Goal: Task Accomplishment & Management: Manage account settings

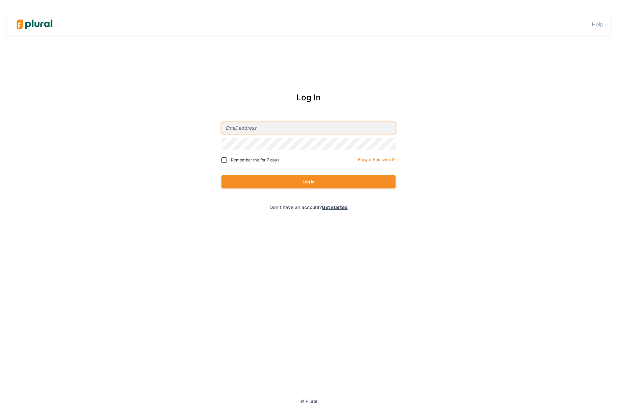
type input "[PERSON_NAME][EMAIL_ADDRESS][DOMAIN_NAME]"
click at [302, 182] on button "Log In" at bounding box center [308, 181] width 174 height 13
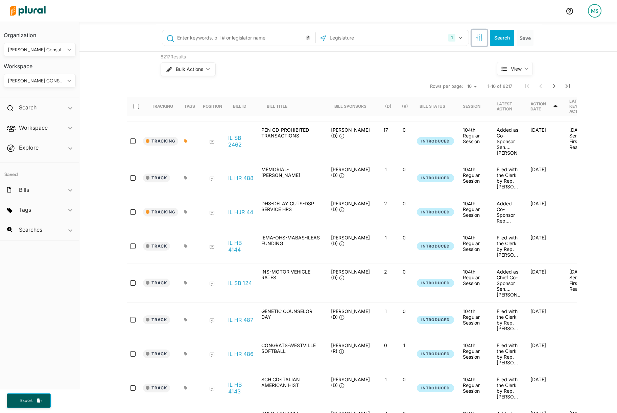
click at [480, 40] on icon "button" at bounding box center [479, 37] width 7 height 7
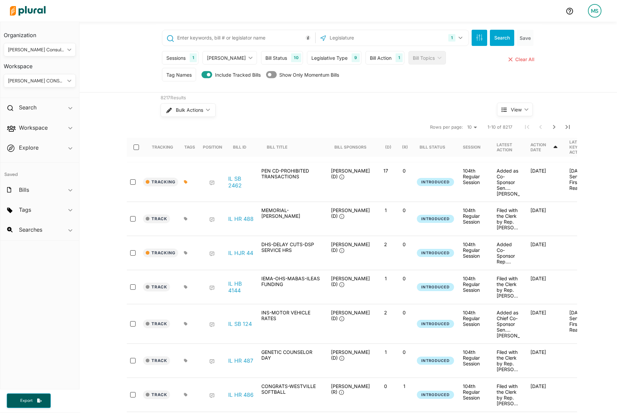
click at [184, 59] on div "Sessions" at bounding box center [175, 57] width 19 height 7
click at [261, 64] on div "Bill Status 10 Introduced Passed Upper Passed Lower Passed Signed by Governor B…" at bounding box center [282, 58] width 42 height 14
click at [261, 61] on div "Bill Status 10" at bounding box center [282, 58] width 42 height 14
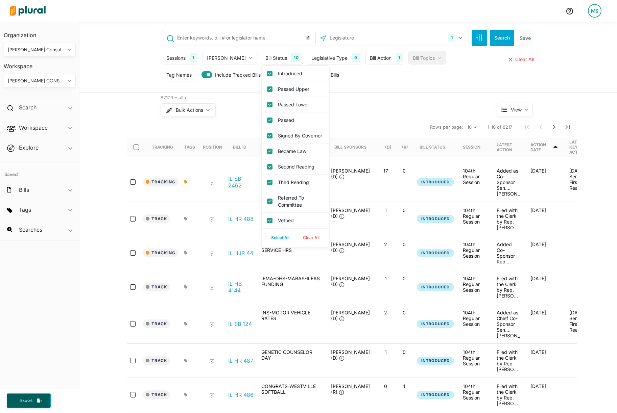
click at [311, 58] on div "Legislative Type" at bounding box center [329, 57] width 36 height 7
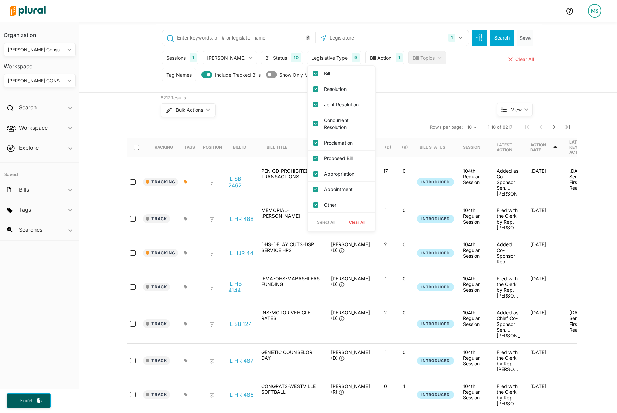
click at [421, 106] on div "Bulk Actions ic_keyboard_arrow_down" at bounding box center [316, 110] width 311 height 18
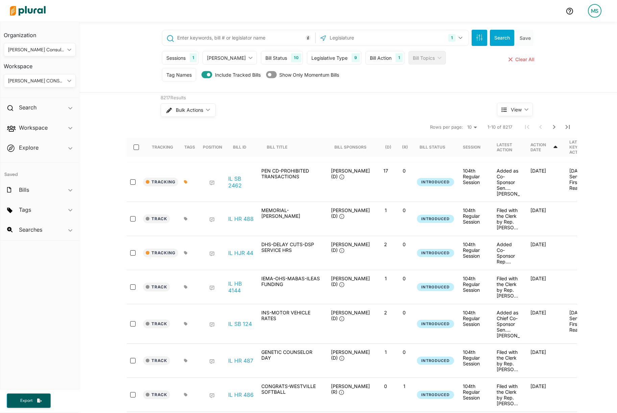
click at [370, 54] on div "Bill Action" at bounding box center [381, 57] width 22 height 7
click at [388, 88] on div "Bill Action" at bounding box center [414, 89] width 76 height 7
click at [372, 108] on div "First Action" at bounding box center [398, 106] width 53 height 16
click at [377, 106] on Action "First Action" at bounding box center [379, 105] width 5 height 5
click at [374, 122] on input "text" at bounding box center [391, 120] width 41 height 13
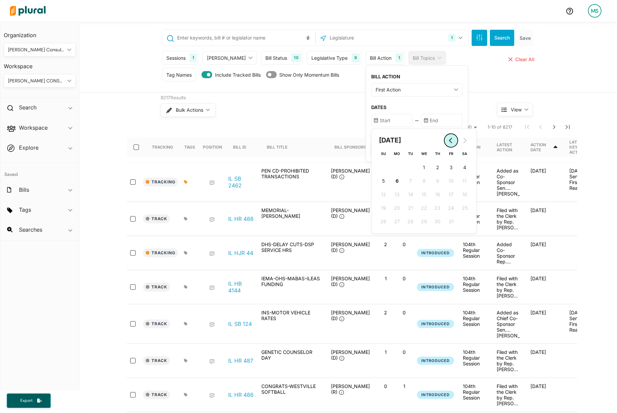
click at [448, 141] on icon "Go to previous month" at bounding box center [450, 140] width 5 height 5
click at [377, 222] on button "28 28th September (Sunday)" at bounding box center [384, 222] width 14 height 14
click at [458, 144] on button "Go to next month" at bounding box center [465, 141] width 14 height 14
click at [382, 180] on span "5" at bounding box center [383, 180] width 3 height 7
click at [448, 141] on icon "Go to previous month" at bounding box center [450, 140] width 5 height 5
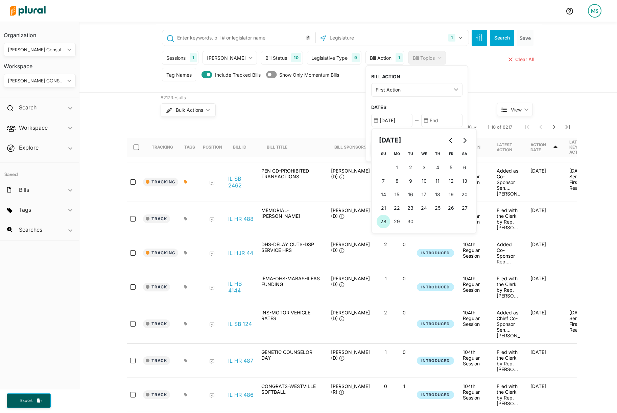
click at [377, 216] on button "28 28th September (Sunday)" at bounding box center [384, 222] width 14 height 14
click at [448, 208] on span "26" at bounding box center [451, 207] width 6 height 7
type input "9/26/2025"
click at [429, 125] on input "text" at bounding box center [441, 120] width 41 height 13
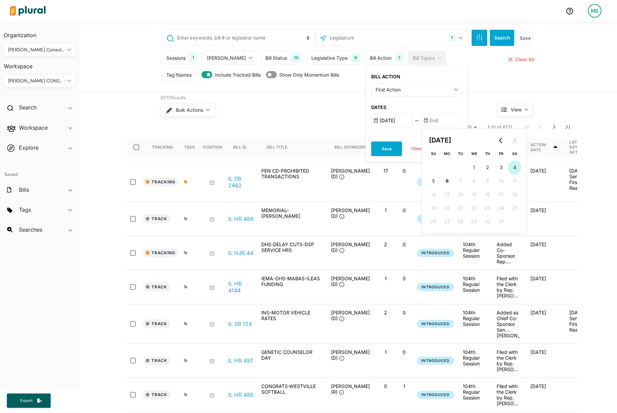
click at [508, 166] on button "4 4th October (Saturday)" at bounding box center [515, 168] width 14 height 14
type input "10/4/2025"
click at [371, 149] on button "Save" at bounding box center [386, 149] width 31 height 15
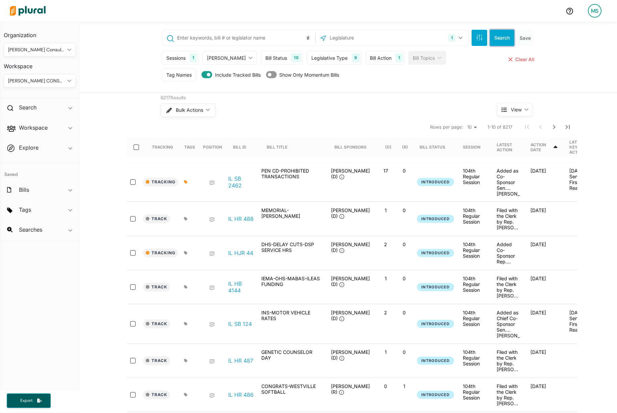
click at [503, 36] on button "Search" at bounding box center [502, 38] width 24 height 16
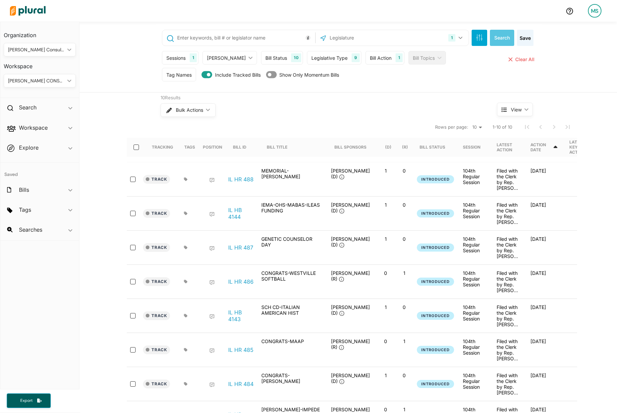
click at [42, 83] on div "[PERSON_NAME] CONSULTING" at bounding box center [36, 80] width 56 height 7
click at [135, 67] on div "1 Illinois US Congress Select All Clear All Search Save Sessions 1 Current Sess…" at bounding box center [347, 57] width 537 height 71
click at [31, 128] on h2 "Workspace" at bounding box center [33, 127] width 29 height 7
click at [29, 161] on h4 "Tags" at bounding box center [41, 161] width 62 height 6
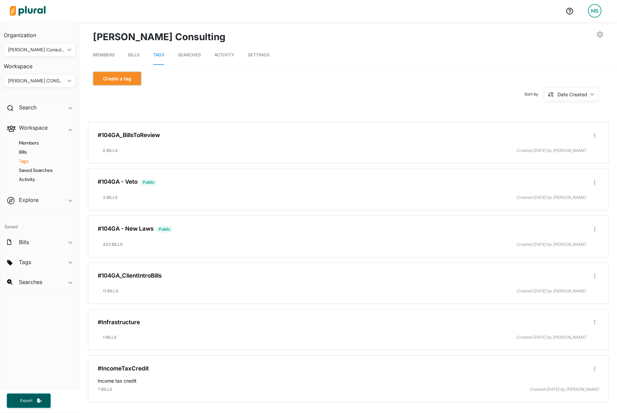
click at [132, 77] on button "Create a tag" at bounding box center [117, 79] width 48 height 14
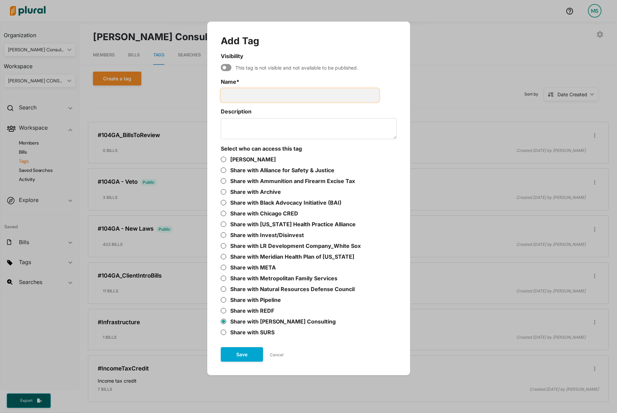
click at [286, 94] on input "Name *" at bounding box center [300, 96] width 158 height 14
type input "104GA_BillsReviewed"
click at [242, 354] on button "Save" at bounding box center [242, 354] width 42 height 15
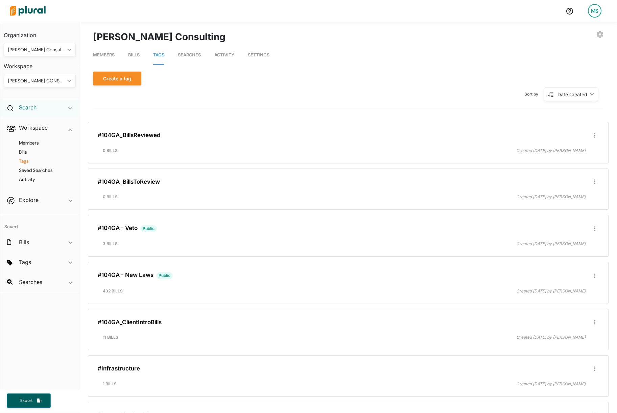
click at [28, 108] on h2 "Search" at bounding box center [28, 107] width 18 height 7
click at [24, 121] on h4 "Bills" at bounding box center [41, 123] width 62 height 6
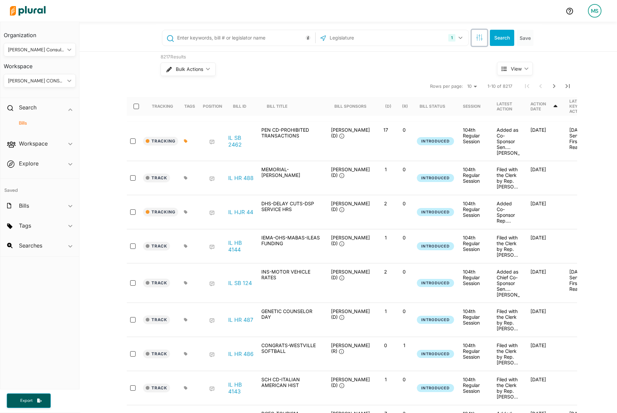
click at [478, 38] on icon "button" at bounding box center [479, 37] width 7 height 7
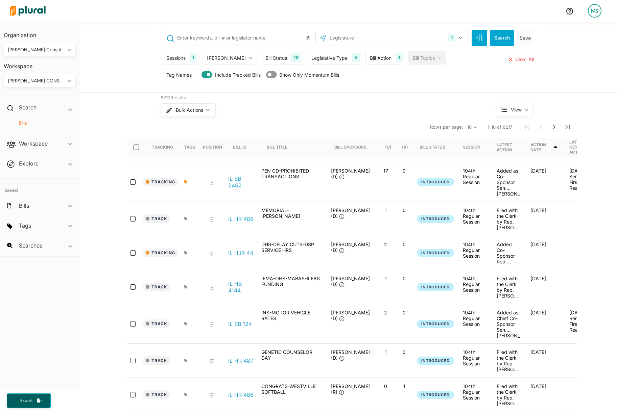
click at [380, 56] on div "Bill Action 1" at bounding box center [384, 58] width 39 height 14
click at [380, 94] on div "Bill Action ic_keyboard_arrow_down" at bounding box center [416, 90] width 91 height 14
click at [377, 105] on Action "First Action" at bounding box center [379, 105] width 5 height 5
click at [377, 120] on input "text" at bounding box center [391, 120] width 41 height 13
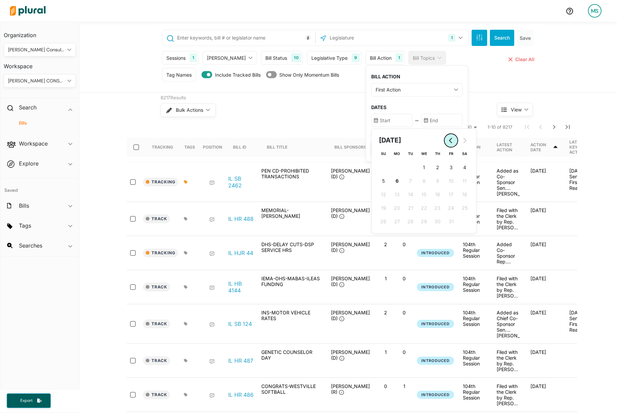
click at [444, 140] on button "Go to previous month" at bounding box center [451, 141] width 14 height 14
click at [462, 207] on span "27" at bounding box center [465, 207] width 6 height 7
type input "9/27/2025"
click at [428, 117] on input "text" at bounding box center [441, 120] width 41 height 13
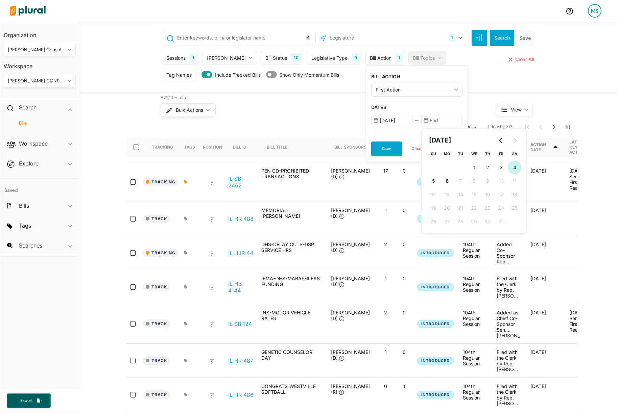
click at [508, 168] on button "4 4th October (Saturday)" at bounding box center [515, 168] width 14 height 14
type input "10/4/2025"
click at [371, 149] on button "Save" at bounding box center [386, 149] width 31 height 15
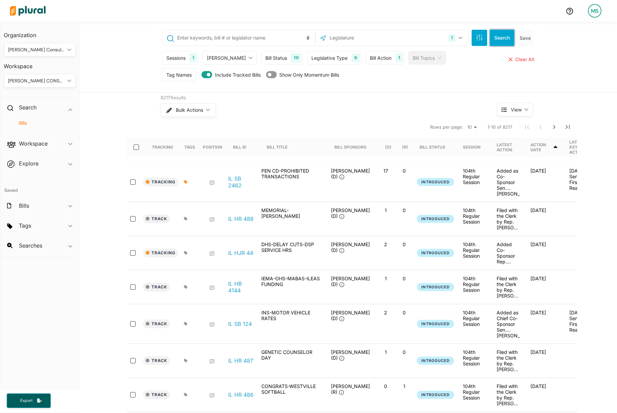
click at [490, 40] on button "Search" at bounding box center [502, 38] width 24 height 16
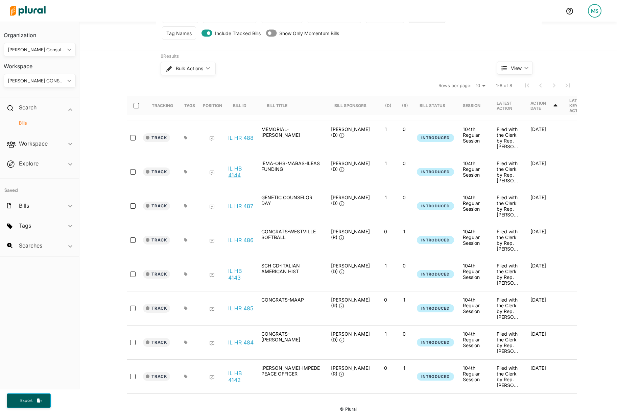
scroll to position [47, 0]
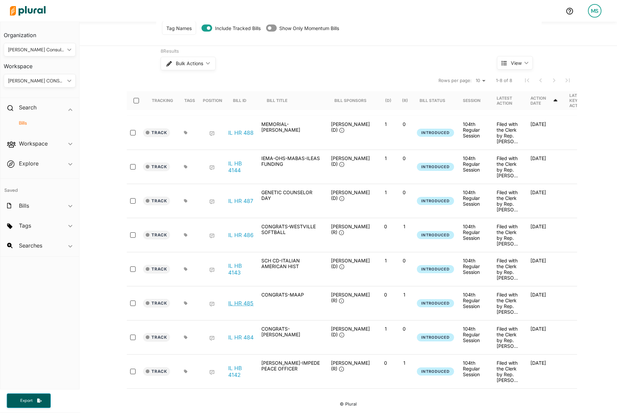
click at [237, 303] on link "IL HR 485" at bounding box center [240, 303] width 25 height 7
click at [233, 271] on link "IL HB 4143" at bounding box center [241, 270] width 26 height 14
click at [230, 372] on link "IL HB 4142" at bounding box center [241, 372] width 26 height 14
click at [233, 166] on link "IL HB 4144" at bounding box center [241, 167] width 26 height 14
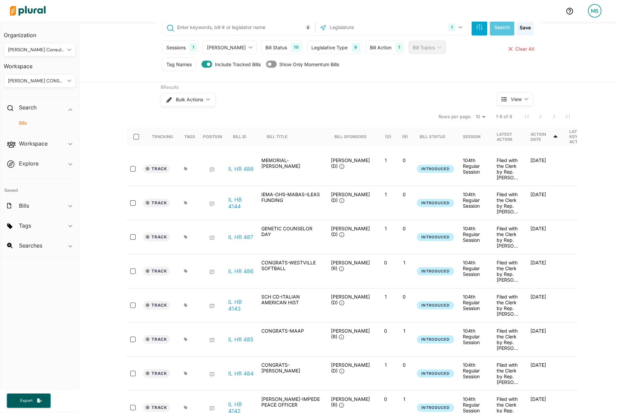
scroll to position [0, 0]
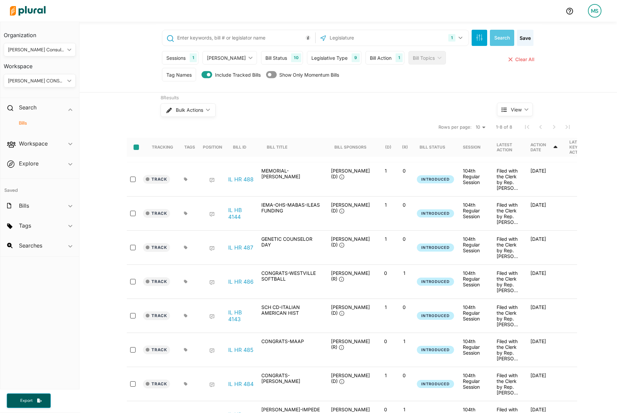
click at [135, 148] on input "select-all-rows" at bounding box center [136, 147] width 5 height 5
checkbox input "true"
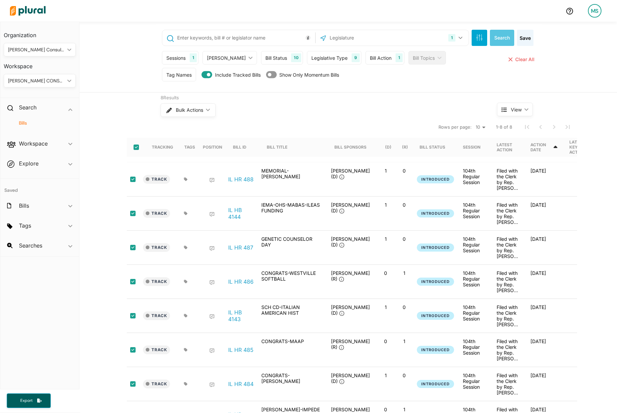
checkbox input "true"
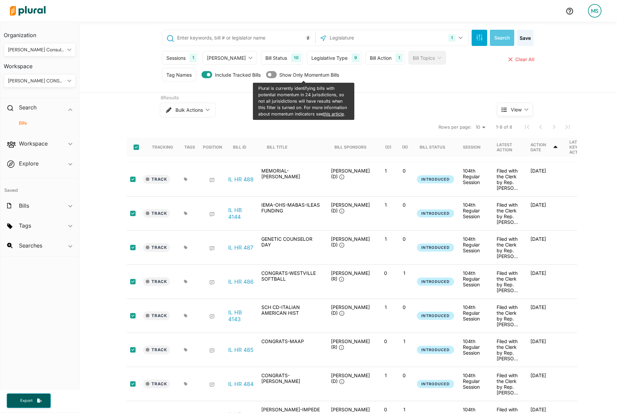
click at [192, 110] on span "Bulk Actions" at bounding box center [188, 110] width 27 height 5
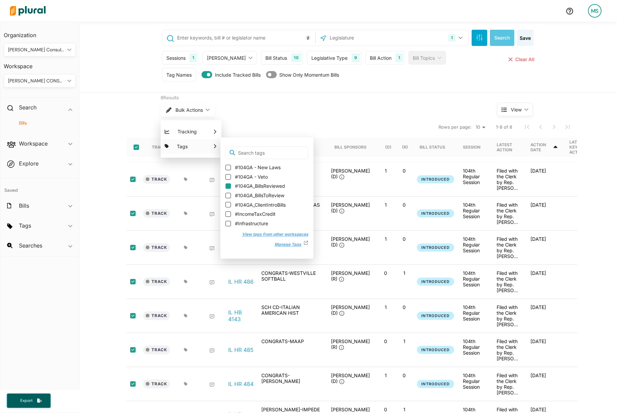
click at [227, 185] on input "#104GA_BillsReviewed" at bounding box center [227, 186] width 5 height 5
checkbox input "true"
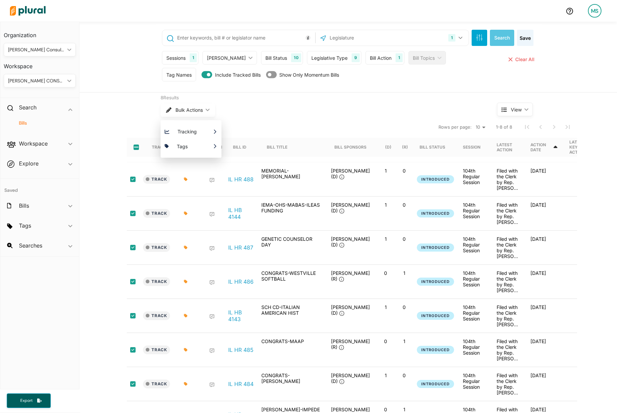
click at [285, 101] on div "8 Results" at bounding box center [316, 98] width 311 height 7
click at [136, 149] on input "select-all-rows" at bounding box center [136, 147] width 5 height 5
click at [139, 145] on div at bounding box center [138, 147] width 16 height 19
click at [137, 148] on input "select-all-rows" at bounding box center [136, 147] width 5 height 5
checkbox input "false"
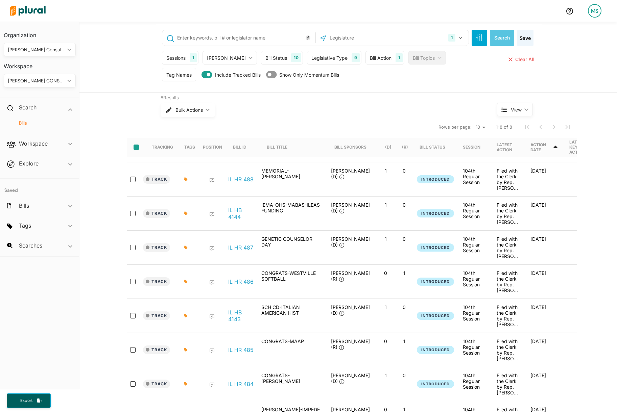
checkbox input "false"
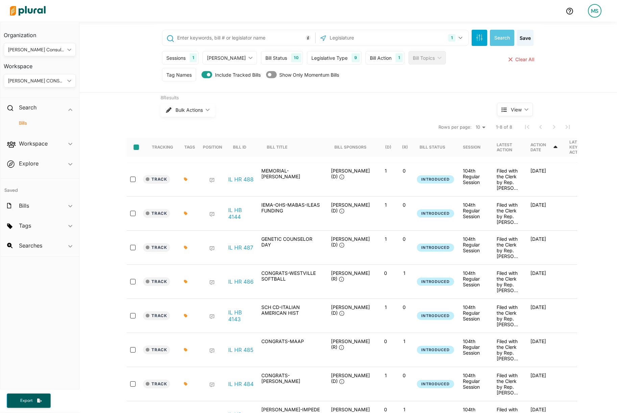
checkbox input "false"
click at [522, 59] on span "Clear All" at bounding box center [524, 59] width 19 height 6
click at [38, 404] on span "button" at bounding box center [39, 401] width 5 height 6
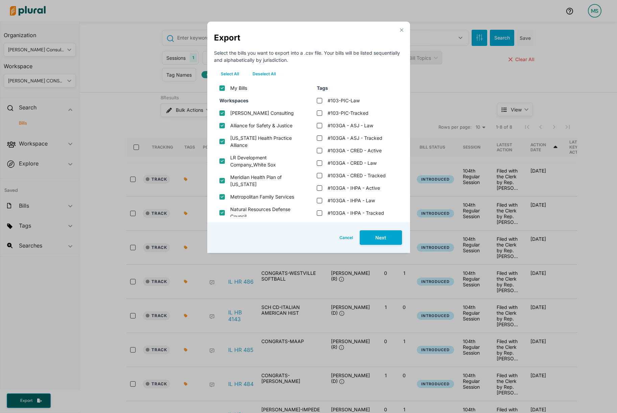
click at [265, 76] on button "Deselect All" at bounding box center [264, 74] width 37 height 10
checkbox input "false"
checkbox consulting "false"
checkbox justice "false"
checkbox alliance "false"
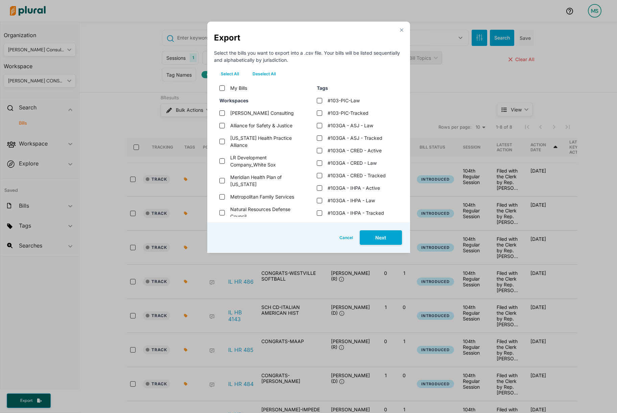
checkbox sox "false"
checkbox illinois "false"
checkbox services "false"
checkbox council "false"
checkbox input "false"
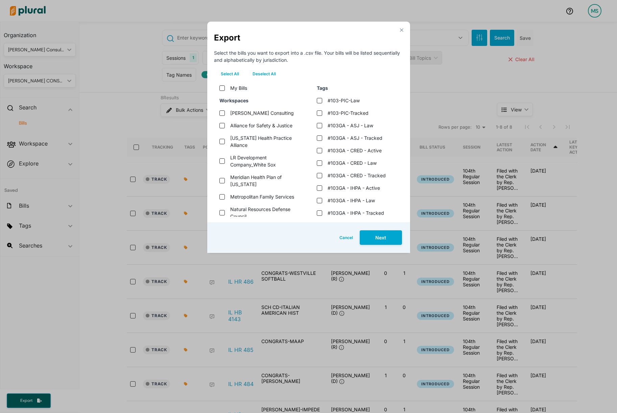
checkbox input "false"
checkbox tax "false"
checkbox input "false"
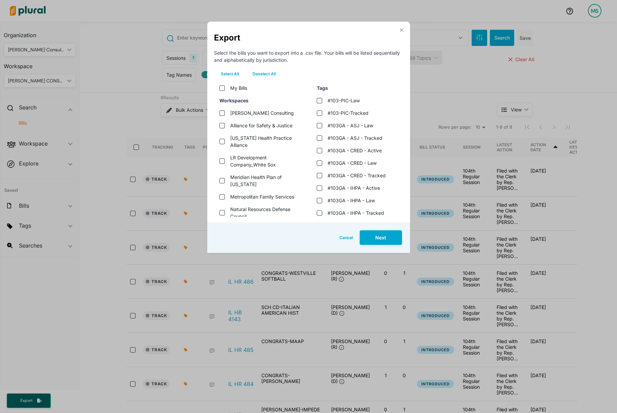
checkbox \(bai\) "false"
checkbox input "false"
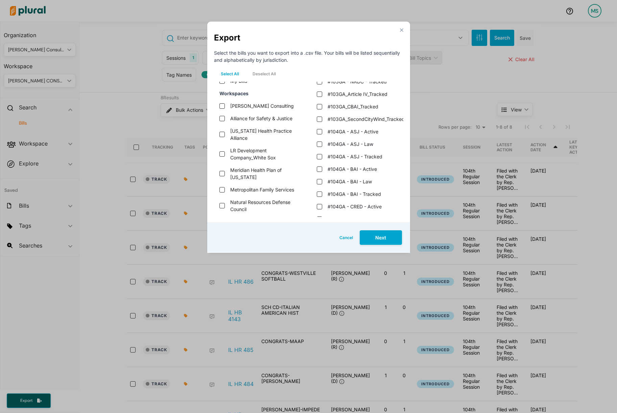
scroll to position [244, 0]
click at [318, 156] on tracked "#104GA - ASJ - Tracked" at bounding box center [319, 156] width 5 height 5
checkbox tracked "true"
click at [381, 240] on button "Next" at bounding box center [381, 238] width 42 height 15
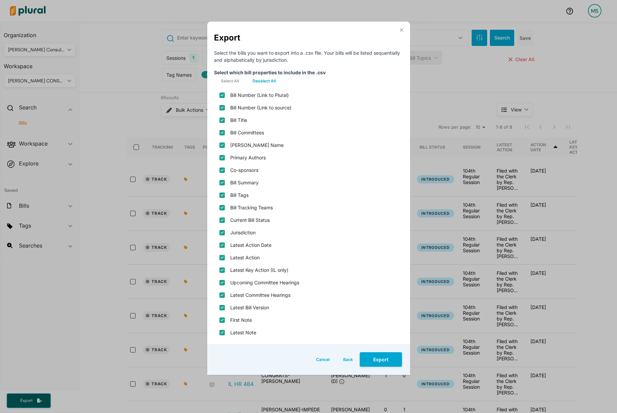
click at [268, 82] on button "Deselect All" at bounding box center [264, 81] width 37 height 10
checkbox plural\) "false"
checkbox source\) "false"
checkbox input "false"
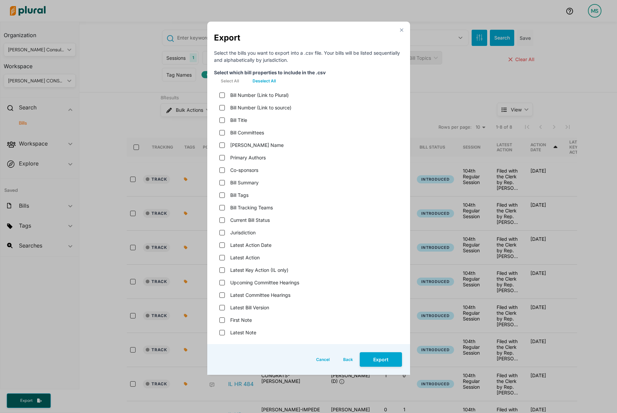
checkbox name "false"
checkbox input "false"
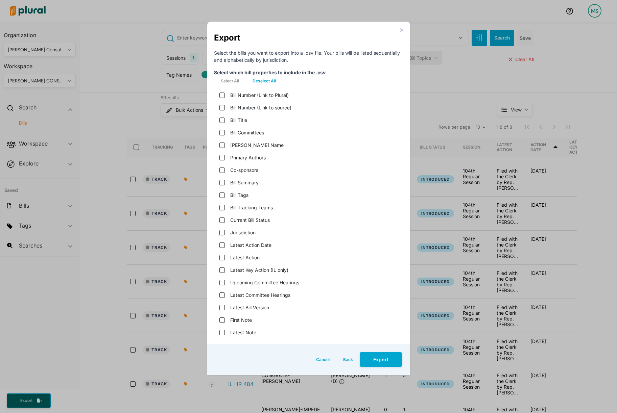
checkbox teams "false"
checkbox status "false"
checkbox input "false"
checkbox date "false"
checkbox input "false"
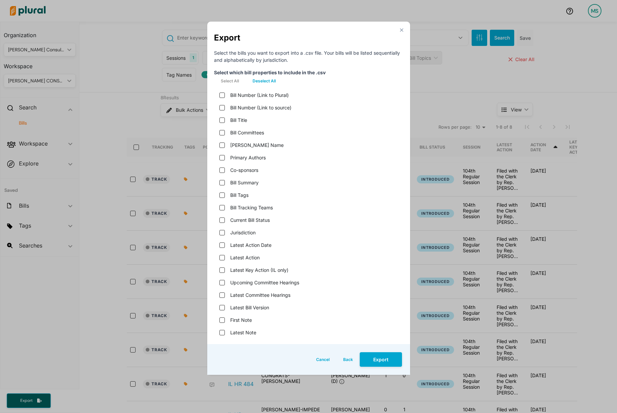
checkbox only\) "false"
checkbox hearings "false"
checkbox version "false"
checkbox input "false"
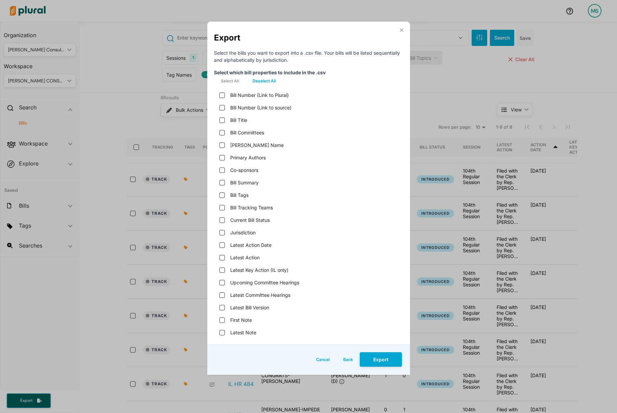
checkbox input "false"
click at [221, 107] on source\) "Bill Number (Link to source)" at bounding box center [221, 107] width 5 height 5
checkbox source\) "true"
click at [222, 119] on input "Bill Title" at bounding box center [221, 120] width 5 height 5
checkbox input "true"
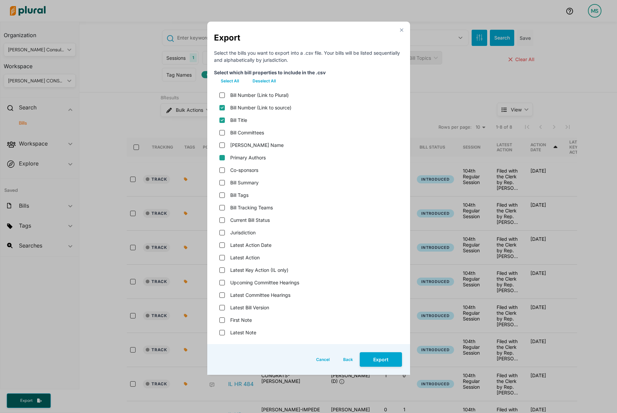
click at [221, 157] on input "Primary Authors" at bounding box center [221, 157] width 5 height 5
checkbox input "true"
click at [221, 182] on input "Bill Summary" at bounding box center [221, 182] width 5 height 5
checkbox input "true"
click at [222, 220] on status "Current Bill Status" at bounding box center [221, 220] width 5 height 5
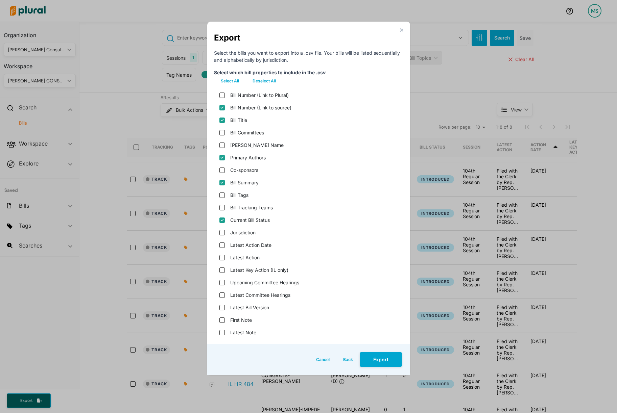
checkbox status "true"
click at [222, 256] on input "Latest Action" at bounding box center [221, 257] width 5 height 5
checkbox input "true"
click at [221, 309] on version "Latest Bill Version" at bounding box center [221, 307] width 5 height 5
checkbox version "true"
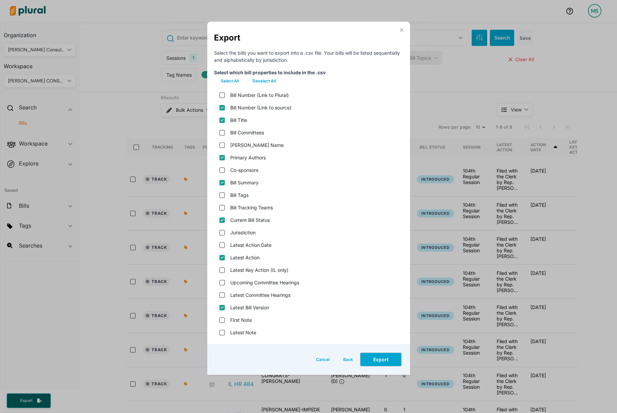
click at [382, 361] on button "Export" at bounding box center [381, 360] width 42 height 15
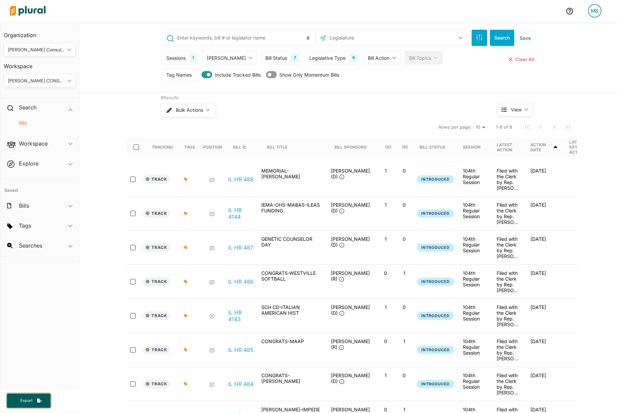
click at [36, 400] on span "Export" at bounding box center [27, 401] width 22 height 6
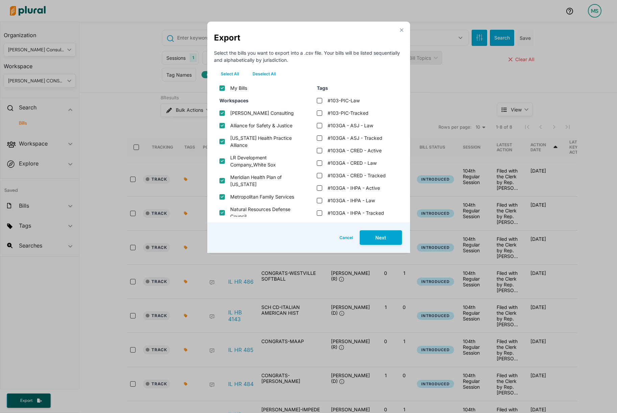
click at [262, 72] on button "Deselect All" at bounding box center [264, 74] width 37 height 10
checkbox input "false"
checkbox consulting "false"
checkbox justice "false"
checkbox alliance "false"
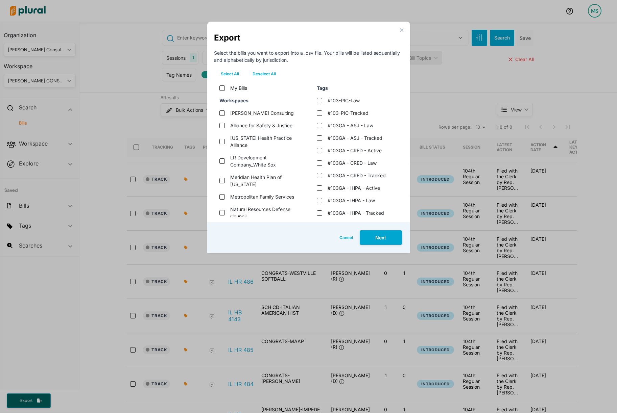
checkbox sox "false"
checkbox illinois "false"
checkbox services "false"
checkbox council "false"
checkbox input "false"
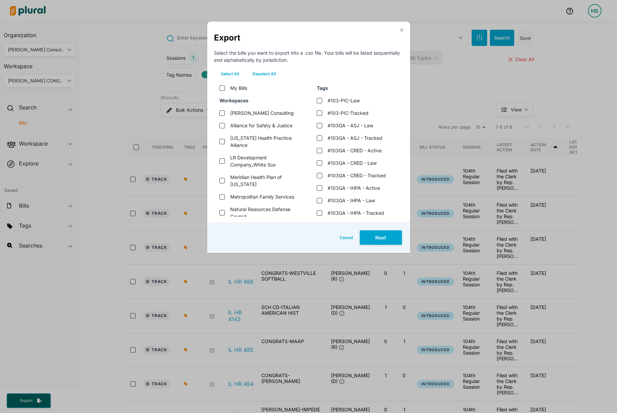
checkbox input "false"
checkbox tax "false"
checkbox input "false"
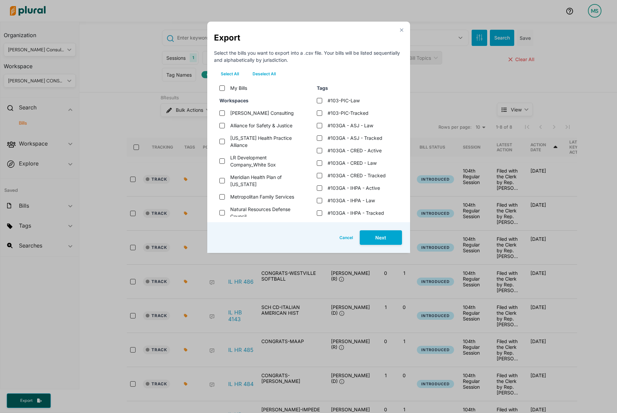
checkbox \(bai\) "false"
checkbox input "false"
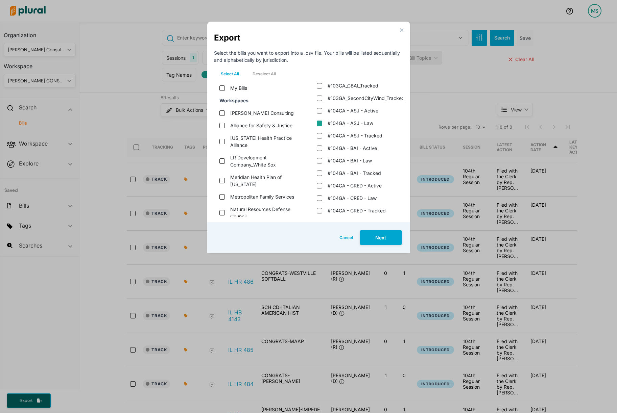
click at [319, 123] on law "#104GA - ASJ - Law" at bounding box center [319, 123] width 5 height 5
checkbox law "true"
click at [382, 235] on button "Next" at bounding box center [381, 238] width 42 height 15
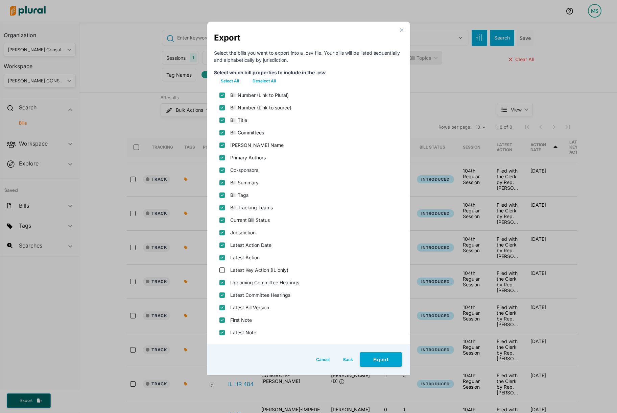
click at [265, 77] on button "Deselect All" at bounding box center [264, 81] width 37 height 10
checkbox plural\) "false"
checkbox source\) "false"
checkbox input "false"
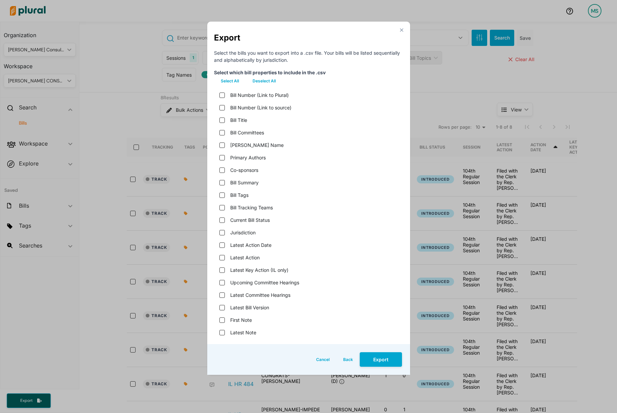
checkbox name "false"
checkbox input "false"
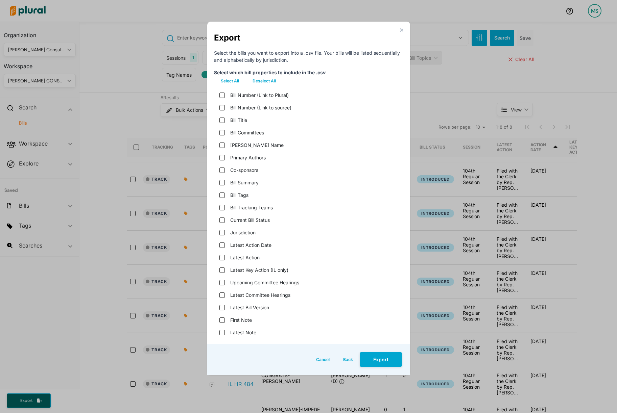
checkbox teams "false"
checkbox status "false"
checkbox input "false"
checkbox date "false"
checkbox input "false"
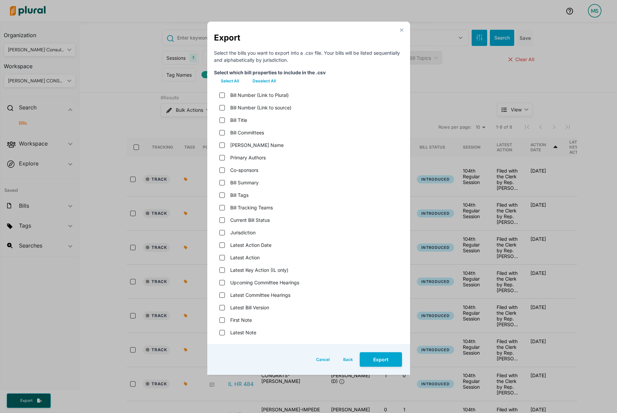
checkbox hearings "false"
checkbox version "false"
checkbox input "false"
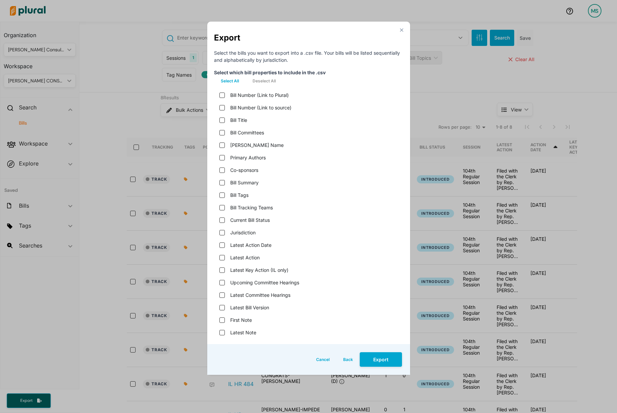
click at [219, 110] on div "Bill Number (Link to source)" at bounding box center [308, 107] width 189 height 13
click at [223, 110] on source\) "Bill Number (Link to source)" at bounding box center [221, 107] width 5 height 5
checkbox source\) "true"
click at [223, 119] on input "Bill Title" at bounding box center [221, 120] width 5 height 5
checkbox input "true"
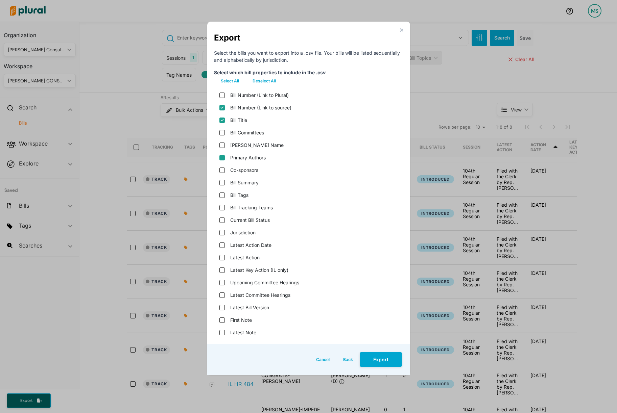
click at [223, 157] on input "Primary Authors" at bounding box center [221, 157] width 5 height 5
checkbox input "true"
click at [225, 182] on div "Bill Summary" at bounding box center [308, 182] width 189 height 13
click at [220, 183] on input "Bill Summary" at bounding box center [221, 182] width 5 height 5
checkbox input "true"
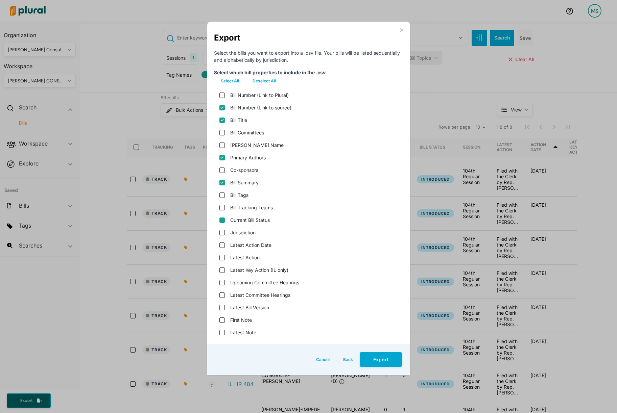
click at [221, 219] on status "Current Bill Status" at bounding box center [221, 220] width 5 height 5
checkbox status "true"
click at [221, 261] on div "Latest Action" at bounding box center [308, 257] width 189 height 13
click at [221, 260] on input "Latest Action" at bounding box center [221, 257] width 5 height 5
checkbox input "true"
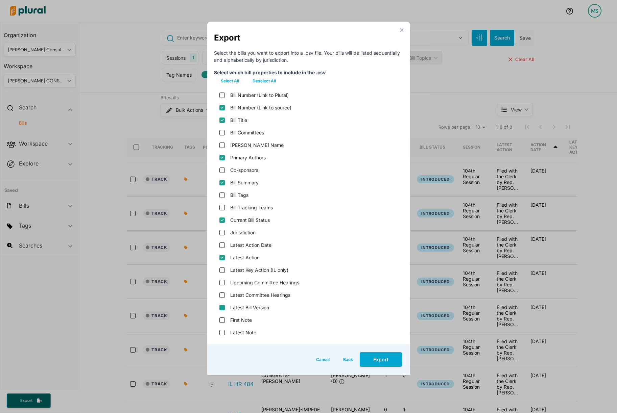
click at [223, 308] on version "Latest Bill Version" at bounding box center [221, 307] width 5 height 5
checkbox version "true"
click at [381, 360] on button "Export" at bounding box center [381, 360] width 42 height 15
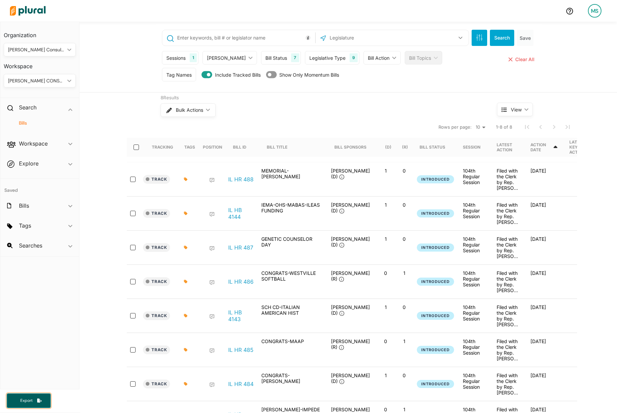
click at [33, 400] on span "Export" at bounding box center [27, 401] width 22 height 6
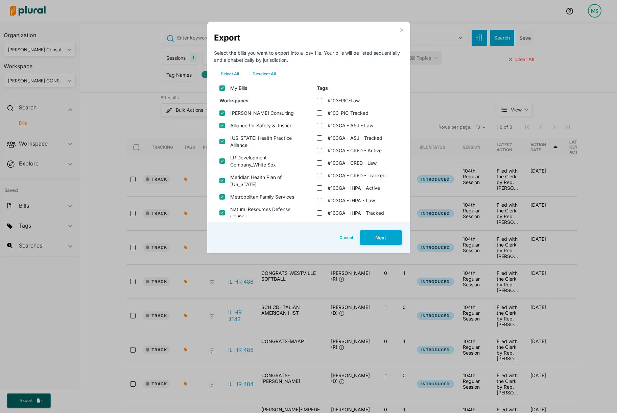
click at [260, 73] on button "Deselect All" at bounding box center [264, 74] width 37 height 10
checkbox input "false"
checkbox consulting "false"
checkbox justice "false"
checkbox alliance "false"
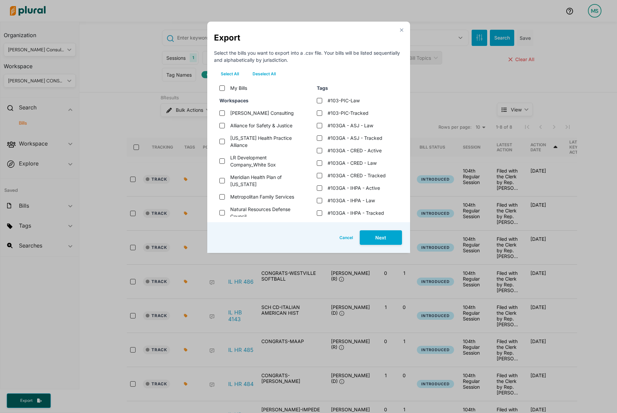
checkbox sox "false"
checkbox illinois "false"
checkbox services "false"
checkbox council "false"
checkbox input "false"
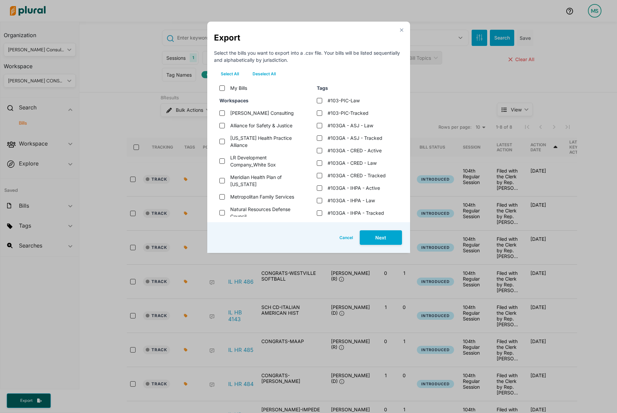
checkbox input "false"
checkbox tax "false"
checkbox input "false"
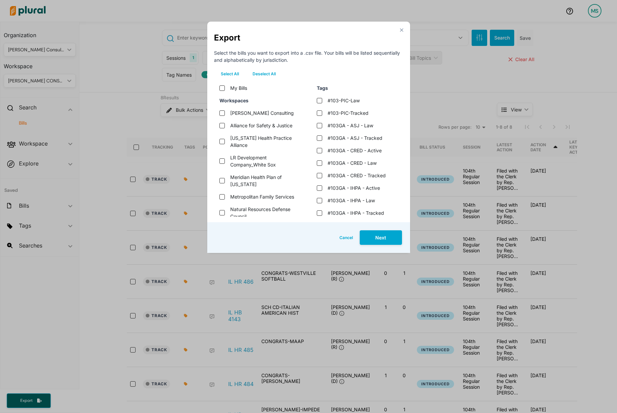
checkbox \(bai\) "false"
checkbox input "false"
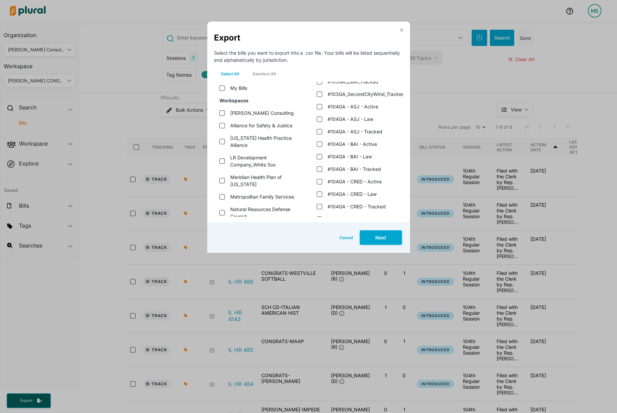
scroll to position [274, 0]
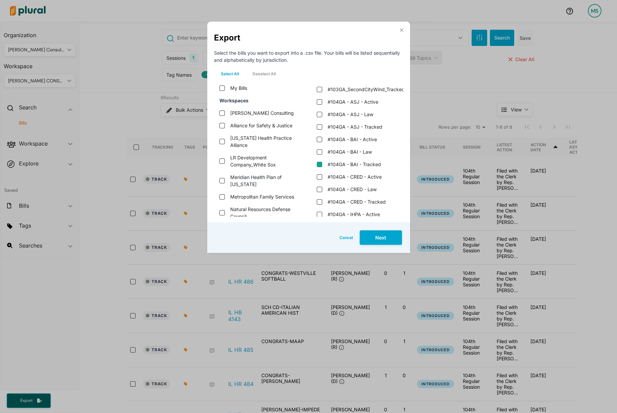
click at [318, 166] on tracked "#104GA - BAI - Tracked" at bounding box center [319, 164] width 5 height 5
checkbox tracked "true"
click at [380, 244] on button "Next" at bounding box center [381, 238] width 42 height 15
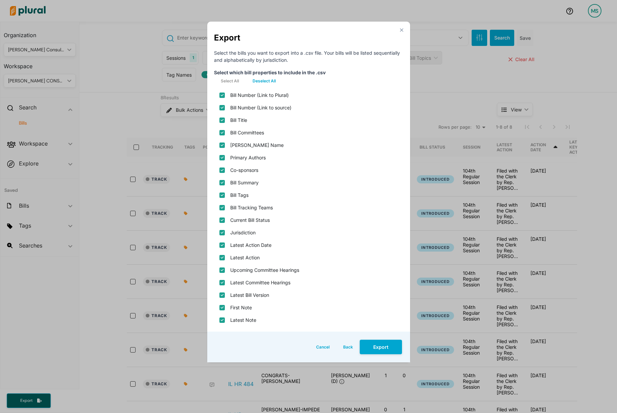
click at [266, 79] on button "Deselect All" at bounding box center [264, 81] width 37 height 10
checkbox plural\) "false"
checkbox source\) "false"
checkbox input "false"
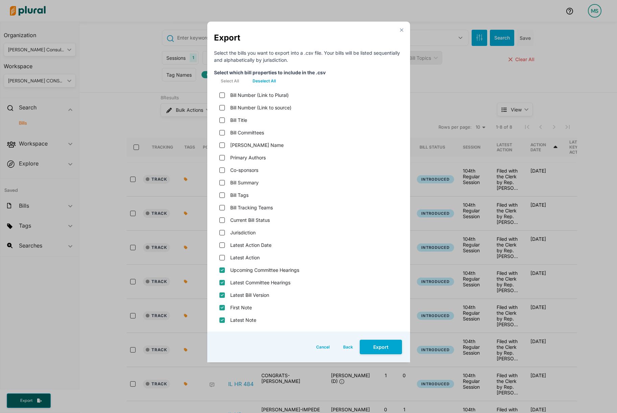
checkbox name "false"
checkbox input "false"
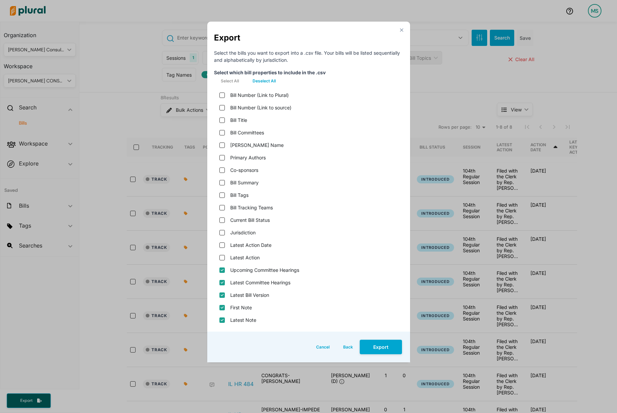
checkbox teams "false"
checkbox status "false"
checkbox input "false"
checkbox date "false"
checkbox input "false"
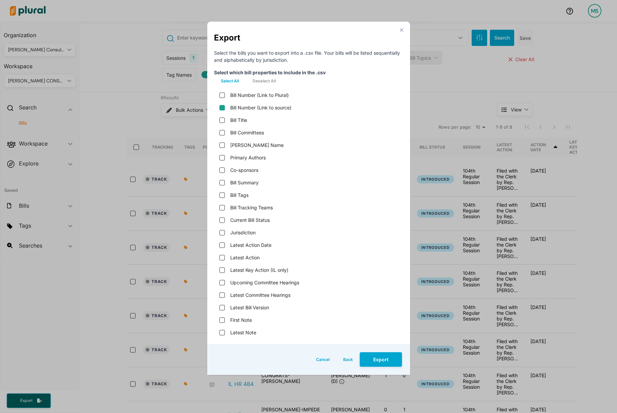
click at [222, 107] on source\) "Bill Number (Link to source)" at bounding box center [221, 107] width 5 height 5
checkbox source\) "true"
click at [221, 122] on input "Bill Title" at bounding box center [221, 120] width 5 height 5
checkbox input "true"
click at [221, 157] on input "Primary Authors" at bounding box center [221, 157] width 5 height 5
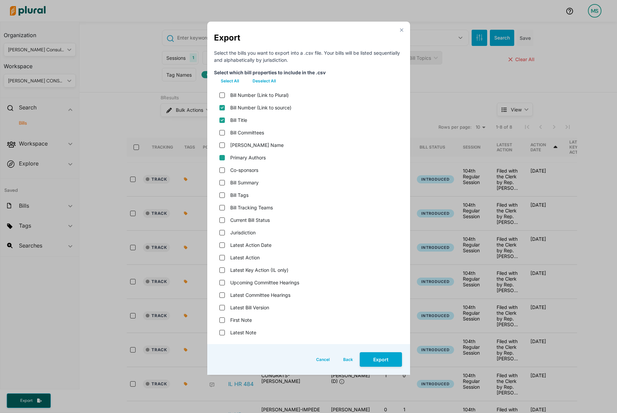
checkbox input "true"
click at [222, 183] on input "Bill Summary" at bounding box center [221, 182] width 5 height 5
checkbox input "true"
click at [224, 223] on status "Current Bill Status" at bounding box center [221, 220] width 5 height 5
checkbox status "true"
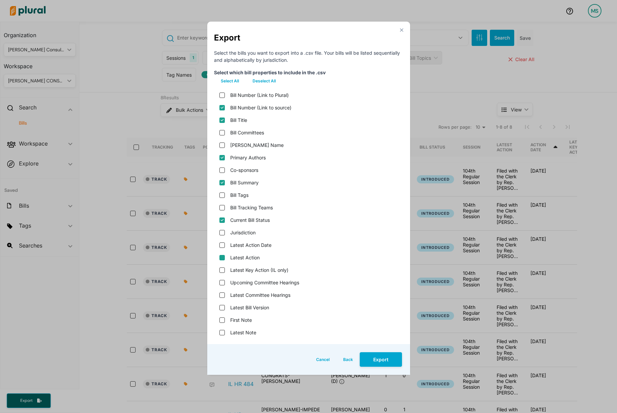
click at [223, 258] on input "Latest Action" at bounding box center [221, 257] width 5 height 5
checkbox input "true"
click at [219, 308] on version "Latest Bill Version" at bounding box center [221, 307] width 5 height 5
checkbox version "true"
click at [390, 366] on button "Export" at bounding box center [381, 360] width 42 height 15
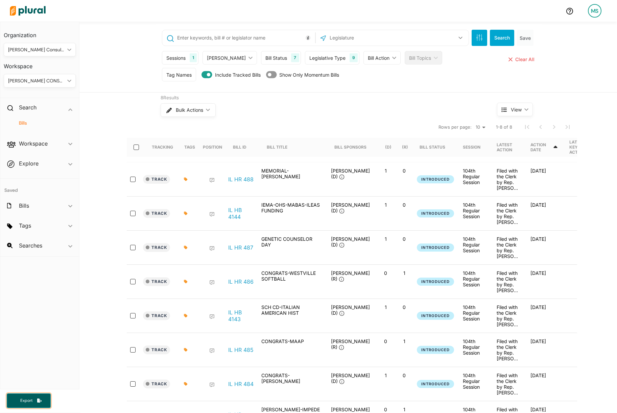
click at [34, 394] on button "Export" at bounding box center [29, 401] width 44 height 15
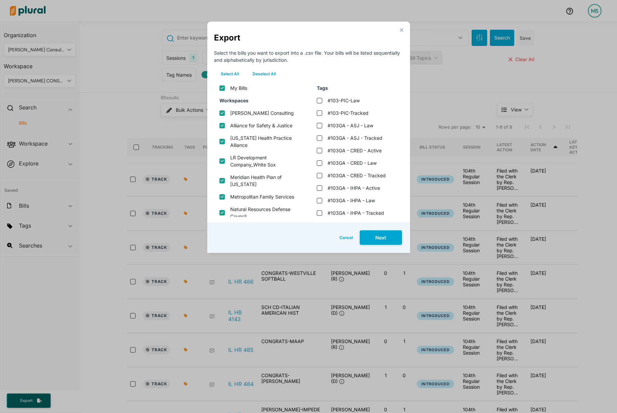
click at [252, 72] on button "Deselect All" at bounding box center [264, 74] width 37 height 10
checkbox input "false"
checkbox consulting "false"
checkbox justice "false"
checkbox alliance "false"
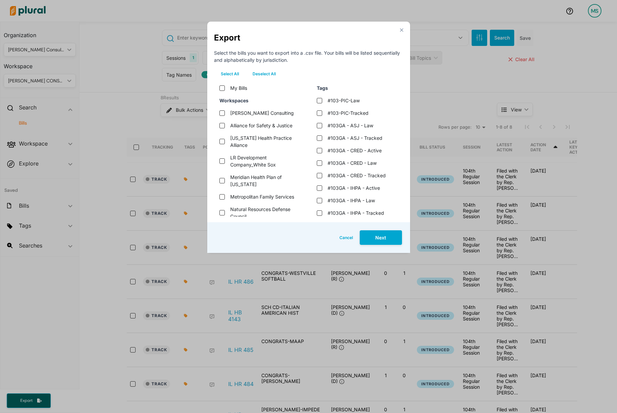
checkbox sox "false"
checkbox illinois "false"
checkbox services "false"
checkbox council "false"
checkbox input "false"
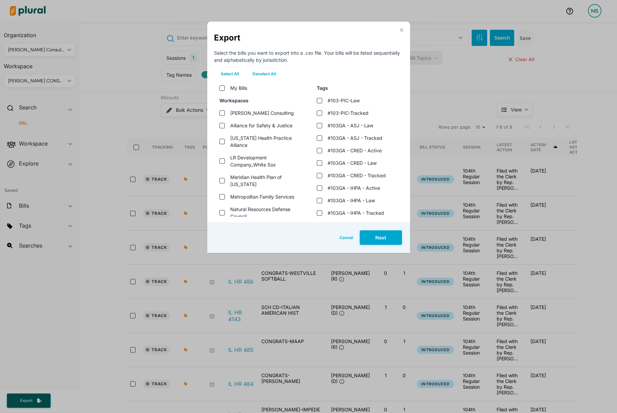
checkbox input "false"
checkbox tax "false"
checkbox input "false"
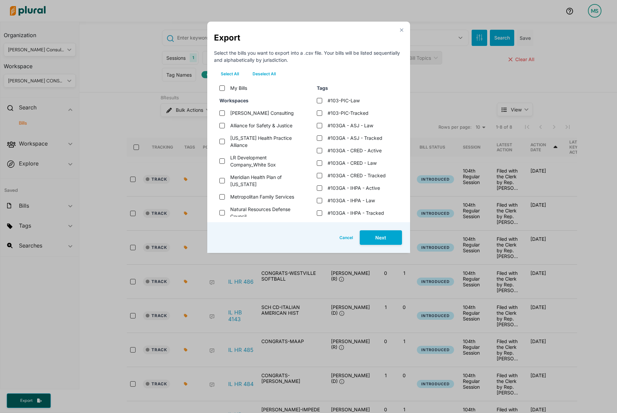
checkbox \(bai\) "false"
checkbox input "false"
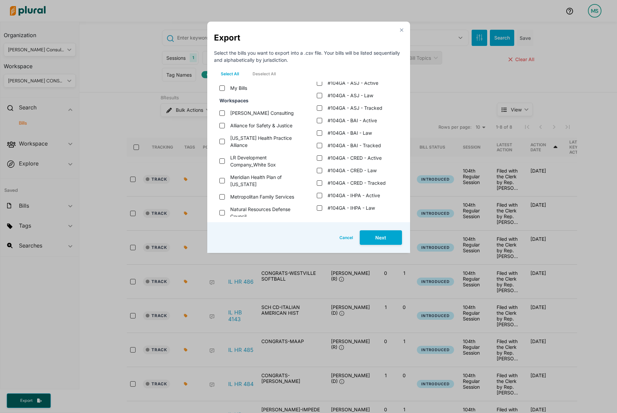
scroll to position [292, 0]
click at [320, 134] on law "#104GA - BAI - Law" at bounding box center [319, 133] width 5 height 5
checkbox law "true"
click at [381, 238] on button "Next" at bounding box center [381, 238] width 42 height 15
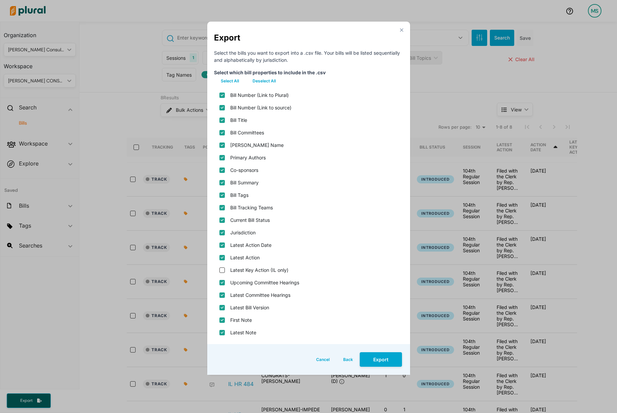
click at [258, 76] on button "Deselect All" at bounding box center [264, 81] width 37 height 10
checkbox plural\) "false"
checkbox source\) "false"
checkbox input "false"
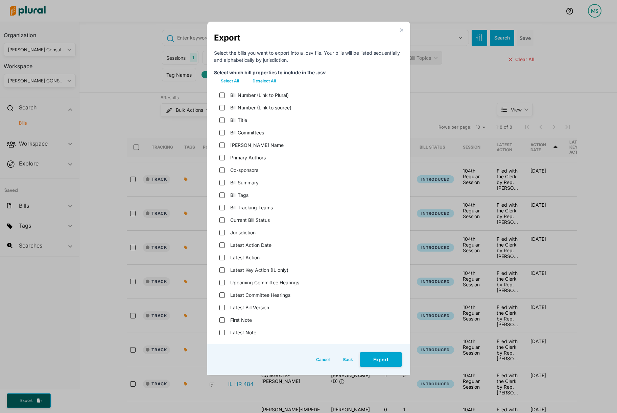
checkbox name "false"
checkbox input "false"
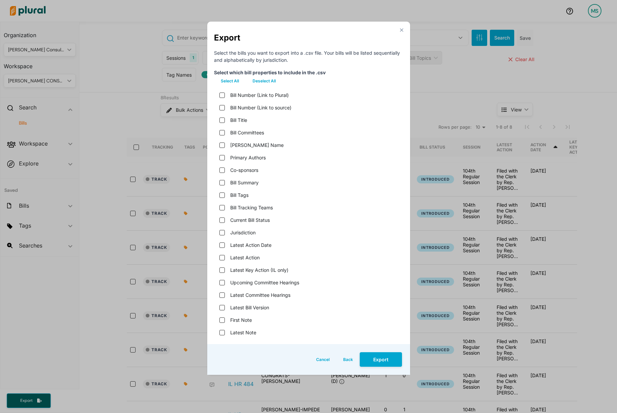
checkbox teams "false"
checkbox status "false"
checkbox input "false"
checkbox date "false"
checkbox input "false"
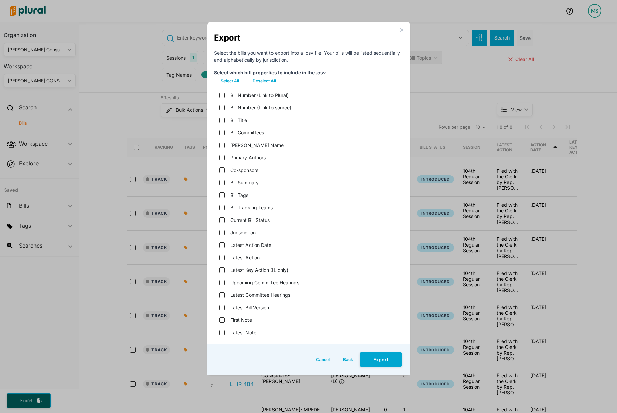
checkbox hearings "false"
checkbox version "false"
checkbox input "false"
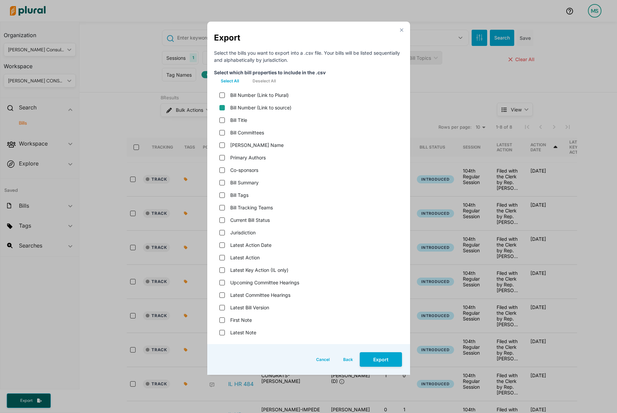
click at [220, 108] on source\) "Bill Number (Link to source)" at bounding box center [221, 107] width 5 height 5
checkbox source\) "true"
click at [221, 121] on input "Bill Title" at bounding box center [221, 120] width 5 height 5
checkbox input "true"
click at [220, 157] on input "Primary Authors" at bounding box center [221, 157] width 5 height 5
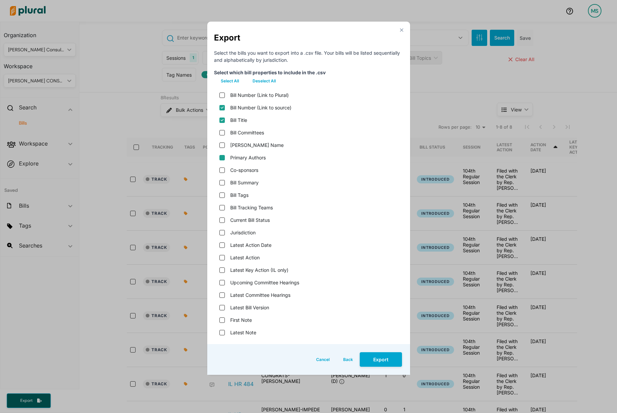
checkbox input "true"
click at [221, 183] on input "Bill Summary" at bounding box center [221, 182] width 5 height 5
checkbox input "true"
click at [220, 221] on status "Current Bill Status" at bounding box center [221, 220] width 5 height 5
checkbox status "true"
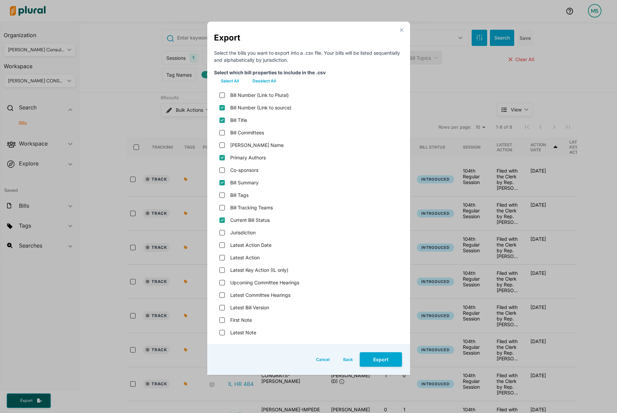
click at [221, 260] on div "Latest Action" at bounding box center [308, 257] width 189 height 13
click at [221, 257] on input "Latest Action" at bounding box center [221, 257] width 5 height 5
checkbox input "true"
click at [221, 306] on version "Latest Bill Version" at bounding box center [221, 307] width 5 height 5
checkbox version "true"
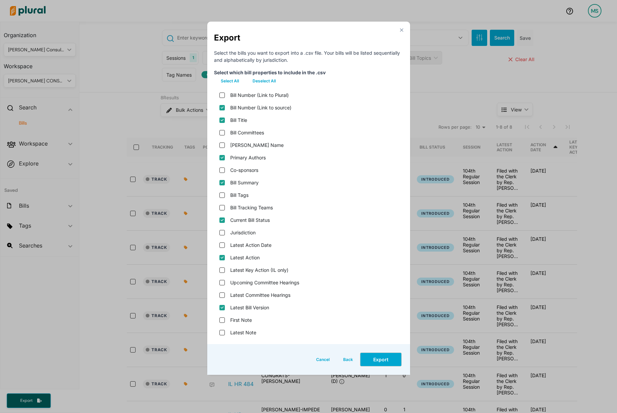
click at [384, 357] on button "Export" at bounding box center [381, 360] width 42 height 15
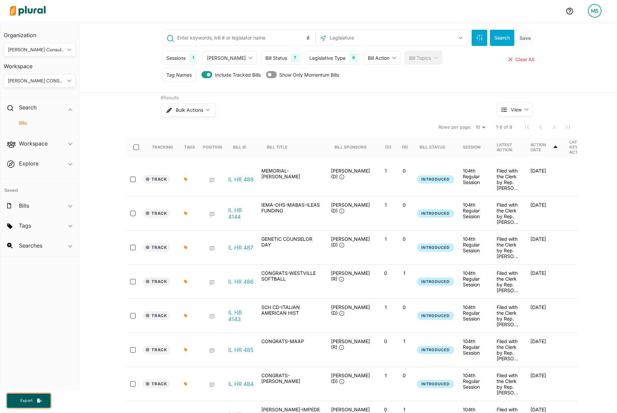
click at [34, 405] on button "Export" at bounding box center [29, 401] width 44 height 15
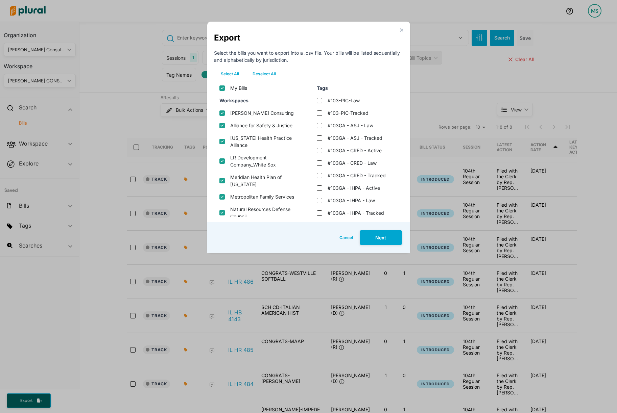
click at [269, 74] on button "Deselect All" at bounding box center [264, 74] width 37 height 10
checkbox input "false"
checkbox consulting "false"
checkbox justice "false"
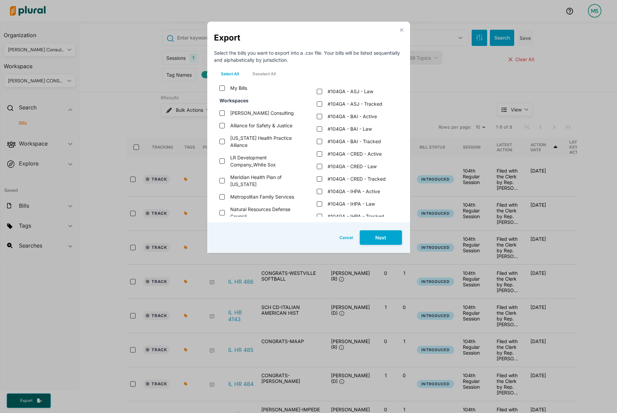
click at [322, 178] on div "#104GA - CRED - Tracked" at bounding box center [355, 179] width 89 height 13
click at [321, 178] on tracked "#104GA - CRED - Tracked" at bounding box center [319, 178] width 5 height 5
click at [379, 243] on button "Next" at bounding box center [381, 238] width 42 height 15
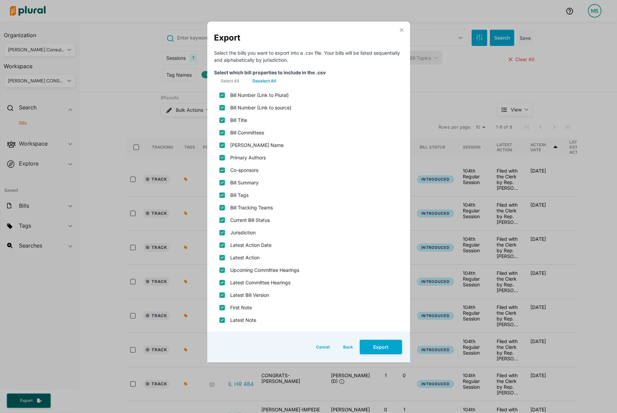
click at [261, 80] on button "Deselect All" at bounding box center [264, 81] width 37 height 10
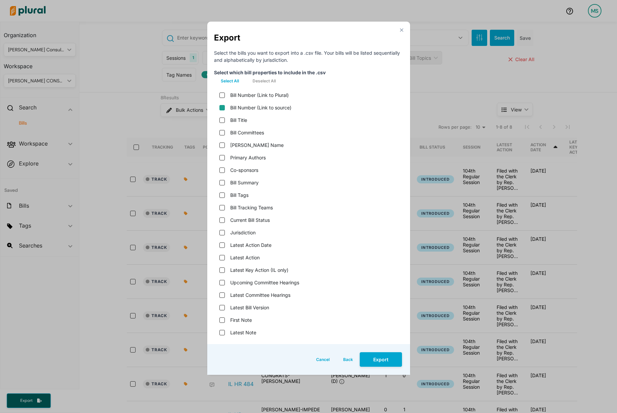
click at [222, 108] on source\) "Bill Number (Link to source)" at bounding box center [221, 107] width 5 height 5
click at [221, 121] on input "Bill Title" at bounding box center [221, 120] width 5 height 5
click at [221, 156] on input "Primary Authors" at bounding box center [221, 157] width 5 height 5
click at [221, 182] on input "Bill Summary" at bounding box center [221, 182] width 5 height 5
click at [221, 218] on status "Current Bill Status" at bounding box center [221, 220] width 5 height 5
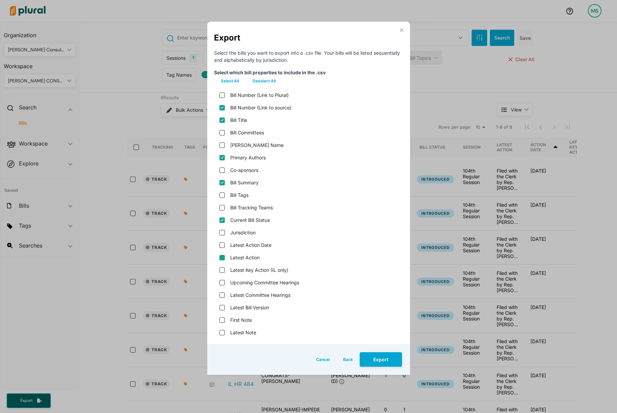
click at [222, 258] on input "Latest Action" at bounding box center [221, 257] width 5 height 5
click at [222, 304] on div "Latest Bill Version" at bounding box center [308, 307] width 189 height 13
click at [222, 308] on version "Latest Bill Version" at bounding box center [221, 307] width 5 height 5
click at [387, 361] on button "Export" at bounding box center [381, 360] width 42 height 15
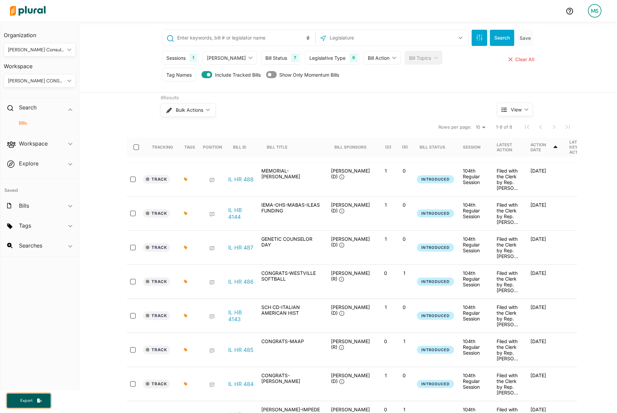
click at [29, 404] on span "Export" at bounding box center [27, 401] width 22 height 6
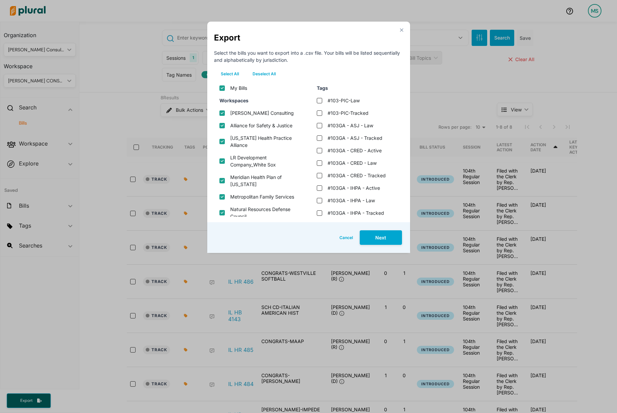
click at [252, 72] on button "Deselect All" at bounding box center [264, 74] width 37 height 10
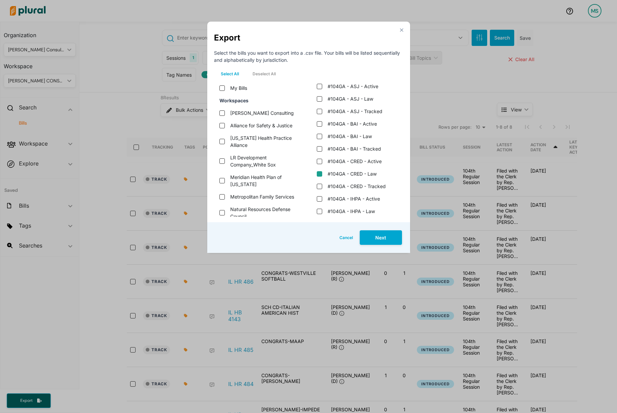
click at [318, 175] on law "#104GA - CRED - Law" at bounding box center [319, 173] width 5 height 5
click at [378, 235] on button "Next" at bounding box center [381, 238] width 42 height 15
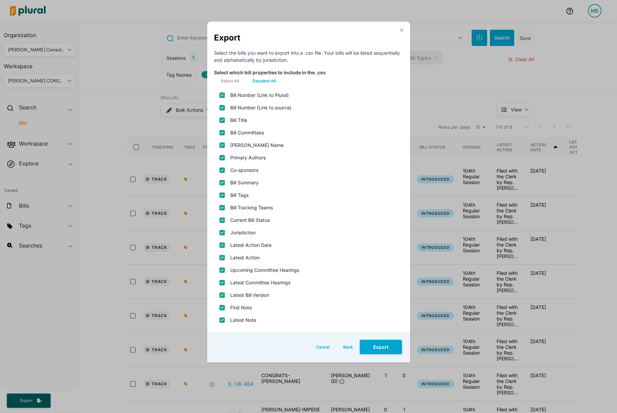
click at [264, 81] on button "Deselect All" at bounding box center [264, 81] width 37 height 10
click at [221, 106] on source\) "Bill Number (Link to source)" at bounding box center [221, 107] width 5 height 5
click at [221, 118] on input "Bill Title" at bounding box center [221, 120] width 5 height 5
click at [221, 156] on input "Primary Authors" at bounding box center [221, 157] width 5 height 5
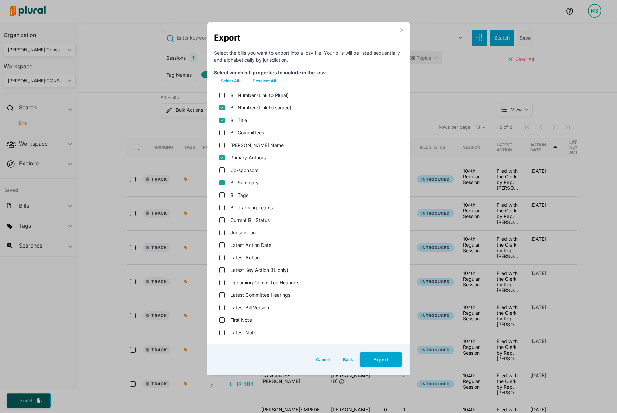
click at [223, 184] on input "Bill Summary" at bounding box center [221, 182] width 5 height 5
click at [221, 218] on status "Current Bill Status" at bounding box center [221, 220] width 5 height 5
click at [221, 259] on input "Latest Action" at bounding box center [221, 257] width 5 height 5
click at [221, 309] on version "Latest Bill Version" at bounding box center [221, 307] width 5 height 5
click at [388, 356] on button "Export" at bounding box center [381, 360] width 42 height 15
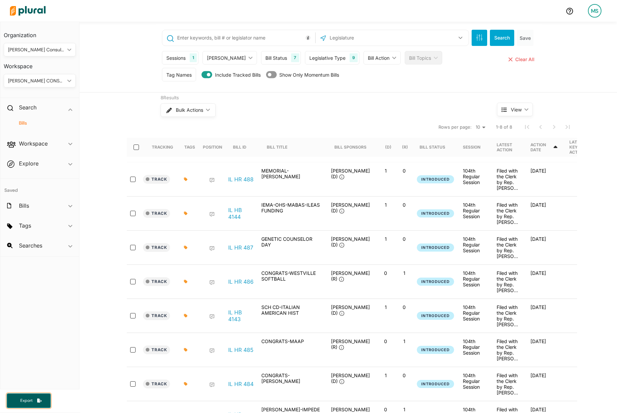
click at [29, 402] on span "Export" at bounding box center [27, 401] width 22 height 6
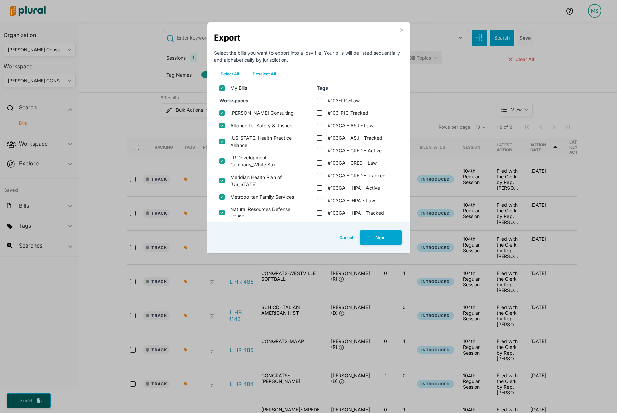
click at [266, 72] on button "Deselect All" at bounding box center [264, 74] width 37 height 10
click at [319, 165] on tracked "#104GA - IHPA - Tracked" at bounding box center [319, 165] width 5 height 5
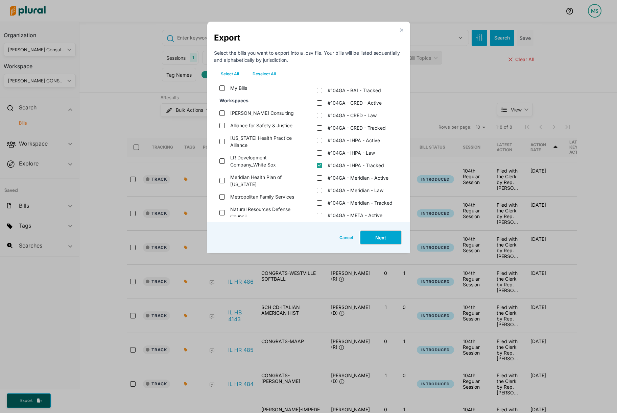
click at [376, 244] on button "Next" at bounding box center [381, 238] width 42 height 15
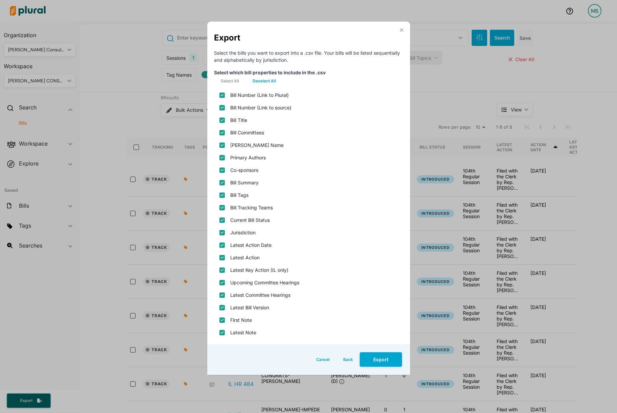
click at [267, 84] on button "Deselect All" at bounding box center [264, 81] width 37 height 10
click at [223, 105] on div "Bill Number (Link to source)" at bounding box center [308, 107] width 189 height 13
click at [222, 120] on input "Bill Title" at bounding box center [221, 120] width 5 height 5
click at [220, 106] on source\) "Bill Number (Link to source)" at bounding box center [221, 107] width 5 height 5
click at [221, 155] on input "Primary Authors" at bounding box center [221, 157] width 5 height 5
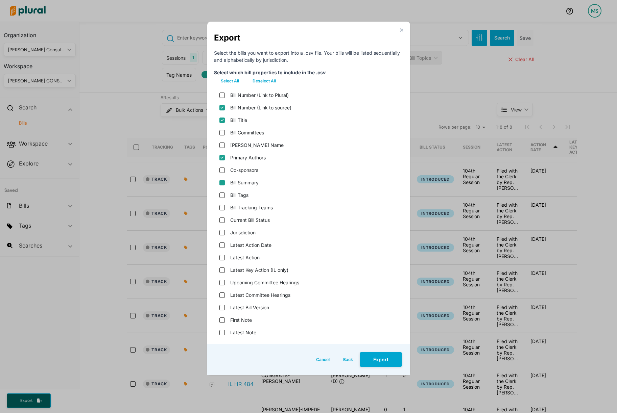
click at [222, 183] on input "Bill Summary" at bounding box center [221, 182] width 5 height 5
click at [221, 219] on status "Current Bill Status" at bounding box center [221, 220] width 5 height 5
click at [222, 259] on input "Latest Action" at bounding box center [221, 257] width 5 height 5
click at [221, 310] on version "Latest Bill Version" at bounding box center [221, 307] width 5 height 5
click at [382, 357] on button "Export" at bounding box center [381, 360] width 42 height 15
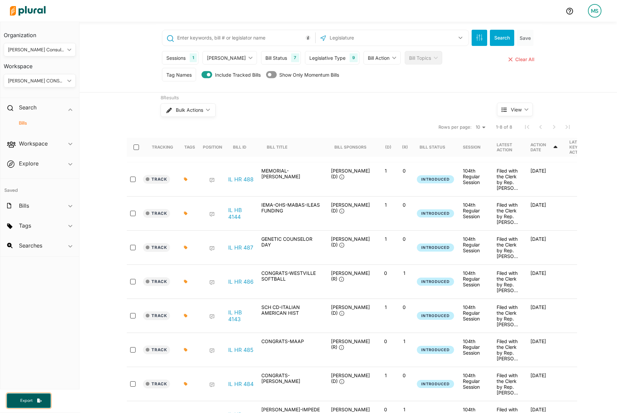
click at [24, 402] on span "Export" at bounding box center [27, 401] width 22 height 6
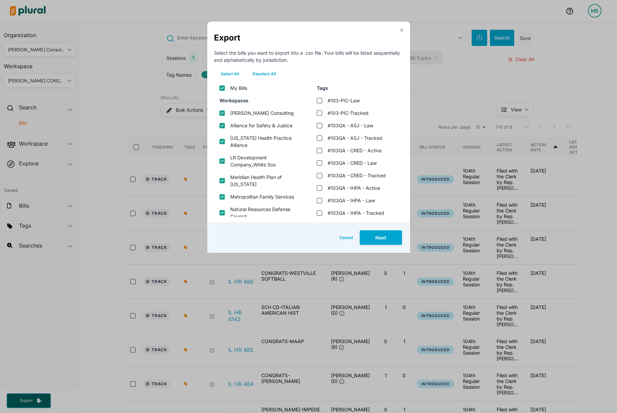
click at [269, 70] on button "Deselect All" at bounding box center [264, 74] width 37 height 10
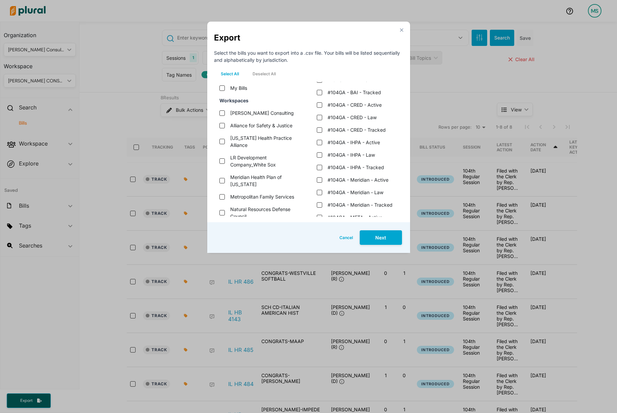
scroll to position [354, 0]
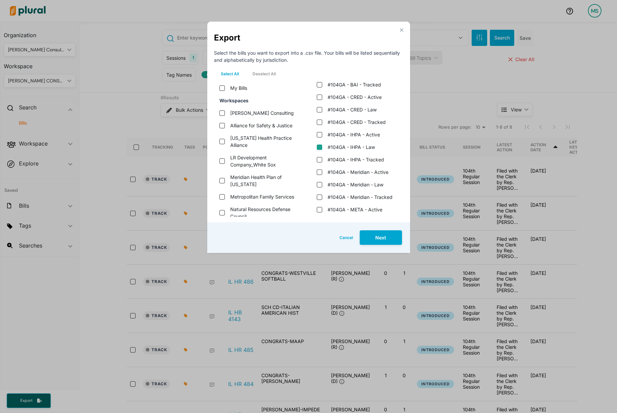
click at [318, 148] on law "#104GA - IHPA - Law" at bounding box center [319, 147] width 5 height 5
click at [389, 236] on button "Next" at bounding box center [381, 238] width 42 height 15
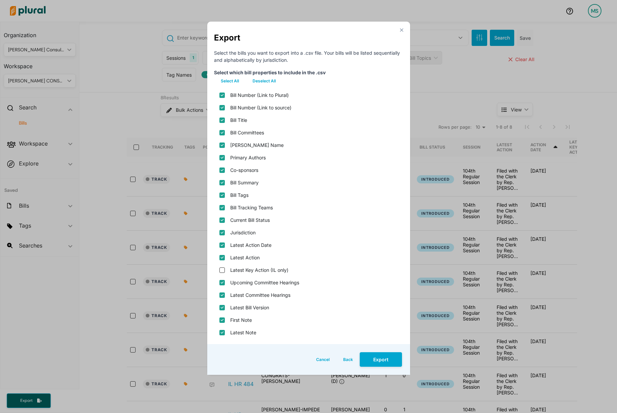
click at [269, 88] on div "Select All Deselect All" at bounding box center [308, 82] width 189 height 13
click at [267, 81] on button "Deselect All" at bounding box center [264, 81] width 37 height 10
click at [220, 108] on source\) "Bill Number (Link to source)" at bounding box center [221, 107] width 5 height 5
click at [221, 123] on div "Bill Title" at bounding box center [308, 120] width 189 height 13
click at [221, 122] on input "Bill Title" at bounding box center [221, 120] width 5 height 5
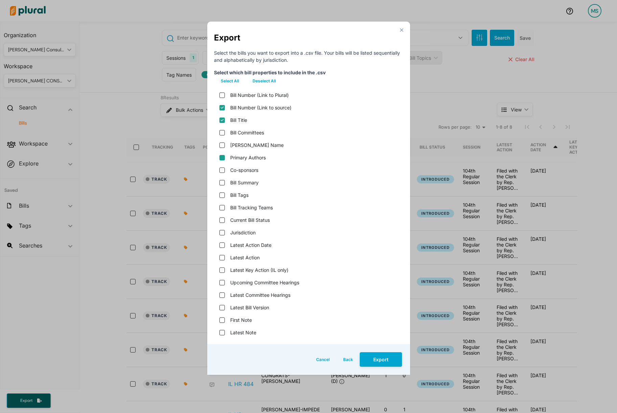
click at [222, 160] on input "Primary Authors" at bounding box center [221, 157] width 5 height 5
click at [222, 181] on input "Bill Summary" at bounding box center [221, 182] width 5 height 5
click at [223, 220] on status "Current Bill Status" at bounding box center [221, 220] width 5 height 5
click at [222, 256] on input "Latest Action" at bounding box center [221, 257] width 5 height 5
click at [221, 305] on div "Latest Bill Version" at bounding box center [308, 307] width 189 height 13
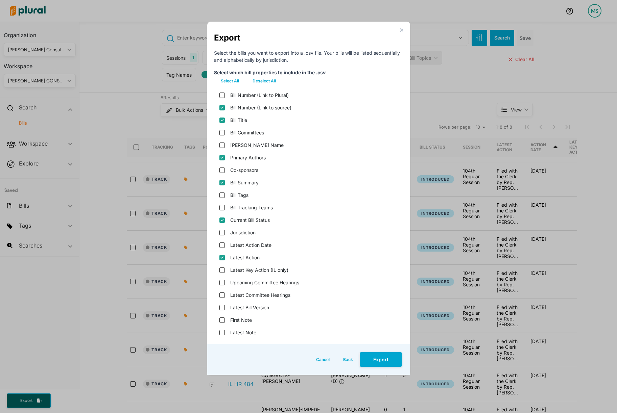
click at [221, 305] on div "Latest Bill Version" at bounding box center [308, 307] width 189 height 13
click at [221, 308] on version "Latest Bill Version" at bounding box center [221, 307] width 5 height 5
click at [388, 356] on button "Export" at bounding box center [381, 360] width 42 height 15
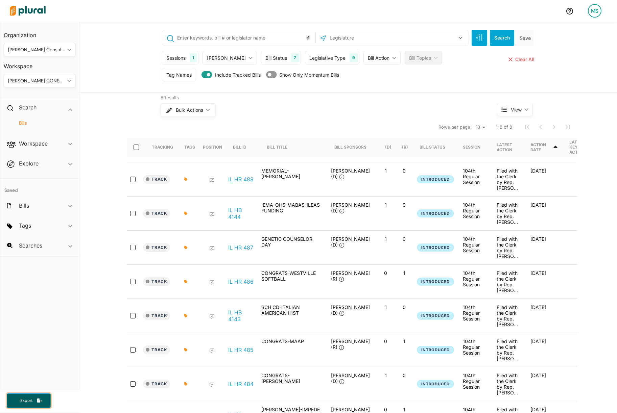
click at [26, 405] on button "Export" at bounding box center [29, 401] width 44 height 15
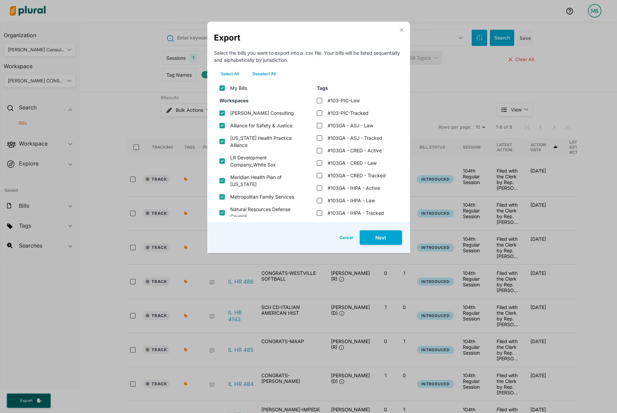
click at [261, 73] on button "Deselect All" at bounding box center [264, 74] width 37 height 10
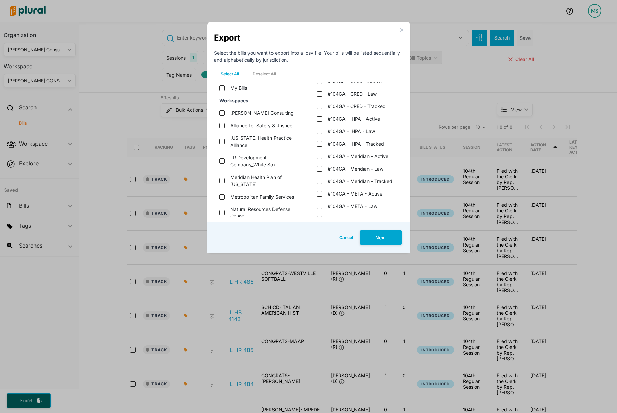
scroll to position [370, 0]
click at [319, 180] on tracked "#104GA - Meridian - Tracked" at bounding box center [319, 180] width 5 height 5
click at [384, 240] on button "Next" at bounding box center [381, 238] width 42 height 15
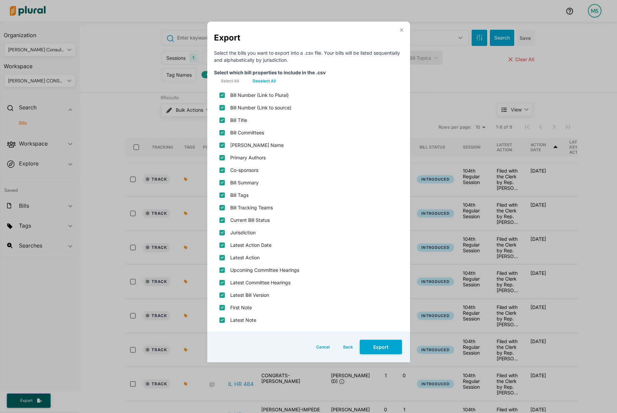
click at [266, 79] on button "Deselect All" at bounding box center [264, 81] width 37 height 10
click at [218, 108] on div "Bill Number (Link to source)" at bounding box center [308, 107] width 189 height 13
click at [222, 107] on source\) "Bill Number (Link to source)" at bounding box center [221, 107] width 5 height 5
click at [222, 117] on div "Bill Title" at bounding box center [308, 120] width 189 height 13
click at [222, 123] on input "Bill Title" at bounding box center [221, 120] width 5 height 5
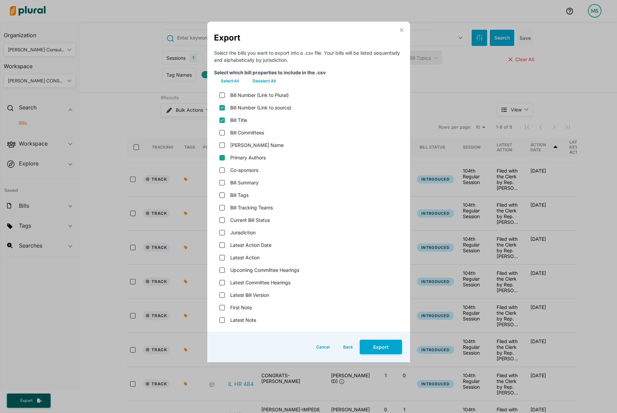
click at [222, 160] on input "Primary Authors" at bounding box center [221, 157] width 5 height 5
click at [221, 182] on input "Bill Summary" at bounding box center [221, 182] width 5 height 5
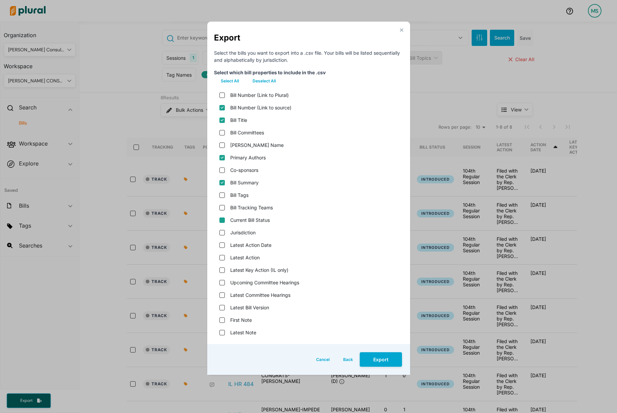
click at [221, 220] on status "Current Bill Status" at bounding box center [221, 220] width 5 height 5
click at [220, 255] on input "Latest Action" at bounding box center [221, 257] width 5 height 5
click at [222, 307] on version "Latest Bill Version" at bounding box center [221, 307] width 5 height 5
click at [383, 358] on button "Export" at bounding box center [381, 360] width 42 height 15
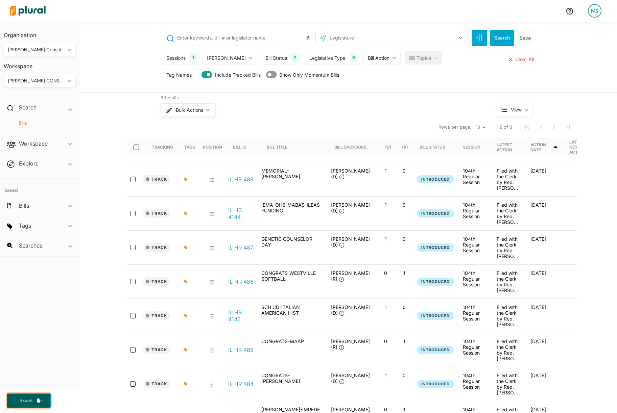
click at [31, 404] on span "Export" at bounding box center [27, 401] width 22 height 6
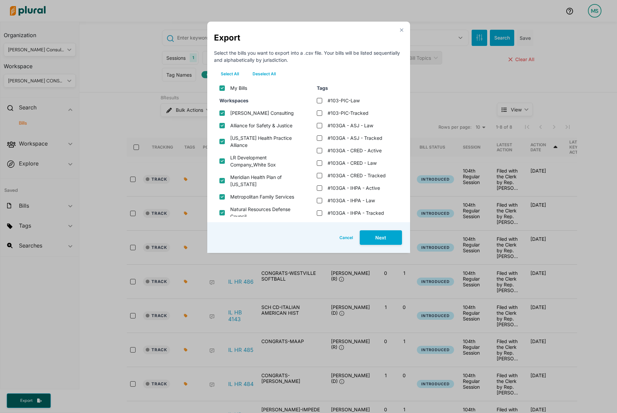
click at [267, 71] on button "Deselect All" at bounding box center [264, 74] width 37 height 10
click at [319, 161] on law "#104GA - Meridian - Law" at bounding box center [319, 163] width 5 height 5
click at [380, 235] on button "Next" at bounding box center [381, 238] width 42 height 15
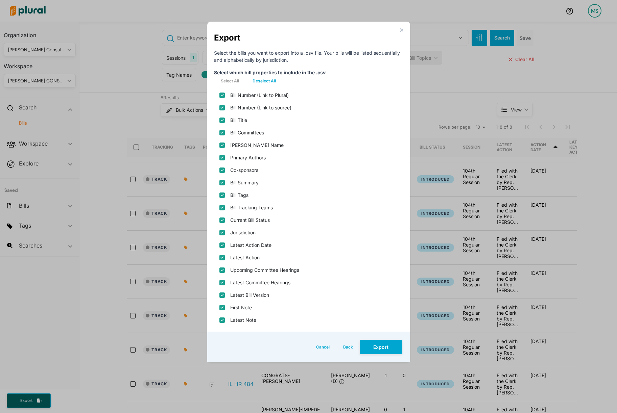
click at [263, 87] on div "Select All Deselect All" at bounding box center [308, 82] width 189 height 13
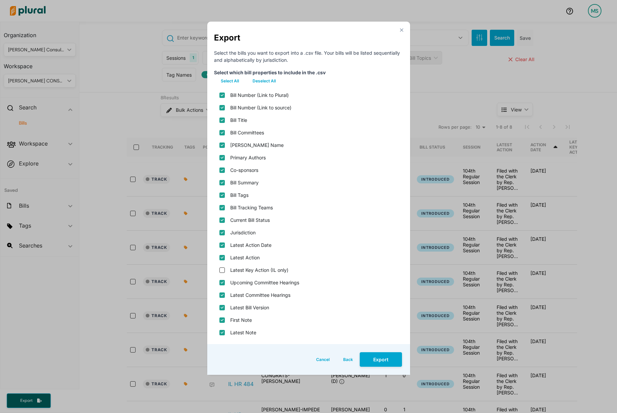
click at [263, 82] on button "Deselect All" at bounding box center [264, 81] width 37 height 10
click at [224, 108] on source\) "Bill Number (Link to source)" at bounding box center [221, 107] width 5 height 5
click at [222, 120] on input "Bill Title" at bounding box center [221, 120] width 5 height 5
click at [222, 146] on name "Bill Short Name" at bounding box center [221, 145] width 5 height 5
click at [220, 182] on input "Bill Summary" at bounding box center [221, 182] width 5 height 5
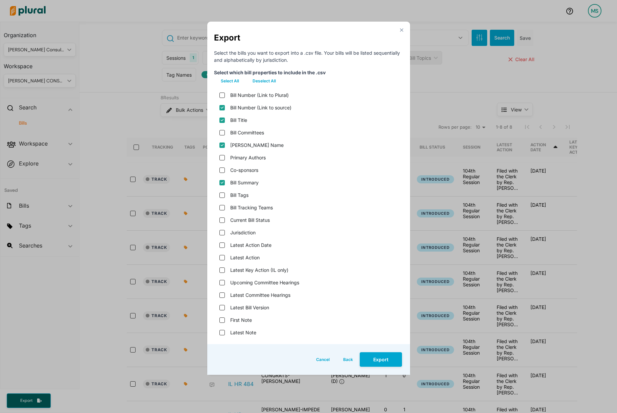
click at [224, 145] on div "Bill Short Name" at bounding box center [308, 145] width 189 height 13
click at [219, 145] on name "Bill Short Name" at bounding box center [221, 145] width 5 height 5
click at [223, 156] on input "Primary Authors" at bounding box center [221, 157] width 5 height 5
click at [223, 222] on status "Current Bill Status" at bounding box center [221, 220] width 5 height 5
click at [222, 255] on div "Latest Action" at bounding box center [308, 257] width 189 height 13
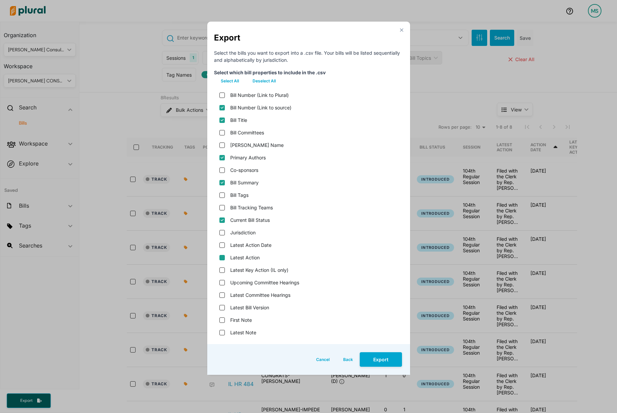
click at [222, 259] on input "Latest Action" at bounding box center [221, 257] width 5 height 5
click at [223, 307] on version "Latest Bill Version" at bounding box center [221, 307] width 5 height 5
click at [380, 351] on div "Cancel Back Export" at bounding box center [308, 359] width 203 height 31
click at [380, 355] on button "Export" at bounding box center [381, 360] width 42 height 15
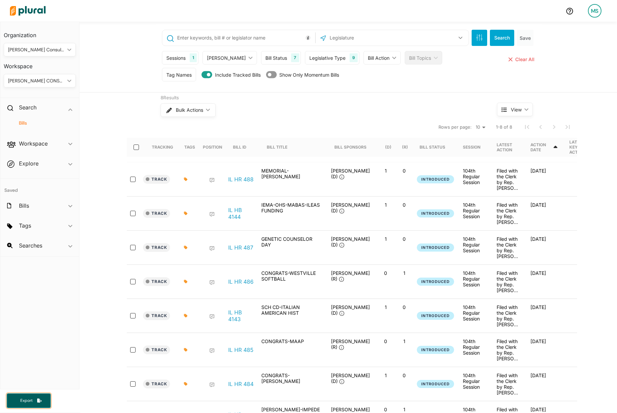
click at [37, 402] on span "Export" at bounding box center [27, 401] width 22 height 6
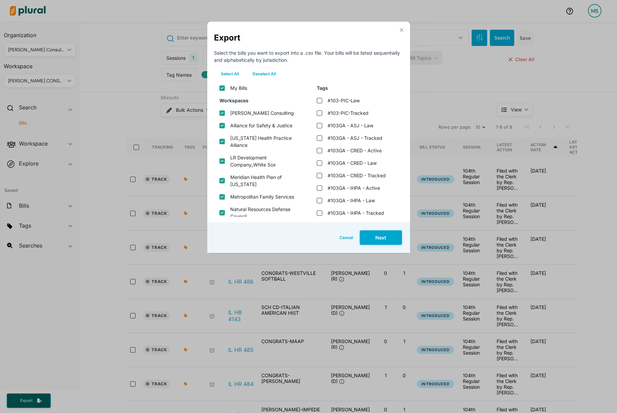
click at [267, 78] on button "Deselect All" at bounding box center [264, 74] width 37 height 10
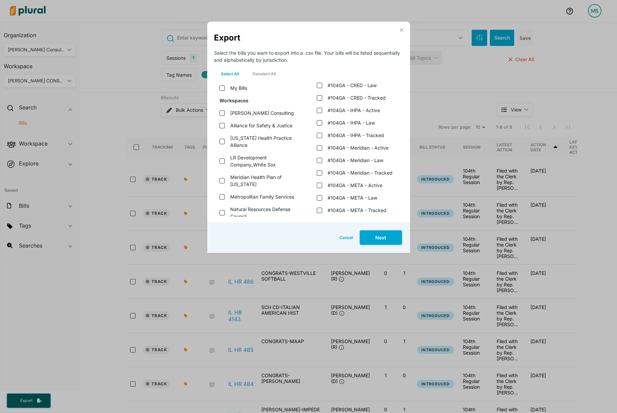
scroll to position [415, 0]
click at [319, 174] on tracked "#104GA - META - Tracked" at bounding box center [319, 172] width 5 height 5
click at [378, 237] on button "Next" at bounding box center [381, 238] width 42 height 15
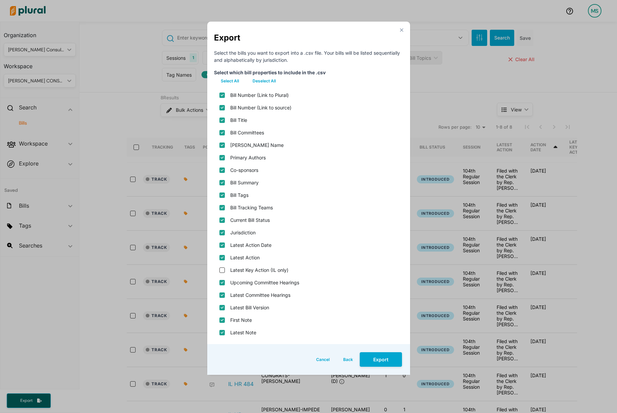
click at [261, 79] on button "Deselect All" at bounding box center [264, 81] width 37 height 10
click at [223, 107] on source\) "Bill Number (Link to source)" at bounding box center [221, 107] width 5 height 5
click at [222, 122] on input "Bill Title" at bounding box center [221, 120] width 5 height 5
click at [222, 159] on input "Primary Authors" at bounding box center [221, 157] width 5 height 5
click at [222, 182] on input "Bill Summary" at bounding box center [221, 182] width 5 height 5
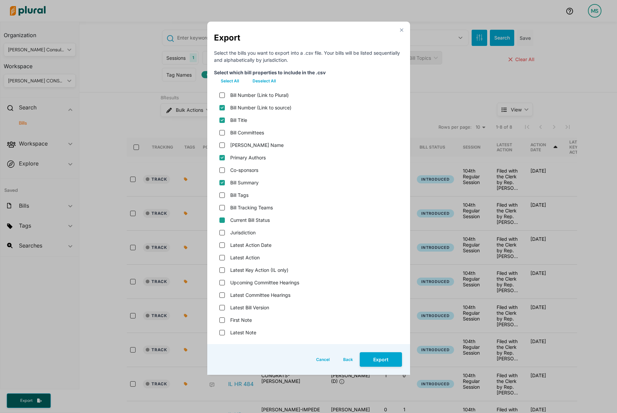
click at [221, 220] on status "Current Bill Status" at bounding box center [221, 220] width 5 height 5
click at [223, 260] on input "Latest Action" at bounding box center [221, 257] width 5 height 5
click at [222, 309] on version "Latest Bill Version" at bounding box center [221, 307] width 5 height 5
click at [384, 360] on button "Export" at bounding box center [381, 360] width 42 height 15
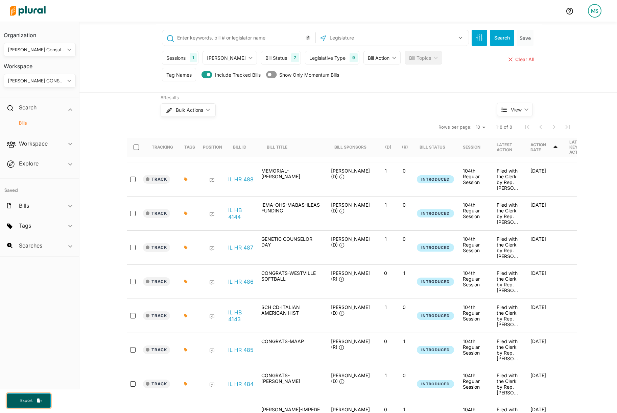
click at [27, 398] on span "Export" at bounding box center [27, 401] width 22 height 6
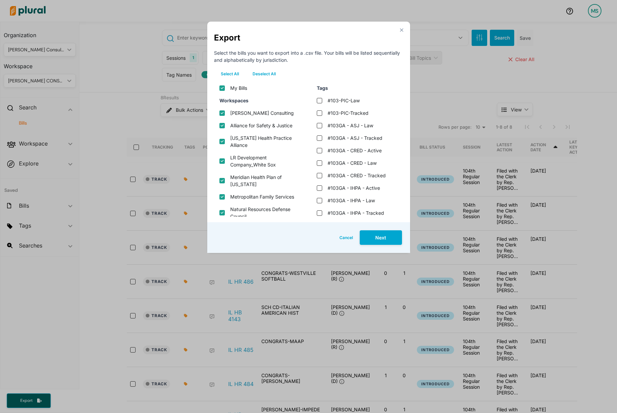
click at [268, 70] on button "Deselect All" at bounding box center [264, 74] width 37 height 10
click at [318, 125] on law "#104GA - META - Law" at bounding box center [319, 123] width 5 height 5
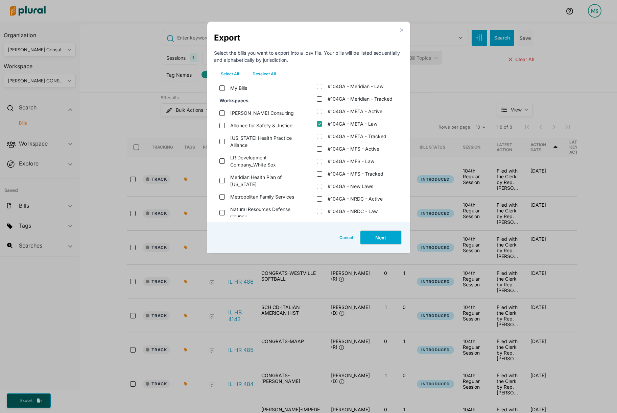
click at [384, 236] on button "Next" at bounding box center [381, 238] width 42 height 15
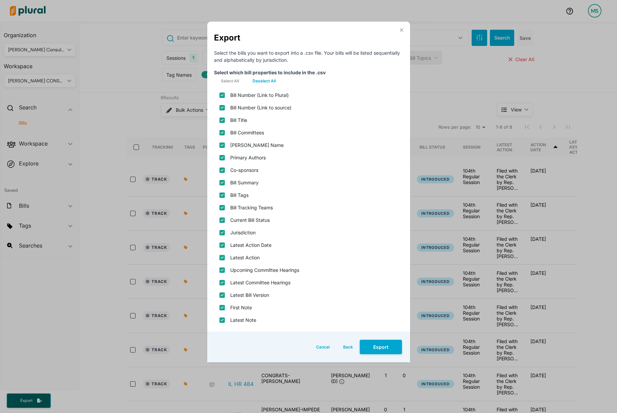
click at [261, 83] on button "Deselect All" at bounding box center [264, 81] width 37 height 10
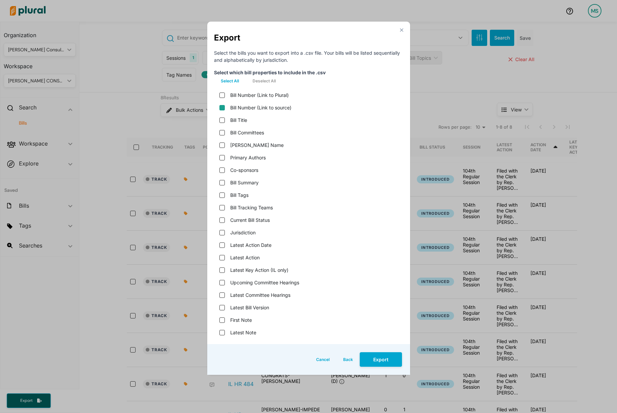
click at [222, 107] on source\) "Bill Number (Link to source)" at bounding box center [221, 107] width 5 height 5
click at [223, 127] on div "Bill Committees" at bounding box center [308, 132] width 189 height 13
click at [222, 119] on input "Bill Title" at bounding box center [221, 120] width 5 height 5
click at [222, 156] on input "Primary Authors" at bounding box center [221, 157] width 5 height 5
click at [222, 181] on input "Bill Summary" at bounding box center [221, 182] width 5 height 5
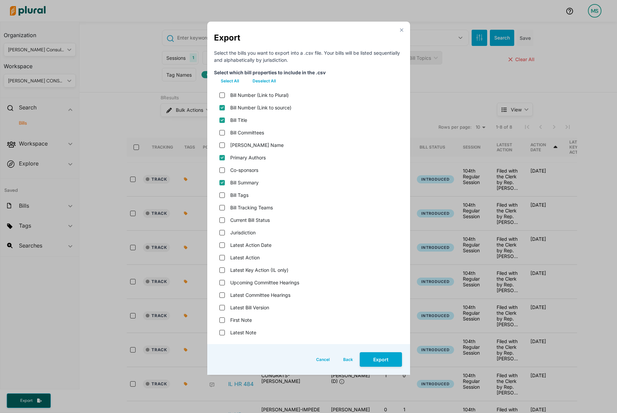
click at [224, 223] on div "Current Bill Status" at bounding box center [308, 220] width 189 height 13
click at [222, 221] on status "Current Bill Status" at bounding box center [221, 220] width 5 height 5
click at [221, 258] on input "Latest Action" at bounding box center [221, 257] width 5 height 5
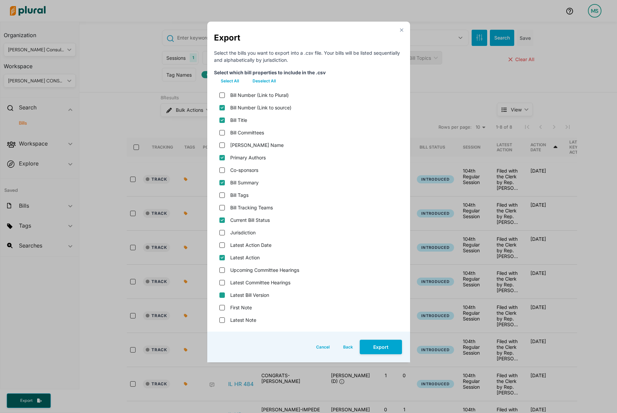
click at [222, 294] on version "Latest Bill Version" at bounding box center [221, 295] width 5 height 5
click at [384, 351] on button "Export" at bounding box center [381, 347] width 42 height 15
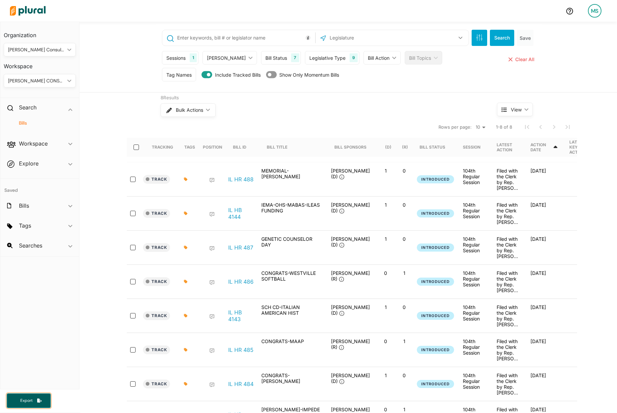
click at [42, 399] on button "Export" at bounding box center [29, 401] width 44 height 15
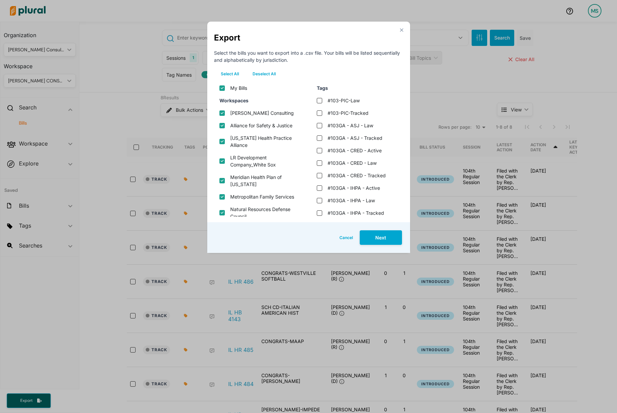
click at [257, 72] on button "Deselect All" at bounding box center [264, 74] width 37 height 10
click at [319, 160] on tracked "#104GA - MFS - Tracked" at bounding box center [319, 161] width 5 height 5
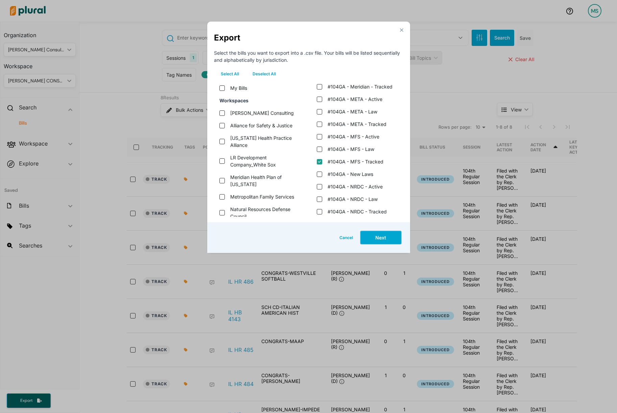
click at [382, 237] on button "Next" at bounding box center [381, 238] width 42 height 15
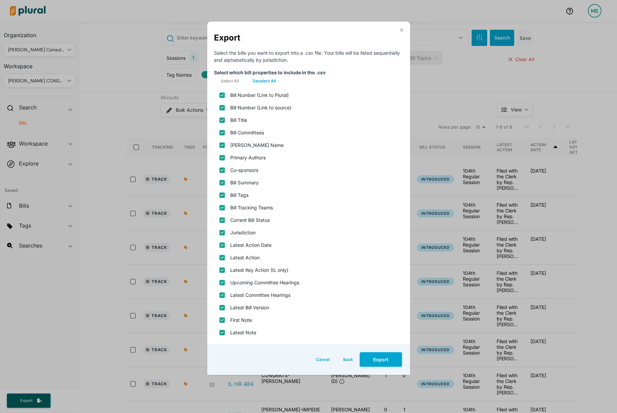
click at [259, 84] on button "Deselect All" at bounding box center [264, 81] width 37 height 10
click at [222, 108] on source\) "Bill Number (Link to source)" at bounding box center [221, 107] width 5 height 5
click at [222, 119] on input "Bill Title" at bounding box center [221, 120] width 5 height 5
click at [222, 157] on input "Primary Authors" at bounding box center [221, 157] width 5 height 5
click at [221, 182] on input "Bill Summary" at bounding box center [221, 182] width 5 height 5
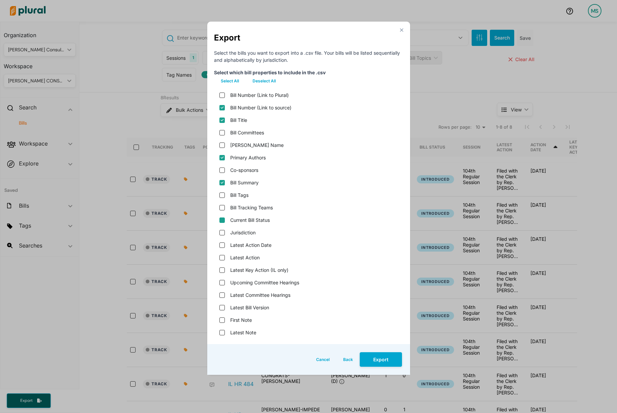
click at [222, 220] on status "Current Bill Status" at bounding box center [221, 220] width 5 height 5
click at [220, 259] on input "Latest Action" at bounding box center [221, 257] width 5 height 5
click at [220, 308] on version "Latest Bill Version" at bounding box center [221, 307] width 5 height 5
click at [386, 361] on button "Export" at bounding box center [381, 360] width 42 height 15
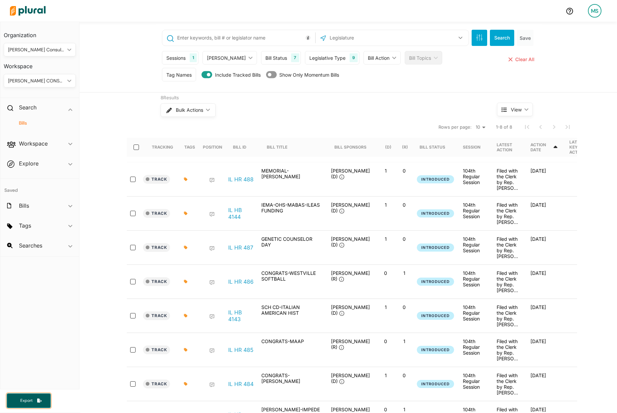
click at [31, 401] on span "Export" at bounding box center [27, 401] width 22 height 6
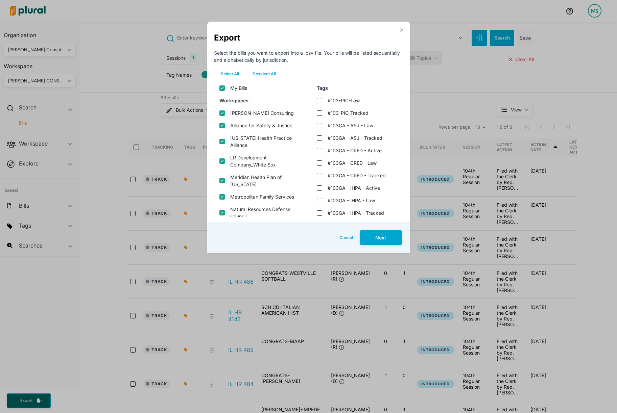
click at [261, 72] on button "Deselect All" at bounding box center [264, 74] width 37 height 10
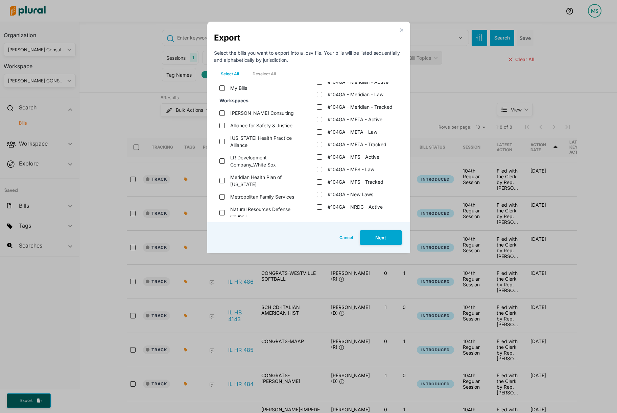
scroll to position [450, 0]
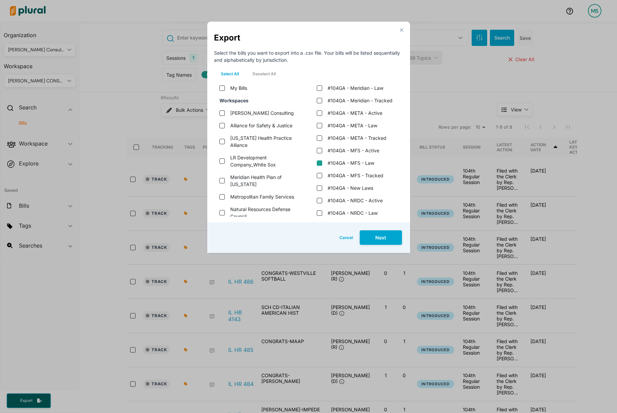
click at [318, 161] on law "#104GA - MFS - Law" at bounding box center [319, 163] width 5 height 5
click at [383, 233] on button "Next" at bounding box center [381, 238] width 42 height 15
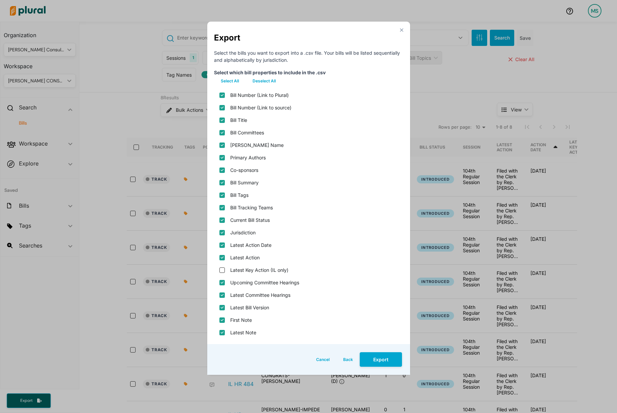
click at [270, 77] on button "Deselect All" at bounding box center [264, 81] width 37 height 10
click at [221, 106] on source\) "Bill Number (Link to source)" at bounding box center [221, 107] width 5 height 5
click at [221, 117] on div "Bill Title" at bounding box center [308, 120] width 189 height 13
click at [221, 123] on div "Bill Title" at bounding box center [308, 120] width 189 height 13
click at [222, 120] on input "Bill Title" at bounding box center [221, 120] width 5 height 5
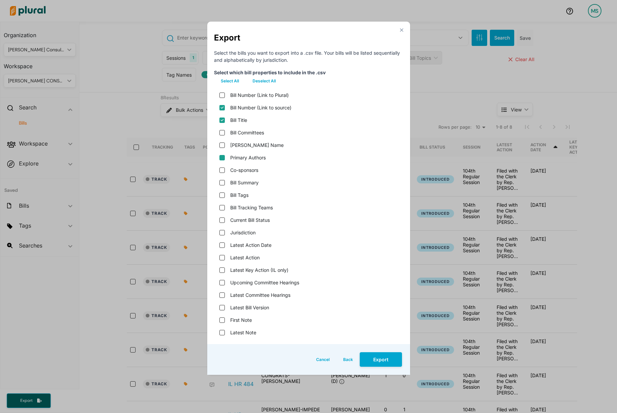
click at [223, 157] on input "Primary Authors" at bounding box center [221, 157] width 5 height 5
click at [220, 182] on input "Bill Summary" at bounding box center [221, 182] width 5 height 5
click at [220, 219] on status "Current Bill Status" at bounding box center [221, 220] width 5 height 5
click at [221, 258] on input "Latest Action" at bounding box center [221, 257] width 5 height 5
click at [219, 306] on version "Latest Bill Version" at bounding box center [221, 307] width 5 height 5
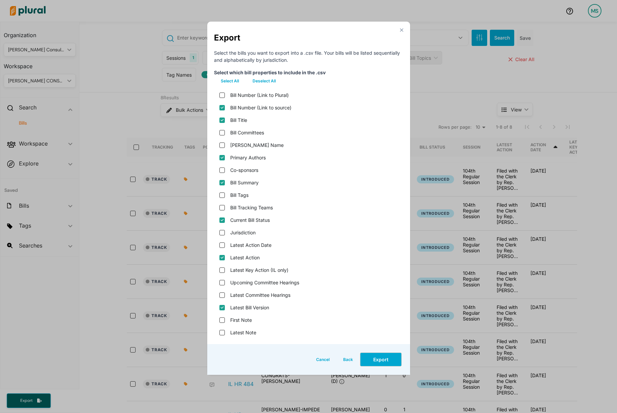
click at [392, 361] on button "Export" at bounding box center [381, 360] width 42 height 15
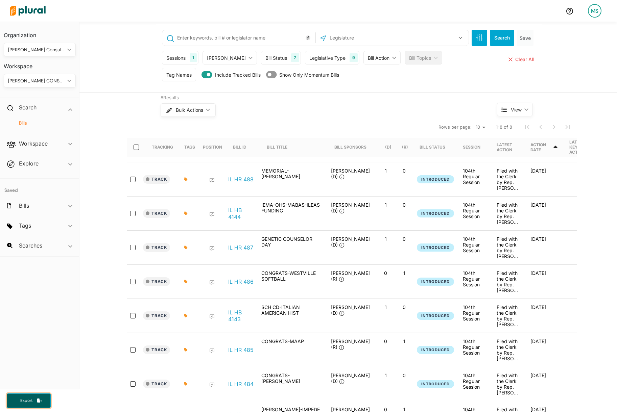
click at [34, 402] on span "Export" at bounding box center [27, 401] width 22 height 6
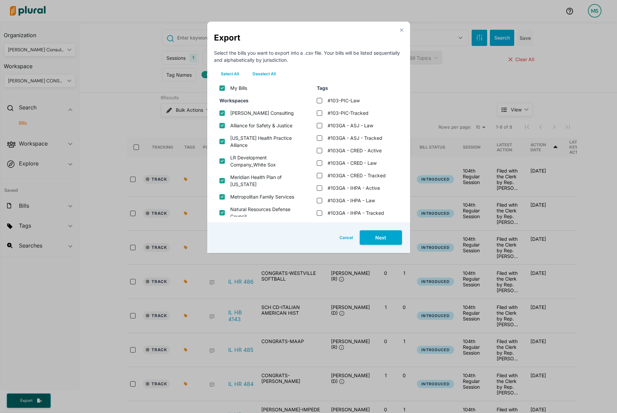
click at [270, 76] on button "Deselect All" at bounding box center [264, 74] width 37 height 10
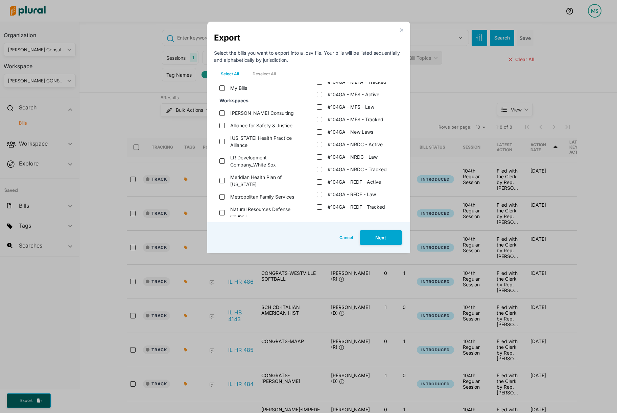
scroll to position [508, 0]
click at [319, 169] on tracked "#104GA - NRDC - Tracked" at bounding box center [319, 167] width 5 height 5
click at [379, 238] on button "Next" at bounding box center [381, 238] width 42 height 15
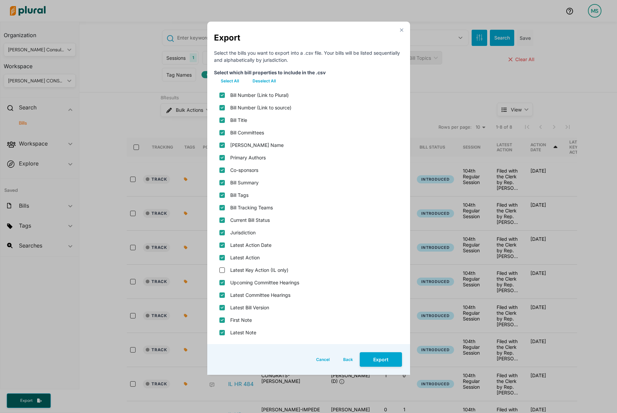
click at [268, 78] on button "Deselect All" at bounding box center [264, 81] width 37 height 10
click at [222, 106] on source\) "Bill Number (Link to source)" at bounding box center [221, 107] width 5 height 5
click at [220, 120] on input "Bill Title" at bounding box center [221, 120] width 5 height 5
click at [223, 156] on input "Primary Authors" at bounding box center [221, 157] width 5 height 5
click at [221, 181] on input "Bill Summary" at bounding box center [221, 182] width 5 height 5
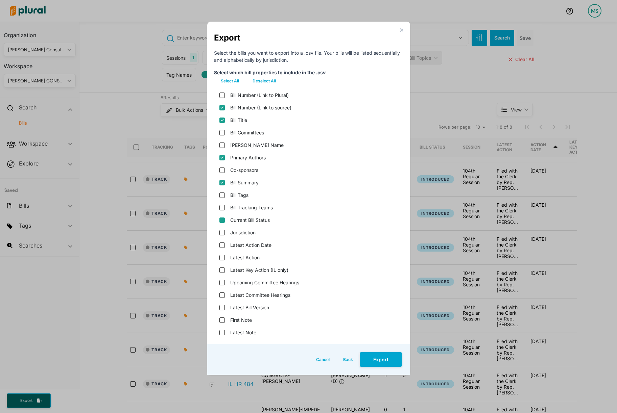
click at [221, 221] on status "Current Bill Status" at bounding box center [221, 220] width 5 height 5
click at [223, 259] on input "Latest Action" at bounding box center [221, 257] width 5 height 5
click at [220, 307] on version "Latest Bill Version" at bounding box center [221, 307] width 5 height 5
click at [374, 359] on button "Export" at bounding box center [381, 360] width 42 height 15
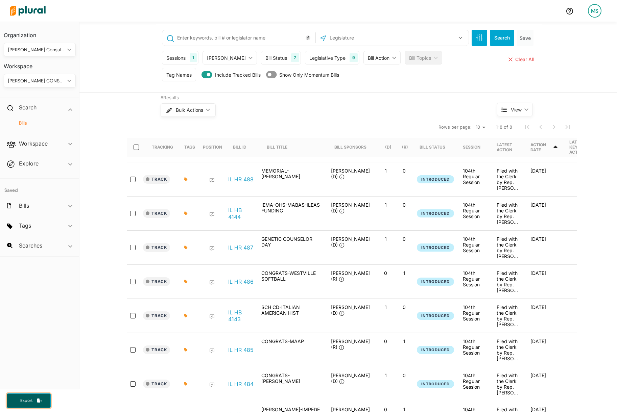
click at [25, 402] on span "Export" at bounding box center [27, 401] width 22 height 6
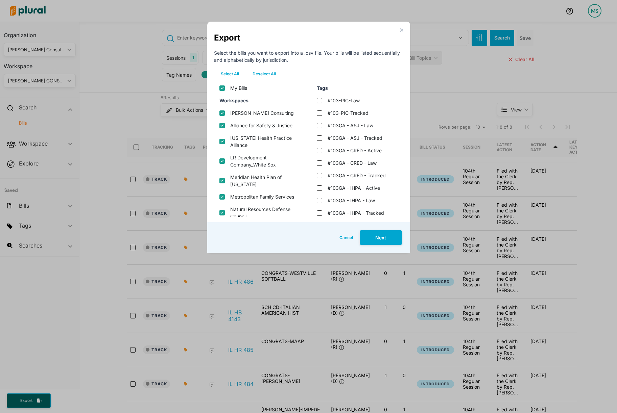
click at [30, 397] on div "close Export Select the bills you want to export into a .csv file. Your bills w…" at bounding box center [308, 206] width 617 height 413
click at [264, 77] on button "Deselect All" at bounding box center [264, 74] width 37 height 10
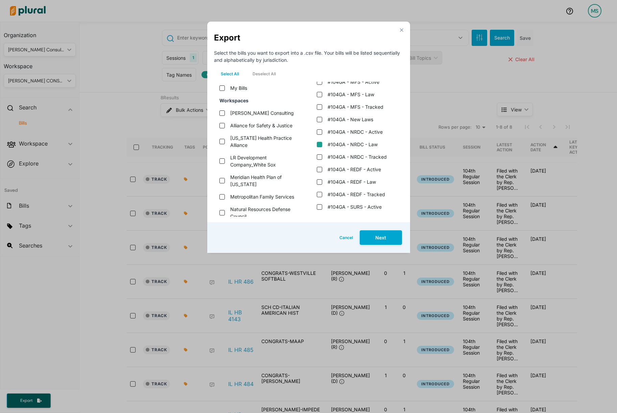
click at [319, 144] on law "#104GA - NRDC - Law" at bounding box center [319, 144] width 5 height 5
click at [375, 235] on button "Next" at bounding box center [381, 238] width 42 height 15
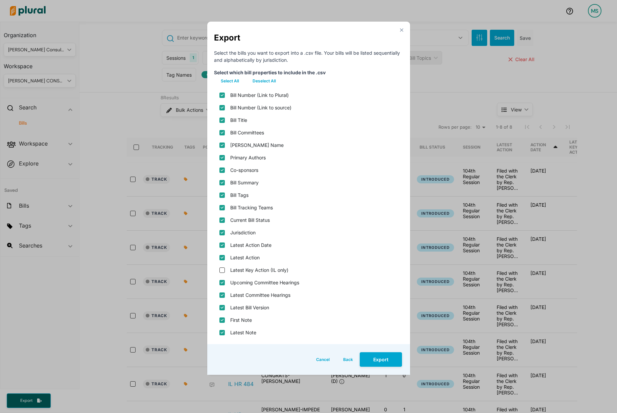
click at [267, 85] on button "Deselect All" at bounding box center [264, 81] width 37 height 10
click at [220, 106] on source\) "Bill Number (Link to source)" at bounding box center [221, 107] width 5 height 5
click at [222, 120] on input "Bill Title" at bounding box center [221, 120] width 5 height 5
click at [222, 163] on div "Primary Authors" at bounding box center [308, 157] width 189 height 13
click at [222, 159] on input "Primary Authors" at bounding box center [221, 157] width 5 height 5
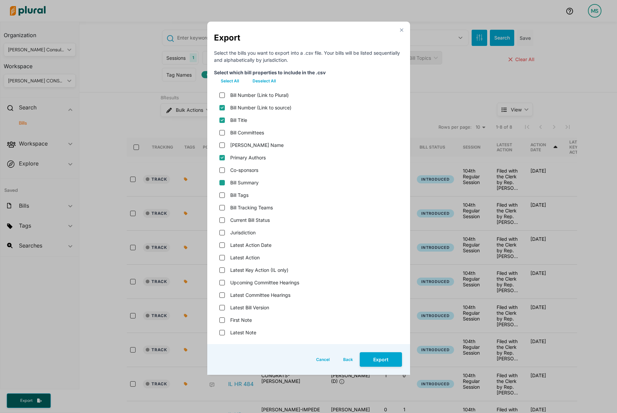
click at [222, 180] on input "Bill Summary" at bounding box center [221, 182] width 5 height 5
click at [224, 221] on status "Current Bill Status" at bounding box center [221, 220] width 5 height 5
click at [224, 258] on div "Latest Action" at bounding box center [308, 257] width 189 height 13
click at [223, 259] on input "Latest Action" at bounding box center [221, 257] width 5 height 5
click at [222, 305] on version "Latest Bill Version" at bounding box center [221, 307] width 5 height 5
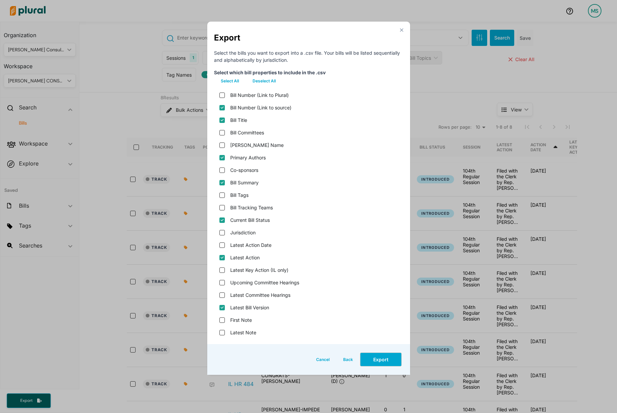
click at [375, 361] on button "Export" at bounding box center [381, 360] width 42 height 15
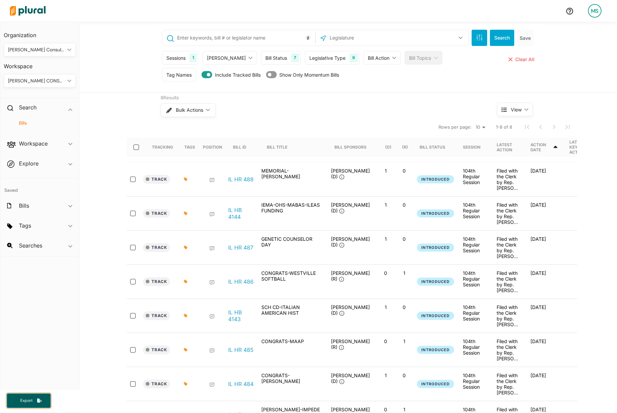
click at [33, 401] on span "Export" at bounding box center [27, 401] width 22 height 6
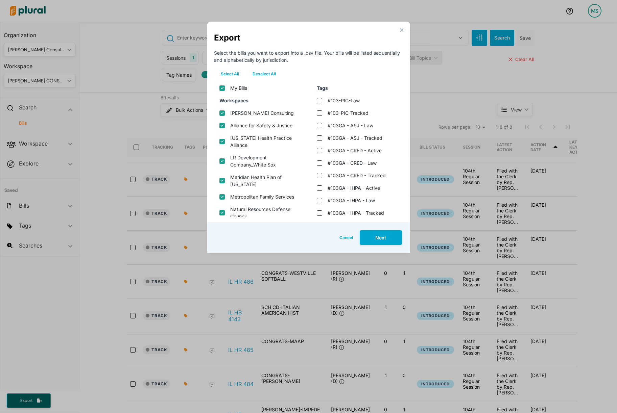
click at [266, 72] on button "Deselect All" at bounding box center [264, 74] width 37 height 10
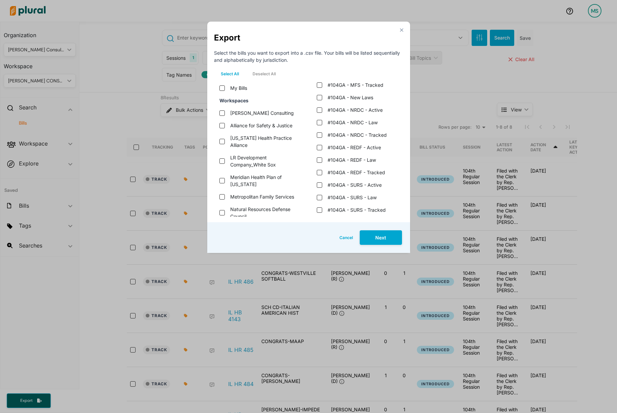
scroll to position [541, 0]
click at [318, 170] on tracked "#104GA - REDF - Tracked" at bounding box center [319, 172] width 5 height 5
click at [382, 239] on button "Next" at bounding box center [381, 238] width 42 height 15
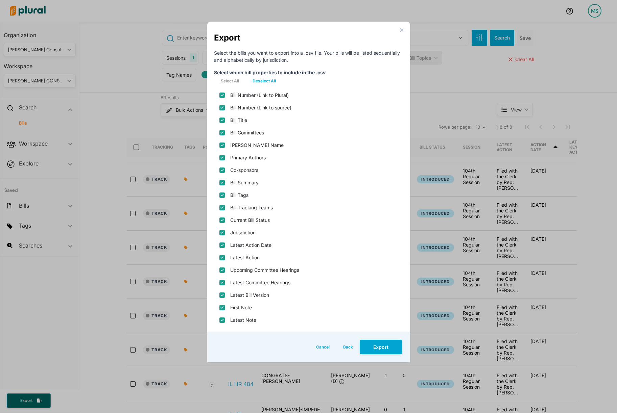
click at [267, 80] on button "Deselect All" at bounding box center [264, 81] width 37 height 10
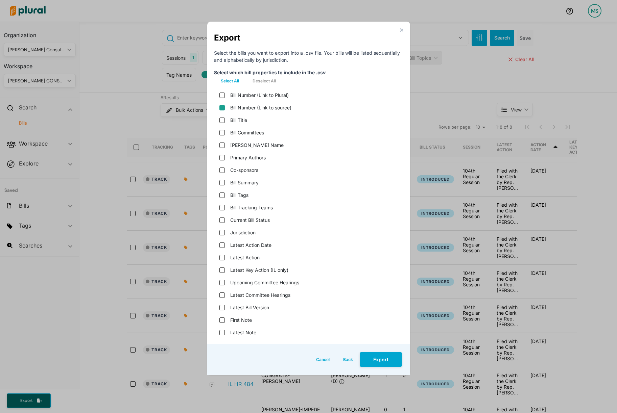
click at [220, 107] on source\) "Bill Number (Link to source)" at bounding box center [221, 107] width 5 height 5
click at [220, 117] on div "Bill Title" at bounding box center [308, 120] width 189 height 13
click at [221, 121] on input "Bill Title" at bounding box center [221, 120] width 5 height 5
click at [223, 157] on input "Primary Authors" at bounding box center [221, 157] width 5 height 5
click at [221, 184] on input "Bill Summary" at bounding box center [221, 182] width 5 height 5
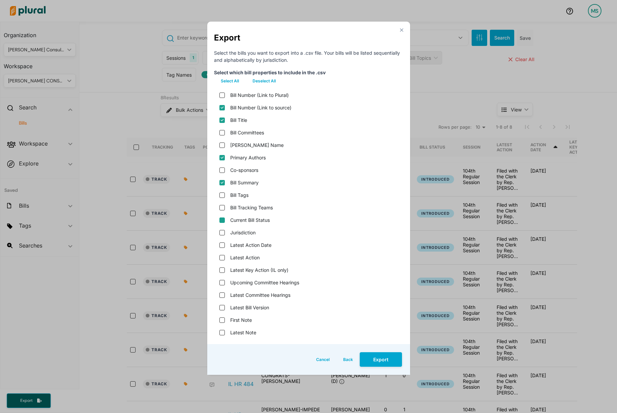
click at [219, 220] on status "Current Bill Status" at bounding box center [221, 220] width 5 height 5
click at [219, 256] on div "Latest Action" at bounding box center [308, 257] width 189 height 13
click at [223, 259] on input "Latest Action" at bounding box center [221, 257] width 5 height 5
click at [221, 306] on version "Latest Bill Version" at bounding box center [221, 307] width 5 height 5
click at [385, 361] on button "Export" at bounding box center [381, 360] width 42 height 15
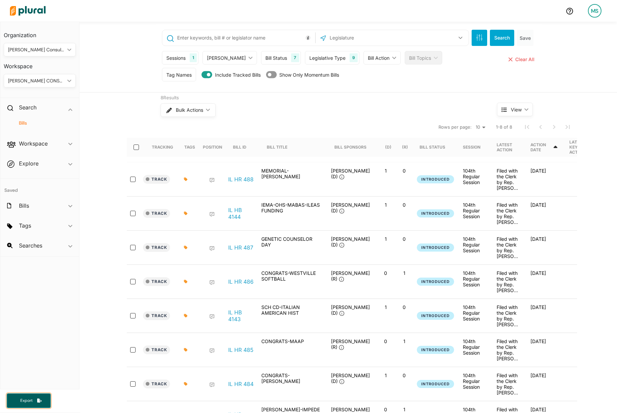
click at [30, 404] on button "Export" at bounding box center [29, 401] width 44 height 15
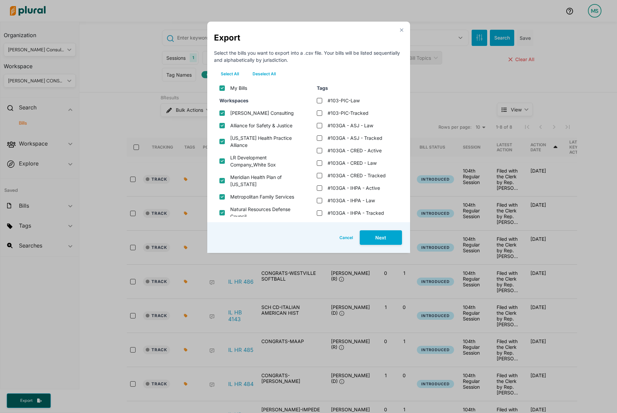
click at [261, 76] on button "Deselect All" at bounding box center [264, 74] width 37 height 10
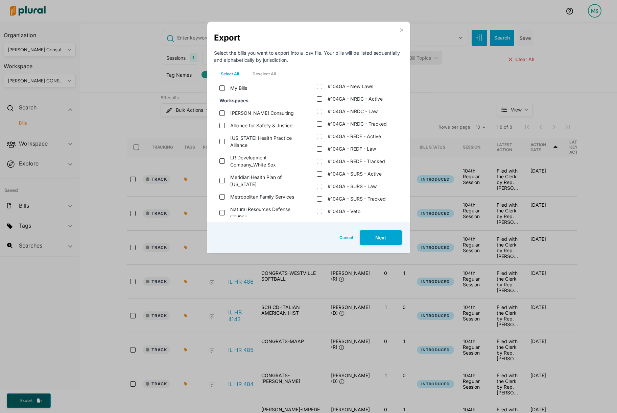
scroll to position [555, 0]
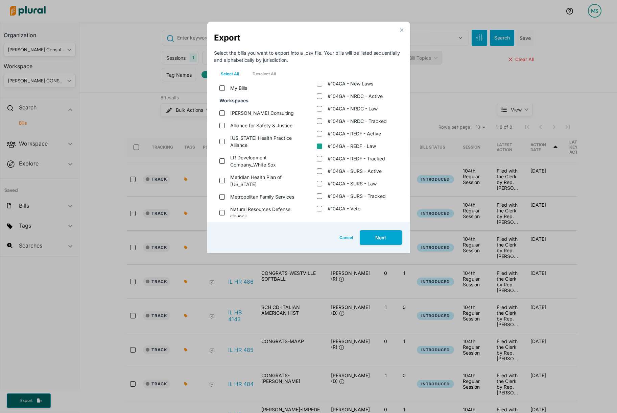
click at [318, 147] on law "#104GA - REDF - Law" at bounding box center [319, 146] width 5 height 5
click at [380, 242] on button "Next" at bounding box center [381, 238] width 42 height 15
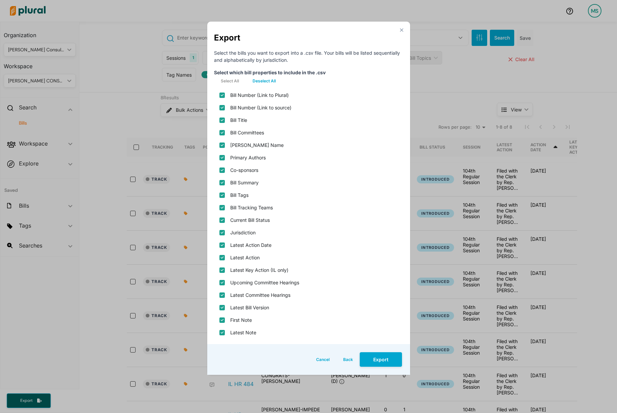
click at [263, 75] on div "Select which bill properties to include in the .csv" at bounding box center [308, 72] width 189 height 7
click at [260, 79] on button "Deselect All" at bounding box center [264, 81] width 37 height 10
click at [223, 108] on source\) "Bill Number (Link to source)" at bounding box center [221, 107] width 5 height 5
click at [222, 118] on input "Bill Title" at bounding box center [221, 120] width 5 height 5
click at [222, 157] on input "Primary Authors" at bounding box center [221, 157] width 5 height 5
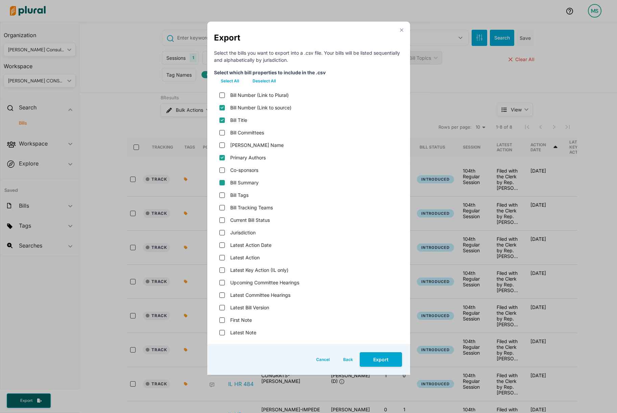
click at [221, 184] on input "Bill Summary" at bounding box center [221, 182] width 5 height 5
click at [224, 222] on status "Current Bill Status" at bounding box center [221, 220] width 5 height 5
click at [222, 257] on input "Latest Action" at bounding box center [221, 257] width 5 height 5
click at [222, 308] on version "Latest Bill Version" at bounding box center [221, 307] width 5 height 5
click at [388, 366] on button "Export" at bounding box center [381, 360] width 42 height 15
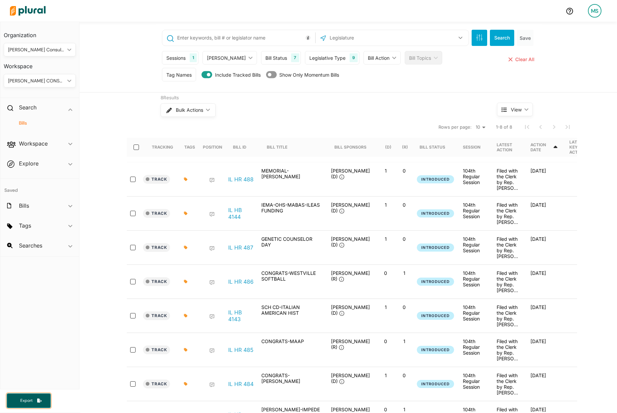
click at [29, 398] on span "Export" at bounding box center [27, 401] width 22 height 6
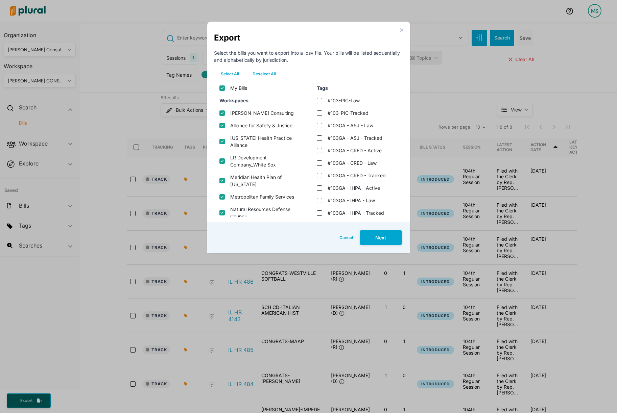
click at [266, 74] on button "Deselect All" at bounding box center [264, 74] width 37 height 10
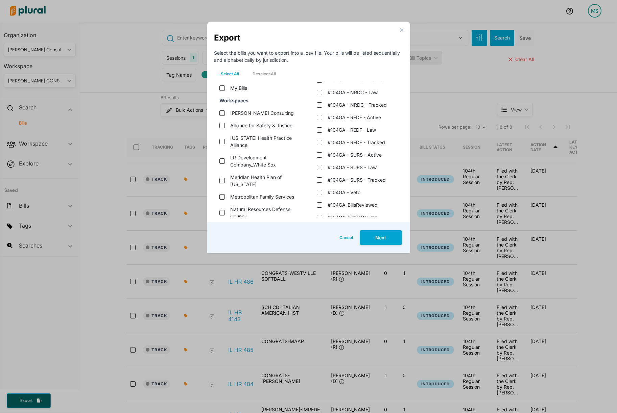
scroll to position [578, 0]
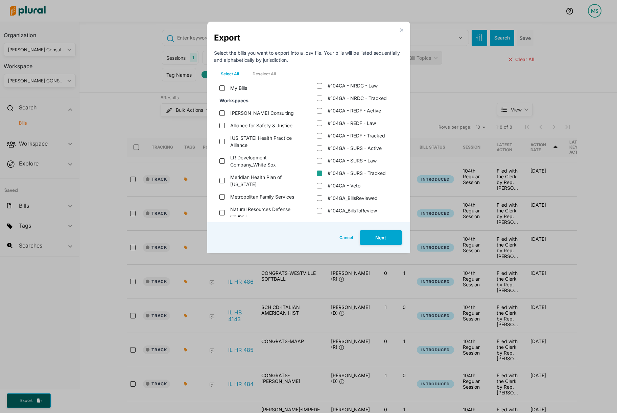
click at [319, 173] on tracked "#104GA - SURS - Tracked" at bounding box center [319, 173] width 5 height 5
click at [377, 241] on button "Next" at bounding box center [381, 238] width 42 height 15
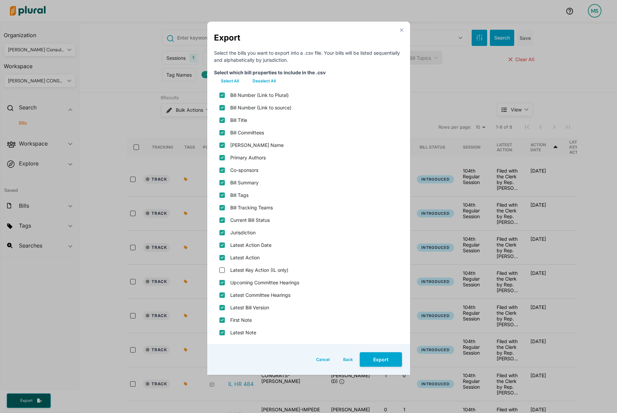
click at [265, 82] on button "Deselect All" at bounding box center [264, 81] width 37 height 10
click at [220, 111] on div "Bill Number (Link to source)" at bounding box center [308, 107] width 189 height 13
click at [222, 107] on source\) "Bill Number (Link to source)" at bounding box center [221, 107] width 5 height 5
click at [223, 119] on input "Bill Title" at bounding box center [221, 120] width 5 height 5
click at [222, 157] on input "Primary Authors" at bounding box center [221, 157] width 5 height 5
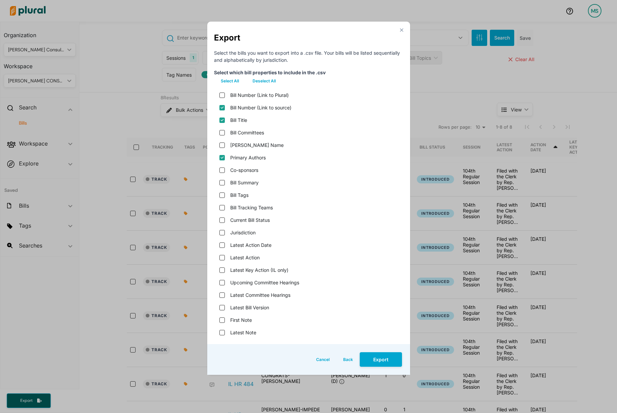
click at [224, 186] on div "Bill Summary" at bounding box center [308, 182] width 189 height 13
click at [224, 184] on input "Bill Summary" at bounding box center [221, 182] width 5 height 5
click at [222, 220] on status "Current Bill Status" at bounding box center [221, 220] width 5 height 5
click at [222, 256] on input "Latest Action" at bounding box center [221, 257] width 5 height 5
click at [224, 308] on version "Latest Bill Version" at bounding box center [221, 307] width 5 height 5
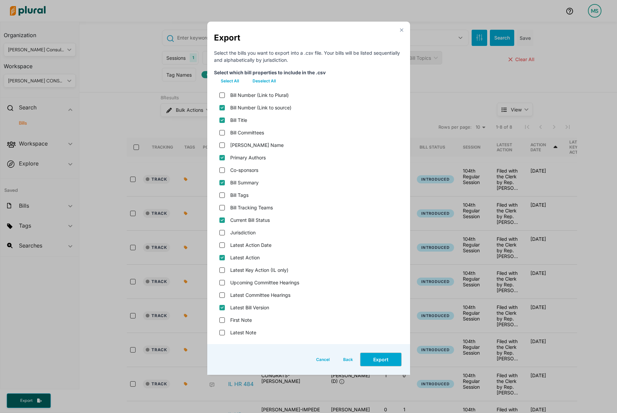
click at [371, 364] on button "Export" at bounding box center [381, 360] width 42 height 15
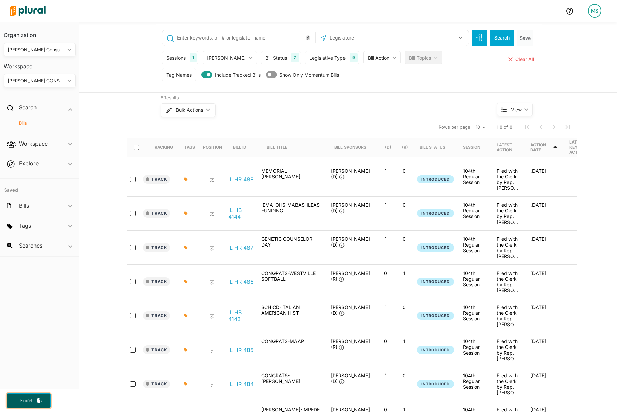
click at [26, 407] on button "Export" at bounding box center [29, 401] width 44 height 15
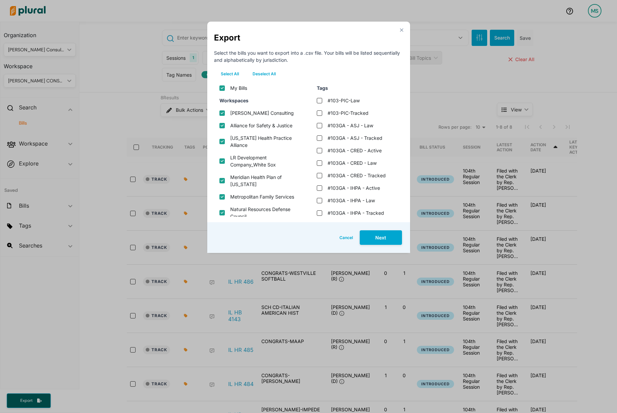
click at [268, 73] on button "Deselect All" at bounding box center [264, 74] width 37 height 10
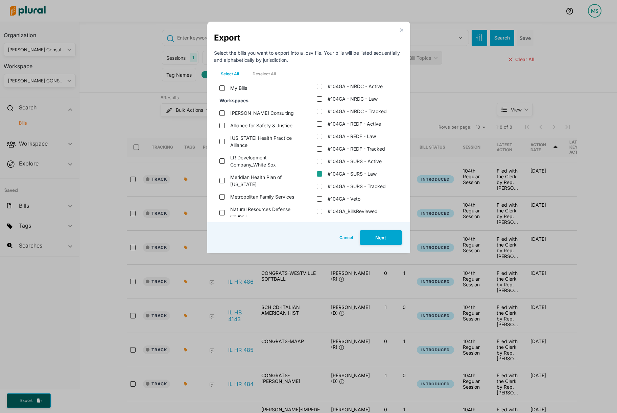
click at [321, 172] on law "#104GA - SURS - Law" at bounding box center [319, 173] width 5 height 5
click at [381, 247] on div "Cancel Next" at bounding box center [308, 237] width 203 height 31
click at [381, 237] on button "Next" at bounding box center [381, 238] width 42 height 15
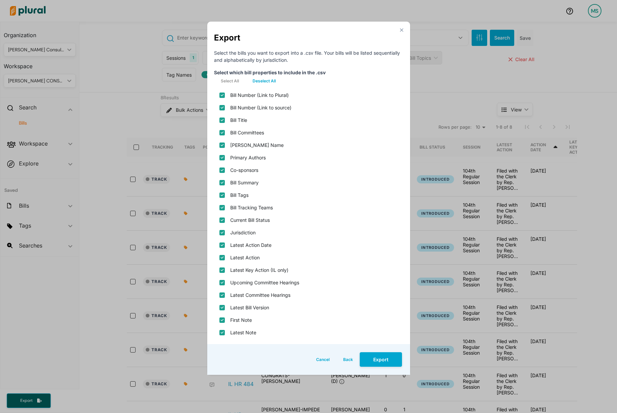
click at [255, 76] on button "Deselect All" at bounding box center [264, 81] width 37 height 10
click at [223, 108] on source\) "Bill Number (Link to source)" at bounding box center [221, 107] width 5 height 5
click at [222, 120] on input "Bill Title" at bounding box center [221, 120] width 5 height 5
click at [222, 158] on input "Primary Authors" at bounding box center [221, 157] width 5 height 5
click at [222, 182] on input "Bill Summary" at bounding box center [221, 182] width 5 height 5
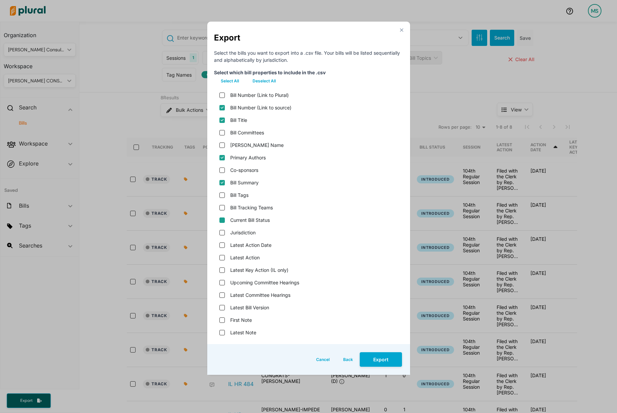
click at [222, 221] on status "Current Bill Status" at bounding box center [221, 220] width 5 height 5
click at [222, 261] on div "Latest Action" at bounding box center [308, 257] width 189 height 13
click at [222, 259] on input "Latest Action" at bounding box center [221, 257] width 5 height 5
click at [221, 313] on div "Latest Bill Version" at bounding box center [308, 307] width 189 height 13
click at [223, 309] on version "Latest Bill Version" at bounding box center [221, 307] width 5 height 5
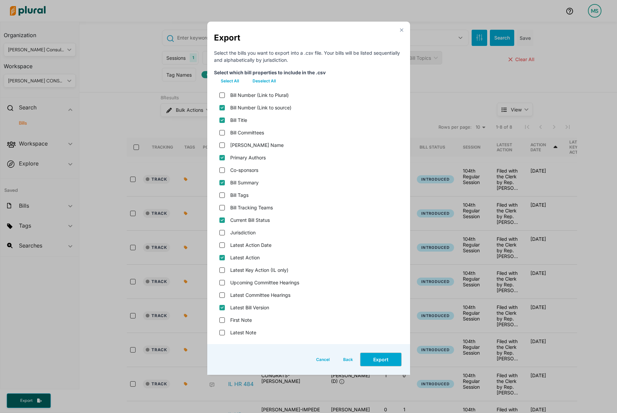
click at [380, 360] on button "Export" at bounding box center [381, 360] width 42 height 15
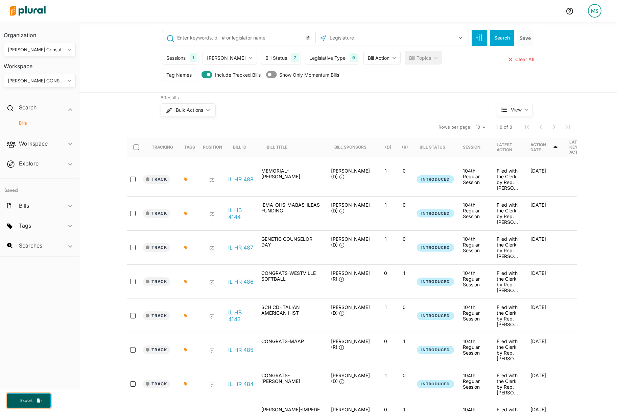
click at [31, 396] on button "Export" at bounding box center [29, 401] width 44 height 15
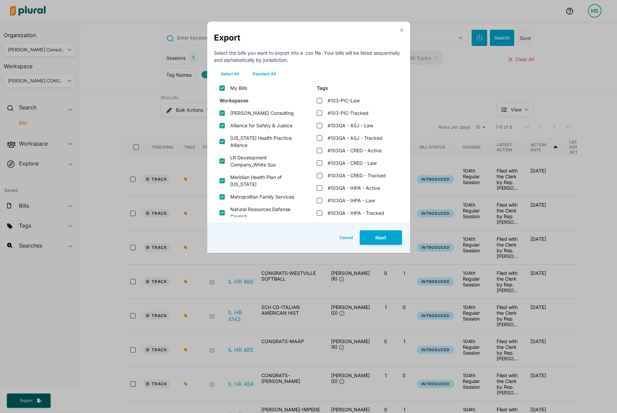
click at [267, 74] on button "Deselect All" at bounding box center [264, 74] width 37 height 10
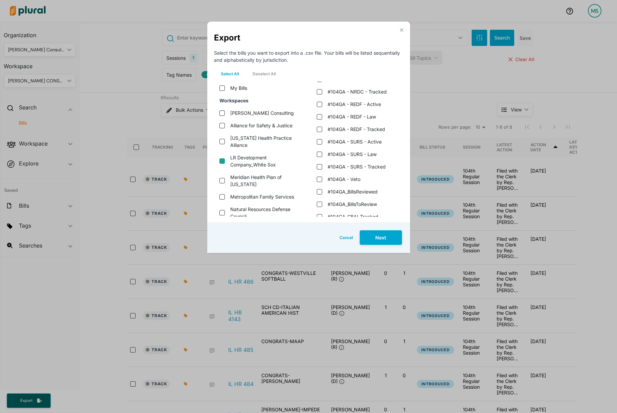
click at [223, 159] on sox "LR Development Company_White Sox" at bounding box center [221, 161] width 5 height 5
click at [380, 239] on button "Next" at bounding box center [381, 238] width 42 height 15
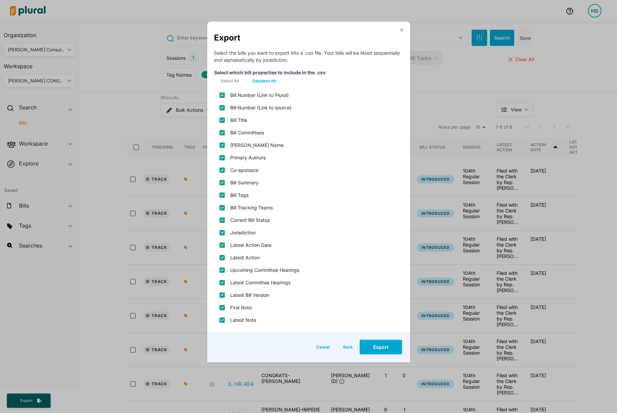
click at [258, 78] on button "Deselect All" at bounding box center [264, 81] width 37 height 10
click at [222, 107] on source\) "Bill Number (Link to source)" at bounding box center [221, 107] width 5 height 5
click at [222, 121] on input "Bill Title" at bounding box center [221, 120] width 5 height 5
click at [221, 160] on div "Primary Authors" at bounding box center [308, 157] width 189 height 13
click at [222, 157] on input "Primary Authors" at bounding box center [221, 157] width 5 height 5
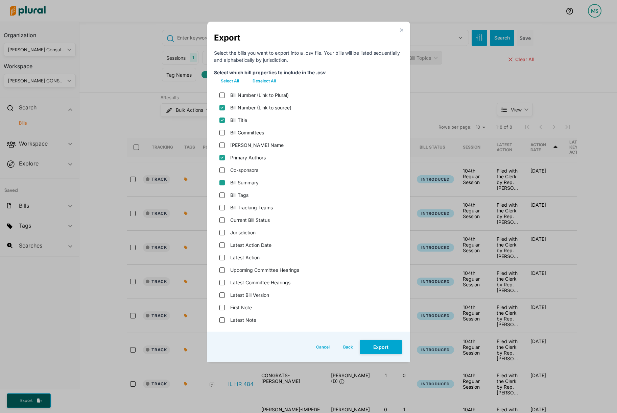
click at [223, 182] on input "Bill Summary" at bounding box center [221, 182] width 5 height 5
click at [221, 220] on status "Current Bill Status" at bounding box center [221, 220] width 5 height 5
click at [223, 259] on input "Latest Action" at bounding box center [221, 257] width 5 height 5
click at [224, 295] on version "Latest Bill Version" at bounding box center [221, 295] width 5 height 5
click at [223, 320] on input "Latest Note" at bounding box center [221, 320] width 5 height 5
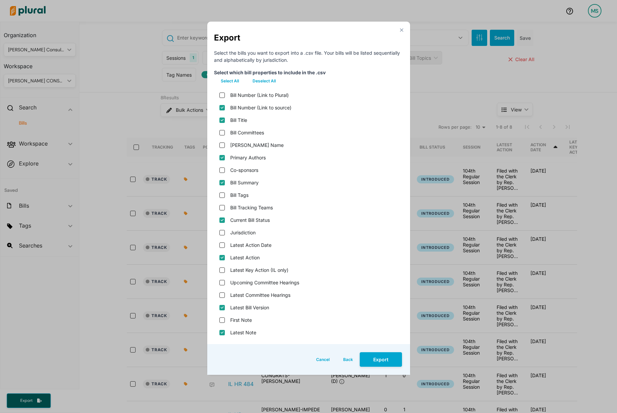
click at [220, 334] on input "Latest Note" at bounding box center [221, 332] width 5 height 5
click at [222, 321] on input "First Note" at bounding box center [221, 320] width 5 height 5
click at [392, 361] on button "Export" at bounding box center [381, 360] width 42 height 15
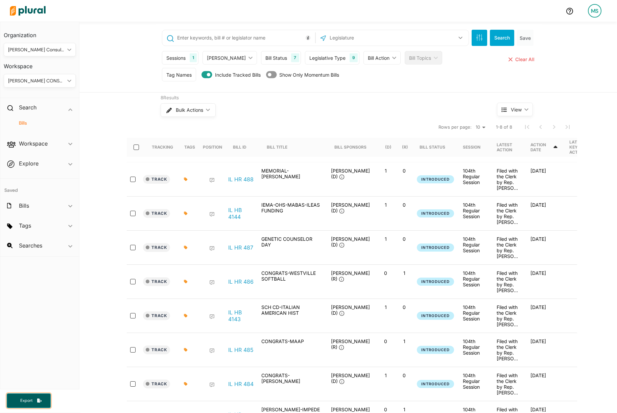
click at [23, 399] on span "Export" at bounding box center [27, 401] width 22 height 6
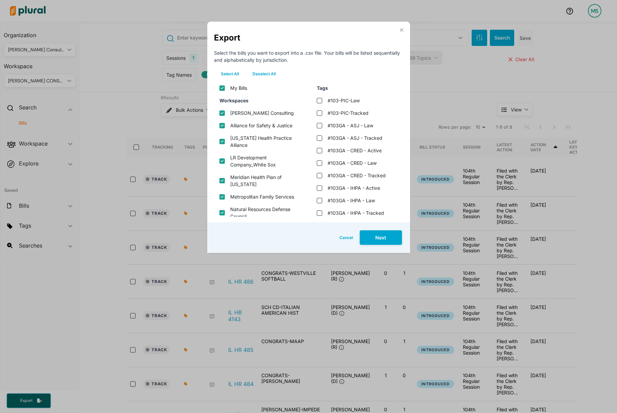
click at [261, 73] on button "Deselect All" at bounding box center [264, 74] width 37 height 10
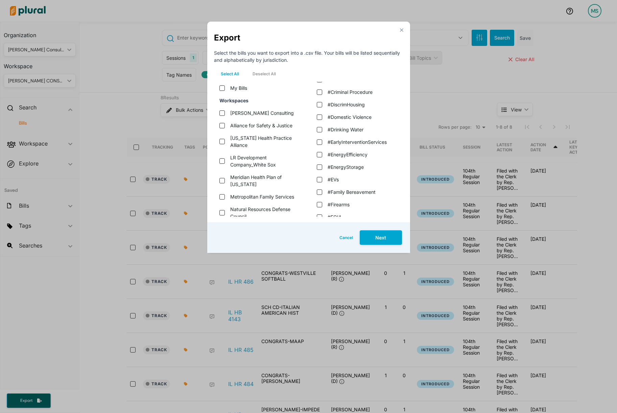
click at [127, 67] on div "close Export Select the bills you want to export into a .csv file. Your bills w…" at bounding box center [308, 206] width 617 height 413
click at [342, 239] on button "Cancel" at bounding box center [346, 238] width 27 height 15
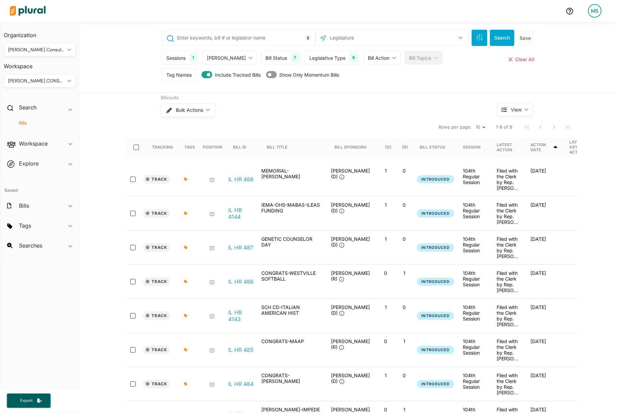
click at [56, 82] on div "[PERSON_NAME] CONSULTING" at bounding box center [36, 80] width 56 height 7
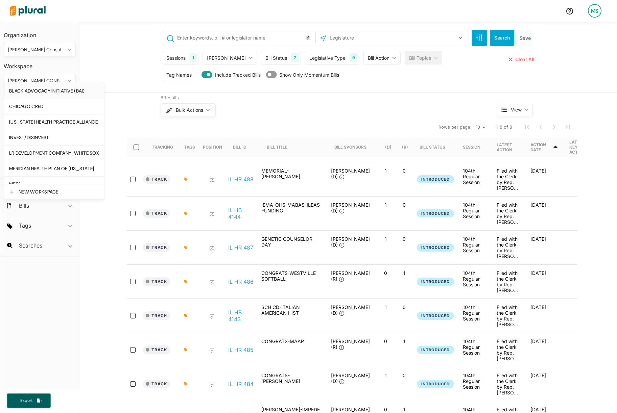
scroll to position [47, 0]
click at [36, 148] on link "LR DEVELOPMENT COMPANY_WHITE SOX" at bounding box center [53, 152] width 99 height 16
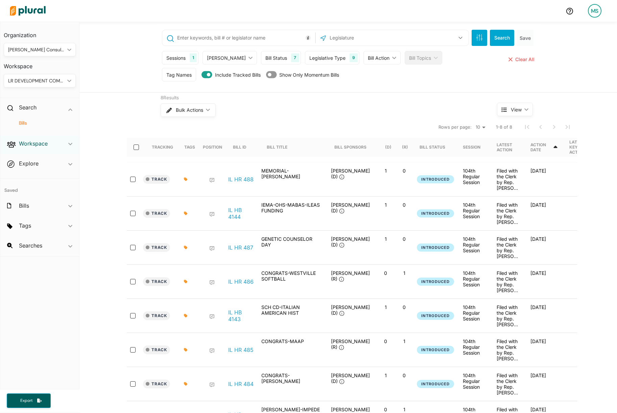
click at [26, 143] on h2 "Workspace" at bounding box center [33, 143] width 29 height 7
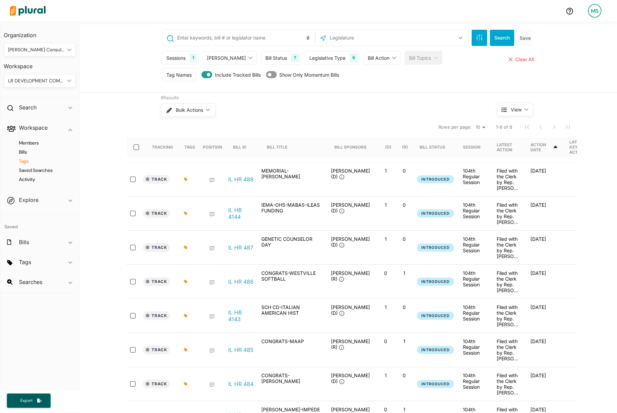
click at [23, 164] on h4 "Tags" at bounding box center [41, 161] width 62 height 6
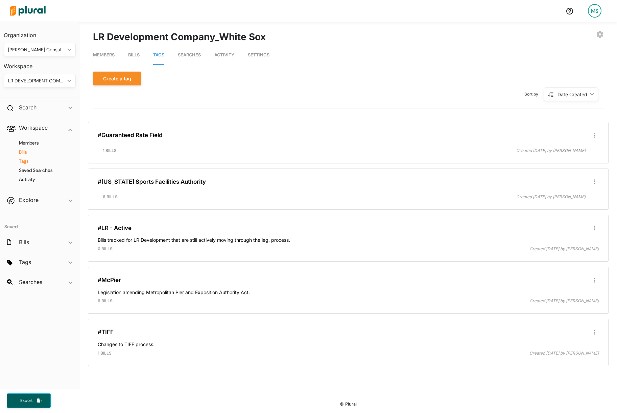
click at [25, 151] on h4 "Bills" at bounding box center [41, 152] width 62 height 6
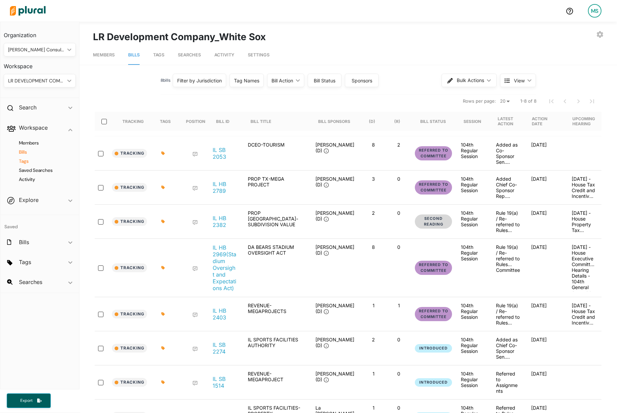
click at [24, 161] on h4 "Tags" at bounding box center [41, 161] width 62 height 6
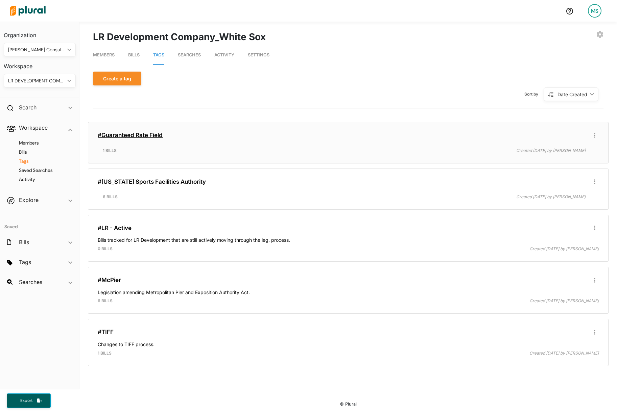
click at [132, 135] on link "#Guaranteed Rate Field" at bounding box center [130, 135] width 65 height 7
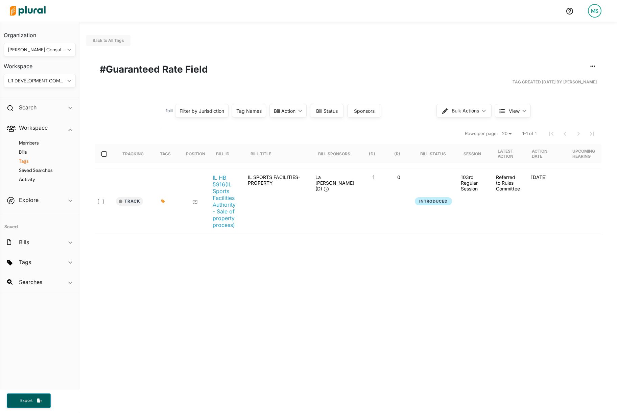
click at [24, 161] on h4 "Tags" at bounding box center [41, 161] width 62 height 6
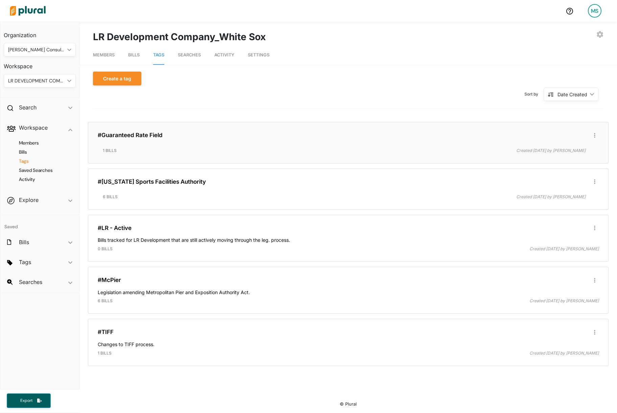
click at [137, 140] on div "#Guaranteed Rate Field Edit/Share Tag Delete Tag ic_group_add Created with Sket…" at bounding box center [348, 142] width 514 height 35
click at [138, 135] on link "#Guaranteed Rate Field" at bounding box center [130, 135] width 65 height 7
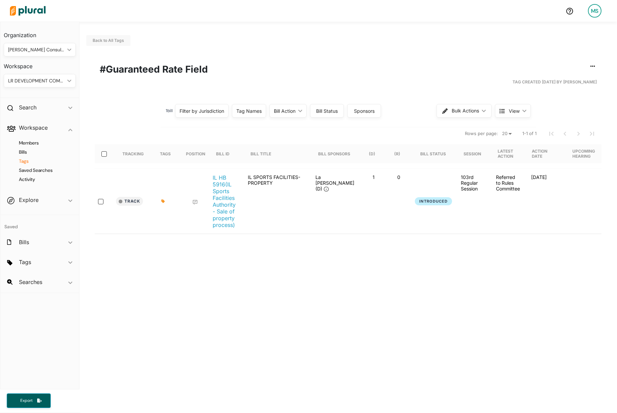
click at [26, 160] on h4 "Tags" at bounding box center [41, 161] width 62 height 6
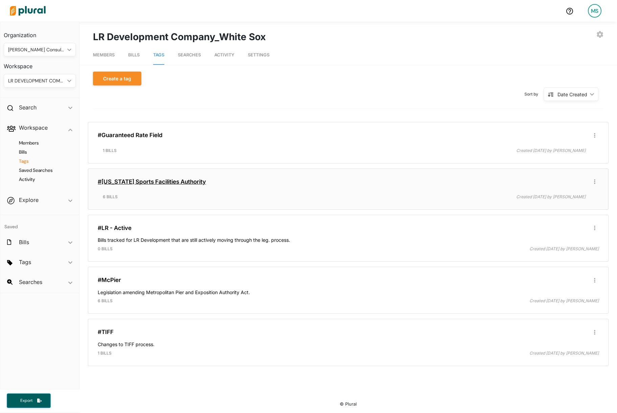
click at [124, 183] on link "#[US_STATE] Sports Facilities Authority" at bounding box center [152, 181] width 108 height 7
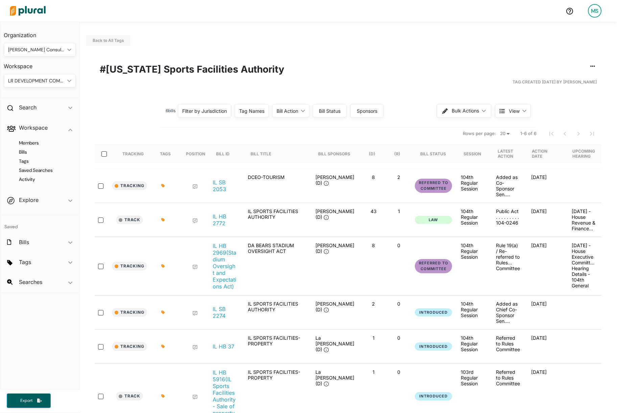
click at [163, 220] on icon at bounding box center [162, 219] width 3 height 3
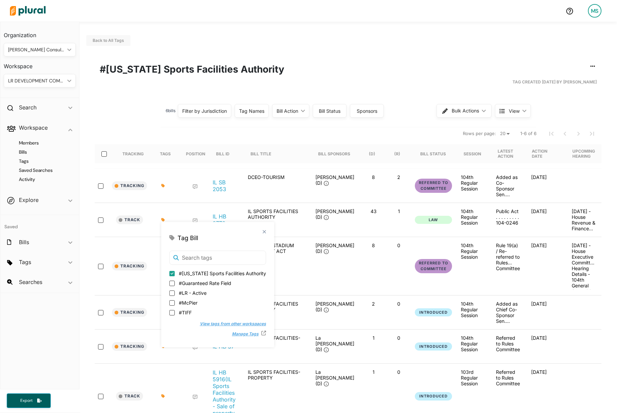
click at [142, 92] on div "Back to All Tags Edit/Share Tag Delete Tag ic_group_add Created with Sketch. Pu…" at bounding box center [347, 226] width 537 height 408
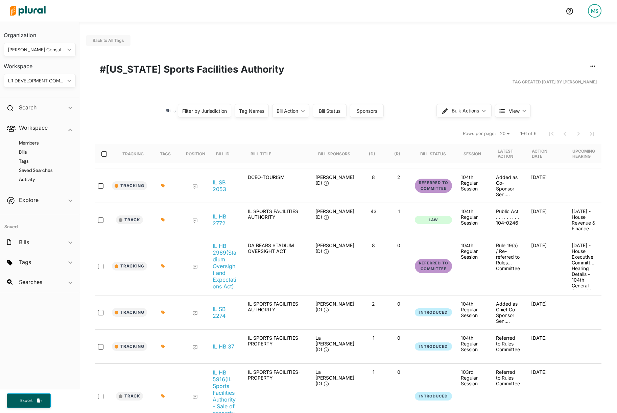
click at [163, 219] on icon at bounding box center [162, 219] width 3 height 3
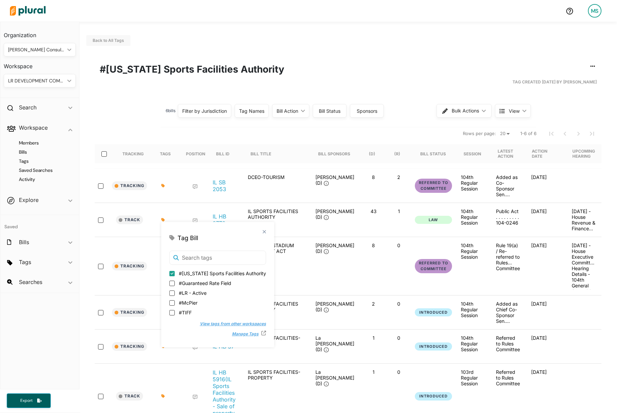
click at [233, 335] on button "Manage Tags" at bounding box center [243, 334] width 36 height 10
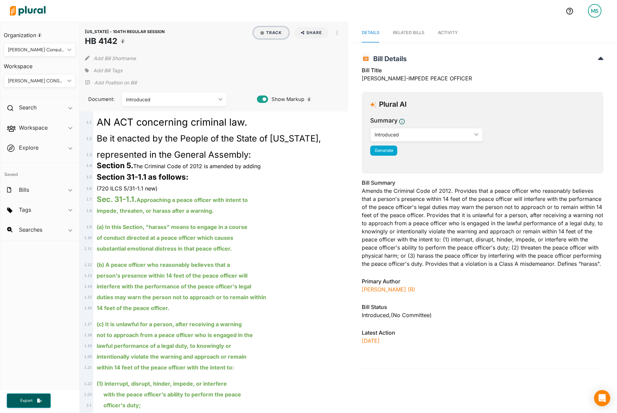
click at [271, 37] on button "Track" at bounding box center [270, 32] width 35 height 11
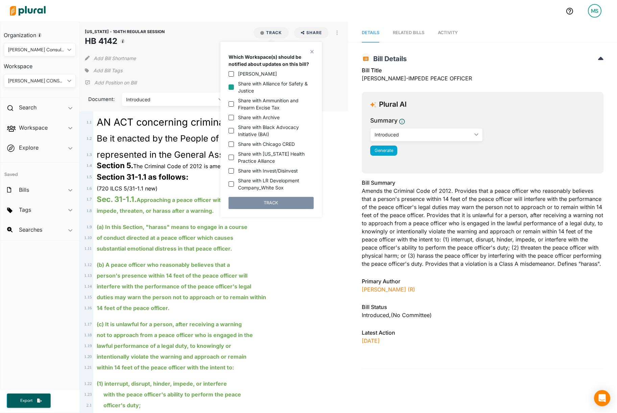
click at [233, 88] on input "Share with Alliance for Safety & Justice" at bounding box center [230, 86] width 5 height 5
checkbox input "true"
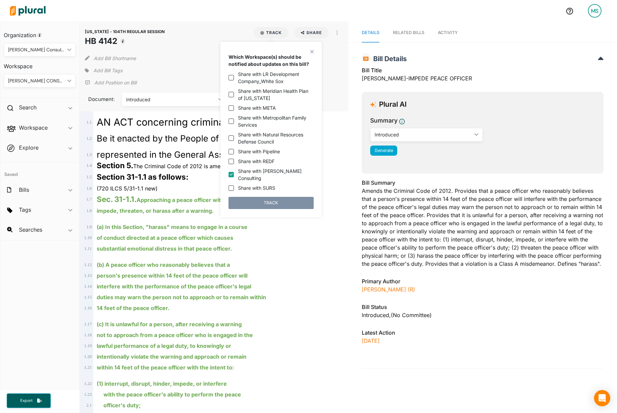
click at [231, 174] on input "Share with [PERSON_NAME] Consulting" at bounding box center [230, 174] width 5 height 5
checkbox input "false"
click at [262, 203] on button "TRACK" at bounding box center [270, 203] width 85 height 12
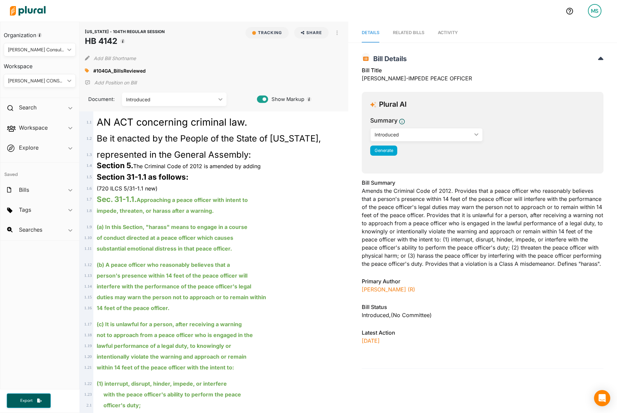
click at [451, 33] on span "Activity" at bounding box center [448, 32] width 20 height 5
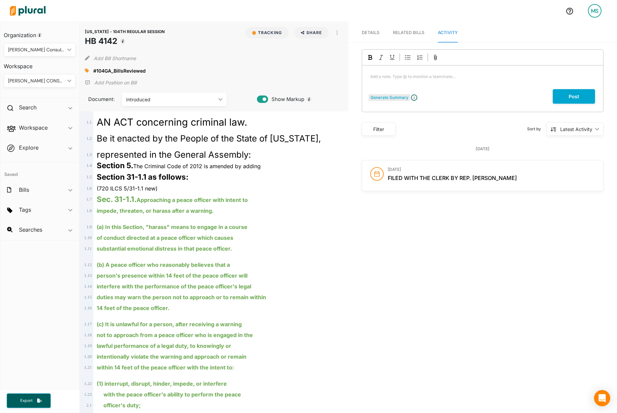
click at [386, 99] on div "Generate Summary" at bounding box center [389, 98] width 38 height 6
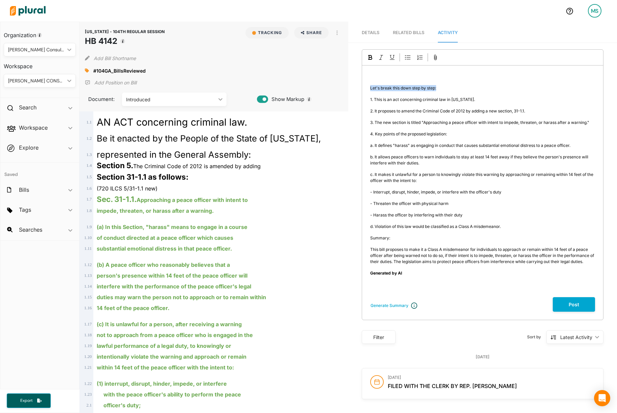
drag, startPoint x: 447, startPoint y: 89, endPoint x: 352, endPoint y: 89, distance: 96.0
click at [352, 89] on div "ILLINOIS - 104TH REGULAR SESSION HB 4142 Generate Summary ﻿ Let's break this do…" at bounding box center [482, 224] width 269 height 350
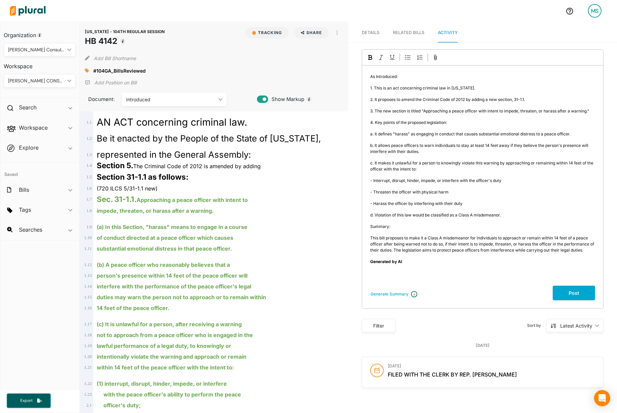
scroll to position [25, 0]
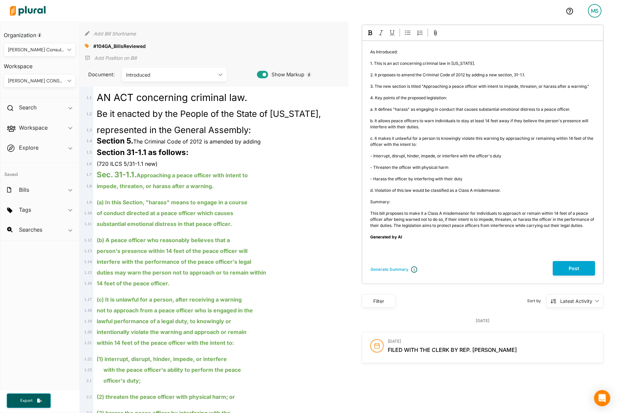
click at [387, 262] on div "Post" at bounding box center [478, 268] width 233 height 15
click at [375, 250] on p "﻿" at bounding box center [482, 249] width 225 height 6
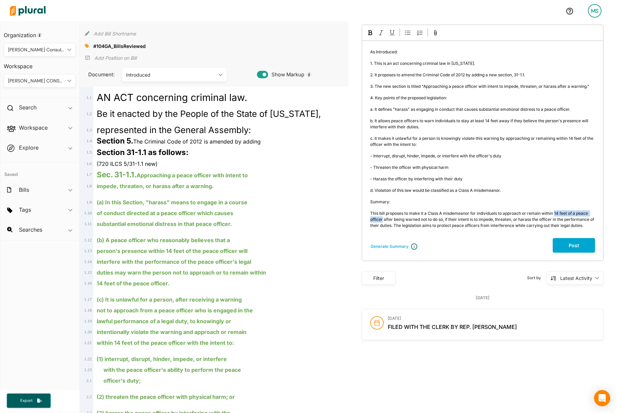
drag, startPoint x: 555, startPoint y: 213, endPoint x: 382, endPoint y: 220, distance: 173.2
click at [382, 220] on span "This bill proposes to make it a Class A misdemeanor for individuals to approach…" at bounding box center [482, 219] width 225 height 17
copy span "14 feet of a peace officer"
click at [135, 36] on button "Add Bill Shortname" at bounding box center [115, 33] width 42 height 11
type input "14 feet of a peace officer"
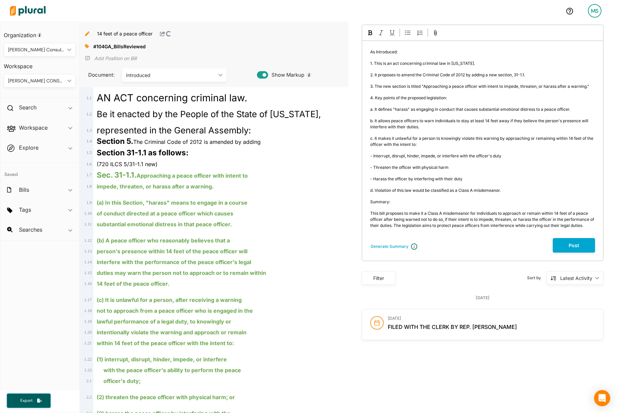
click at [187, 37] on div "14 feet of a peace officer" at bounding box center [214, 32] width 258 height 14
click at [162, 32] on icon at bounding box center [162, 33] width 5 height 5
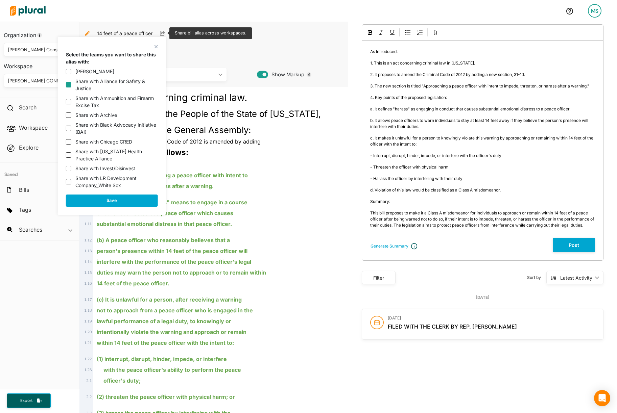
click at [71, 84] on input "Share with Alliance for Safety & Justice" at bounding box center [68, 84] width 5 height 5
checkbox input "true"
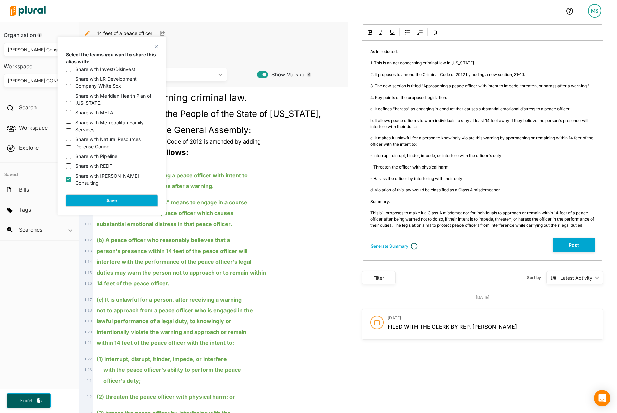
click at [104, 202] on button "Save" at bounding box center [112, 201] width 92 height 12
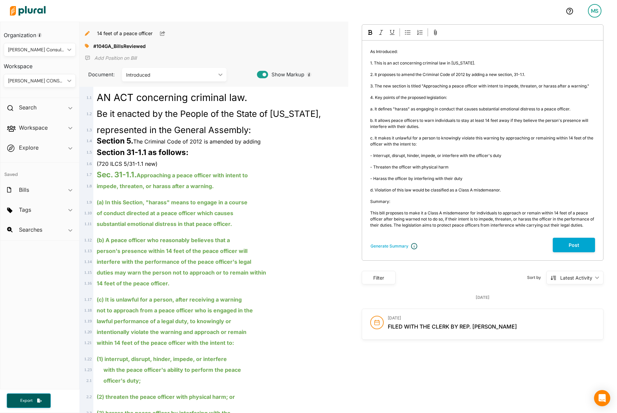
scroll to position [0, 0]
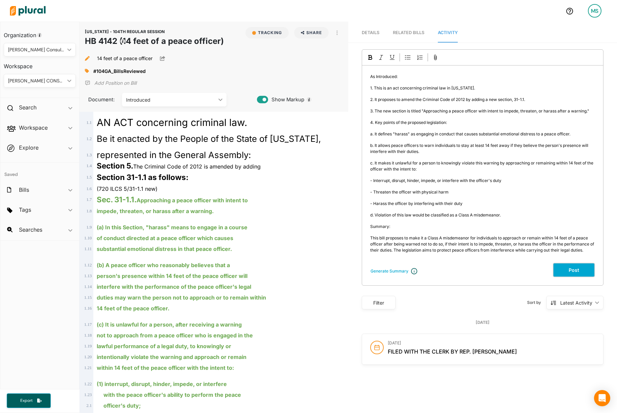
click at [577, 269] on button "Post" at bounding box center [574, 270] width 42 height 15
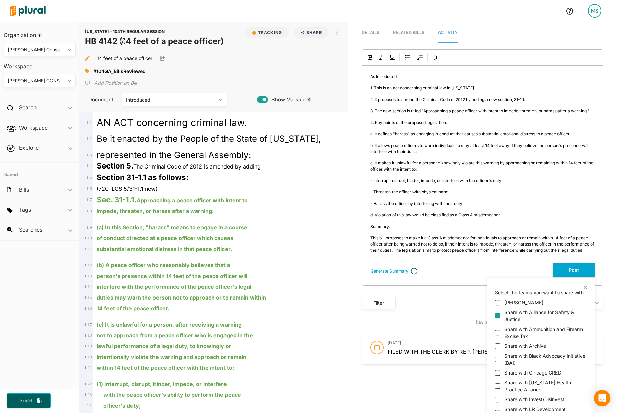
click at [498, 319] on input "Share with Alliance for Safety & Justice" at bounding box center [497, 315] width 5 height 5
checkbox input "true"
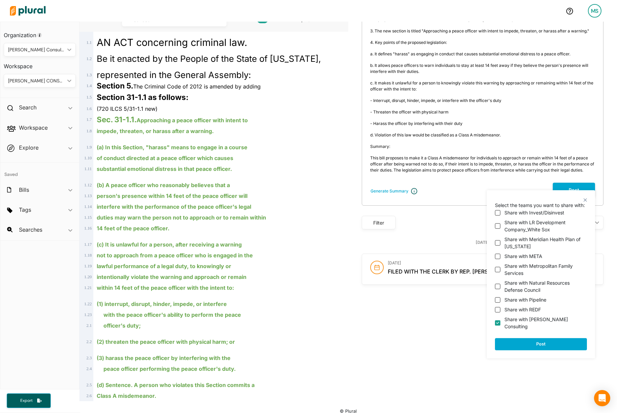
scroll to position [88, 0]
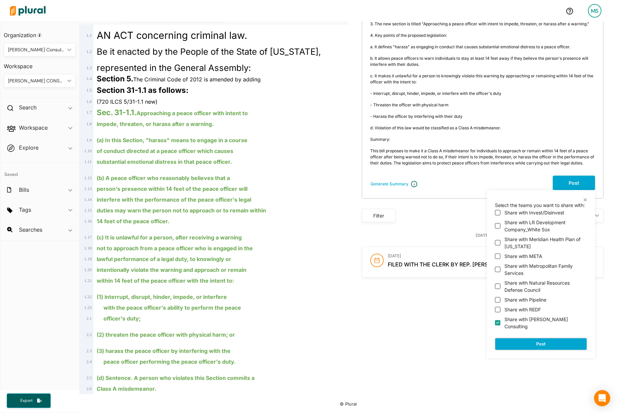
click at [561, 346] on button "Post" at bounding box center [541, 344] width 92 height 12
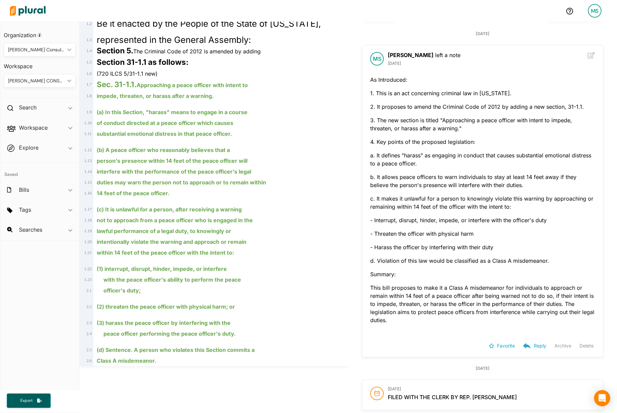
scroll to position [137, 0]
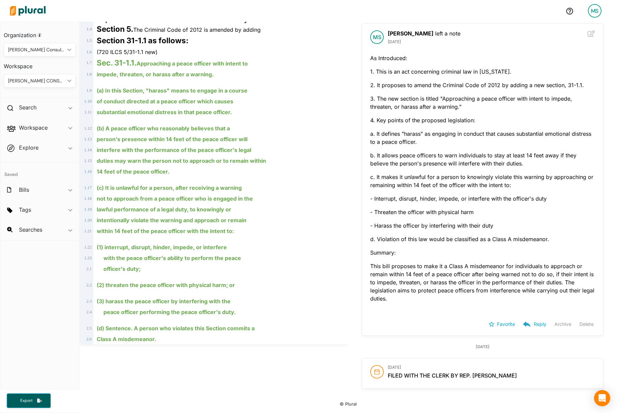
click at [507, 325] on p "Favorite" at bounding box center [506, 324] width 18 height 5
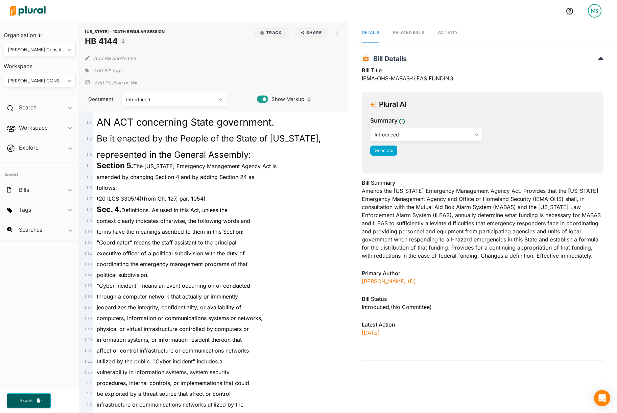
click at [112, 72] on span "Add Bill Tags" at bounding box center [107, 70] width 29 height 7
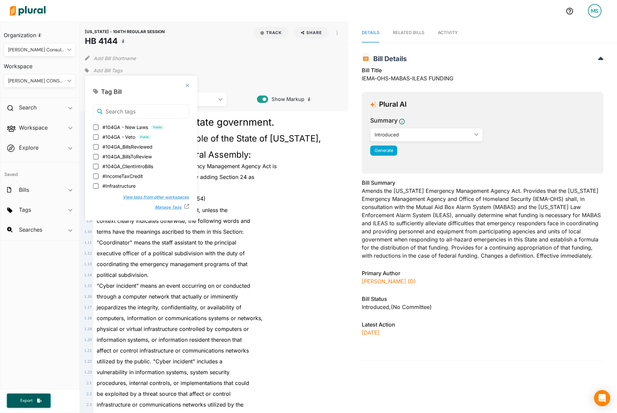
click at [154, 207] on button "Manage Tags" at bounding box center [166, 207] width 36 height 10
click at [211, 50] on div "Add Bill Shortname" at bounding box center [214, 57] width 258 height 14
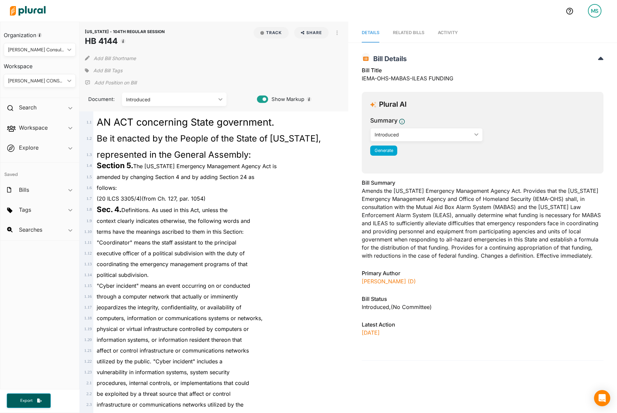
click at [99, 65] on div "ILLINOIS - 104TH REGULAR SESSION HB 4144 Track Share Email LinkedIn X Facebook …" at bounding box center [213, 67] width 269 height 90
click at [104, 70] on span "Add Bill Tags" at bounding box center [107, 70] width 29 height 7
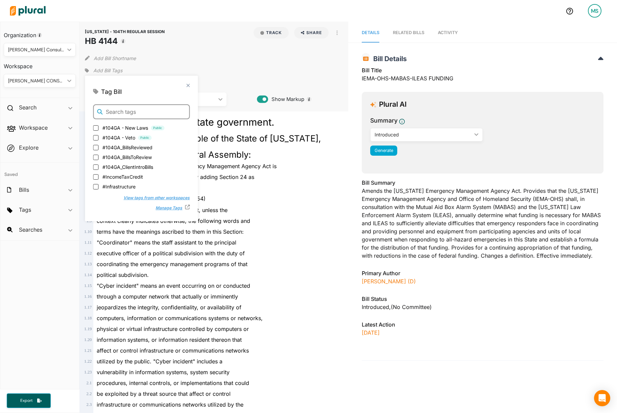
click at [143, 110] on input "text" at bounding box center [141, 111] width 97 height 15
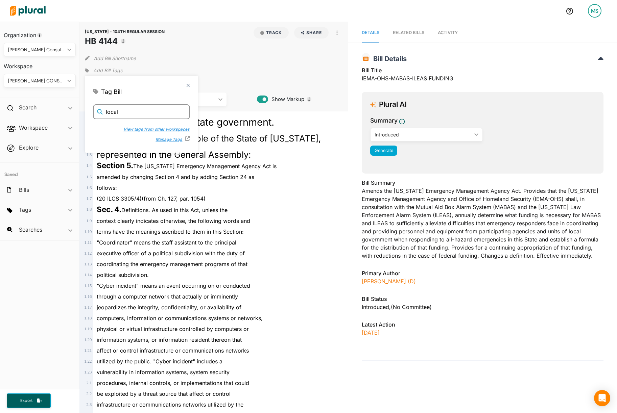
type input "local"
click at [150, 128] on button "View tags from other workspaces" at bounding box center [152, 129] width 73 height 10
click at [131, 109] on input "local" at bounding box center [141, 111] width 97 height 15
click at [185, 87] on polygon at bounding box center [188, 85] width 6 height 6
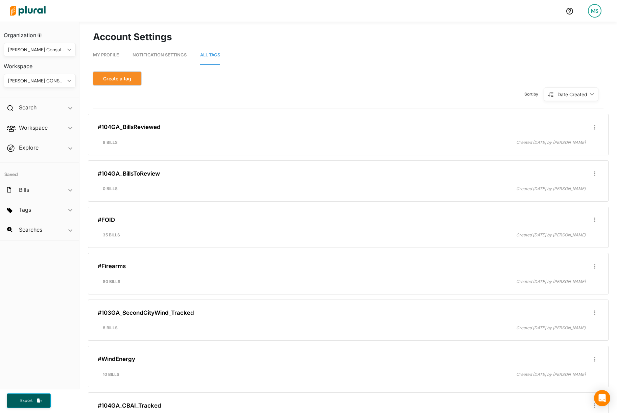
click at [117, 79] on button "Create a tag" at bounding box center [117, 79] width 48 height 14
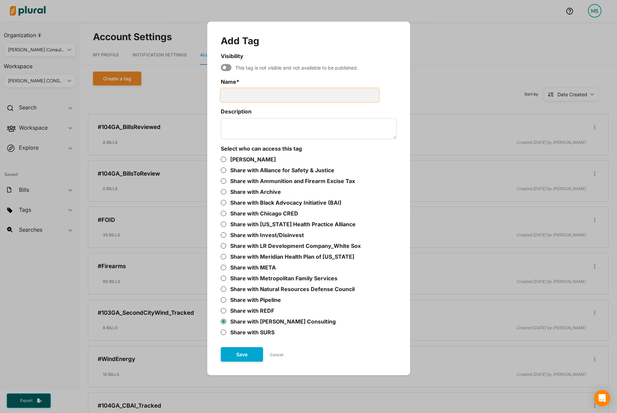
click at [265, 95] on input "Name *" at bounding box center [300, 96] width 158 height 14
type input "Local Government"
click at [244, 356] on button "Save" at bounding box center [242, 354] width 42 height 15
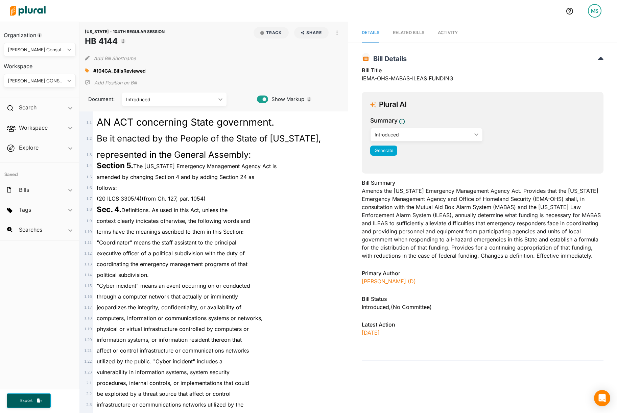
click at [86, 70] on icon at bounding box center [87, 71] width 4 height 4
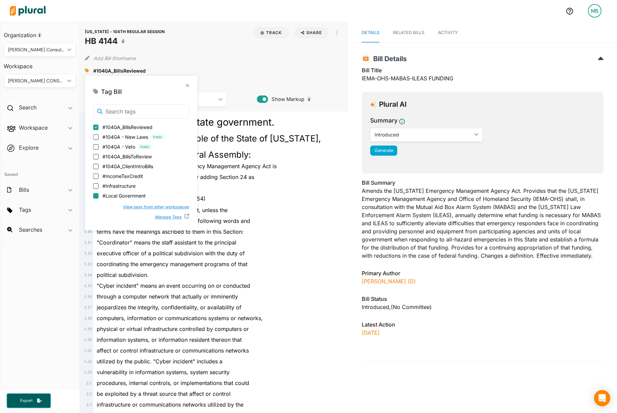
click at [96, 194] on input "#Local Government" at bounding box center [95, 195] width 5 height 5
checkbox input "true"
click at [304, 211] on div "Sec. 4. Definitions. As used in this Act, unless the" at bounding box center [216, 209] width 247 height 11
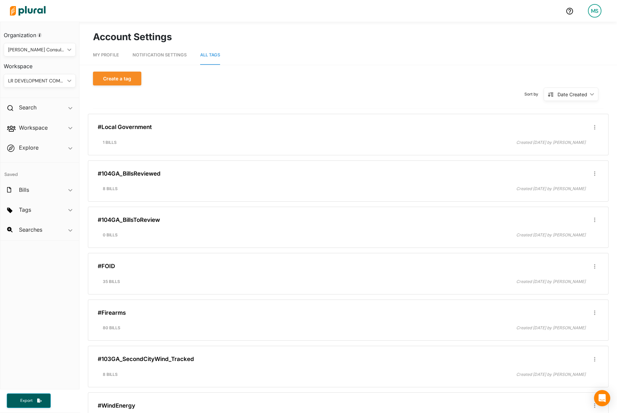
click at [48, 77] on div "LR DEVELOPMENT COMPANY_WHITE SOX" at bounding box center [36, 80] width 56 height 7
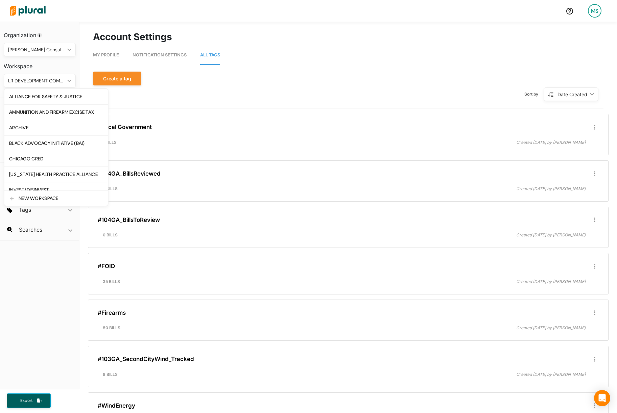
click at [48, 77] on div "LR DEVELOPMENT COMPANY_WHITE SOX" at bounding box center [36, 80] width 56 height 7
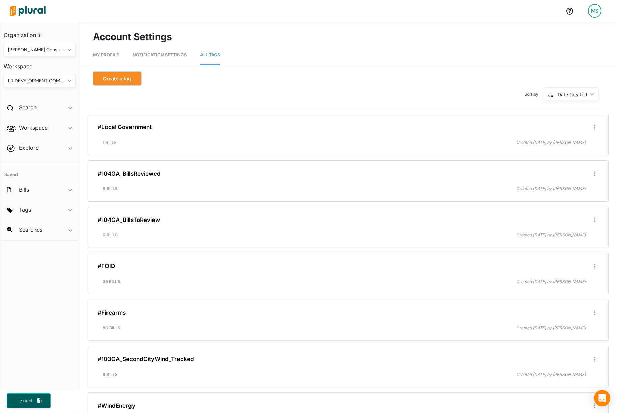
click at [115, 73] on button "Create a tag" at bounding box center [117, 79] width 48 height 14
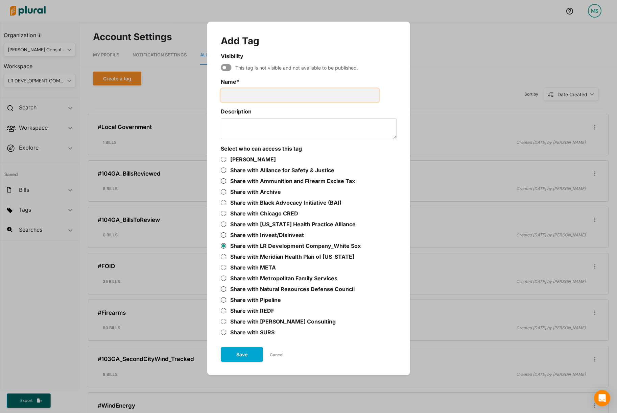
click at [243, 89] on input "Name *" at bounding box center [300, 96] width 158 height 14
type input "104GA_LR Dev Law"
click at [242, 355] on button "Save" at bounding box center [242, 354] width 42 height 15
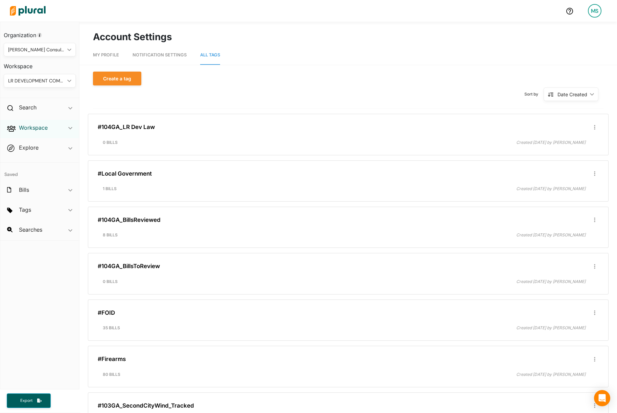
click at [24, 126] on h2 "Workspace" at bounding box center [33, 127] width 29 height 7
click at [25, 161] on h4 "Tags" at bounding box center [41, 161] width 62 height 6
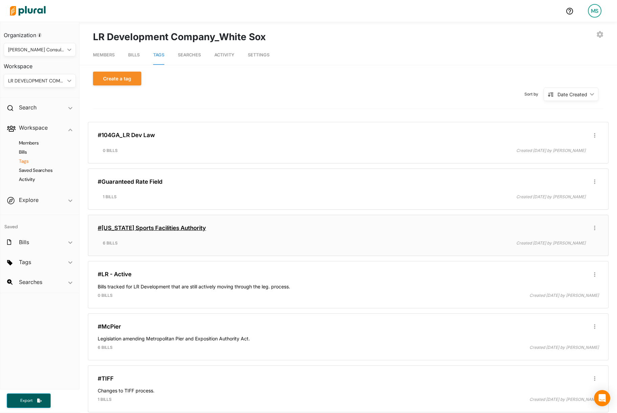
click at [138, 228] on link "#[US_STATE] Sports Facilities Authority" at bounding box center [152, 228] width 108 height 7
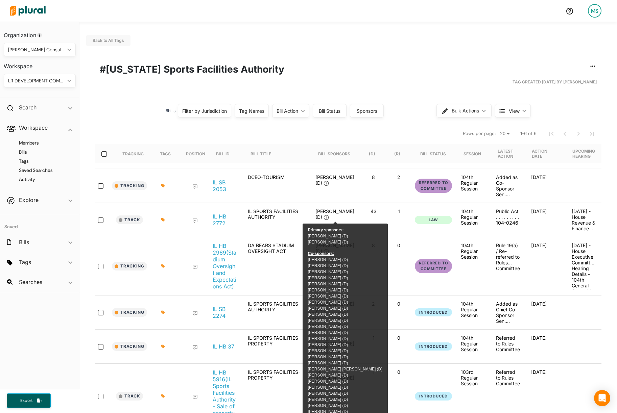
click at [161, 221] on icon at bounding box center [163, 220] width 4 height 4
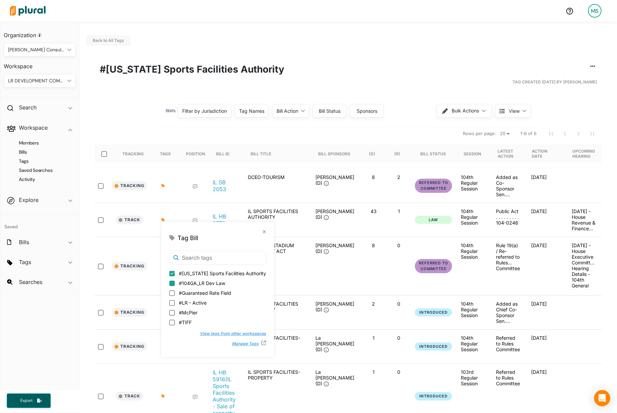
click at [170, 284] on input "#104GA_LR Dev Law" at bounding box center [171, 283] width 5 height 5
checkbox input "true"
click at [292, 76] on h1 "#[US_STATE] Sports Facilities Authority" at bounding box center [348, 69] width 497 height 14
